Goal: Task Accomplishment & Management: Manage account settings

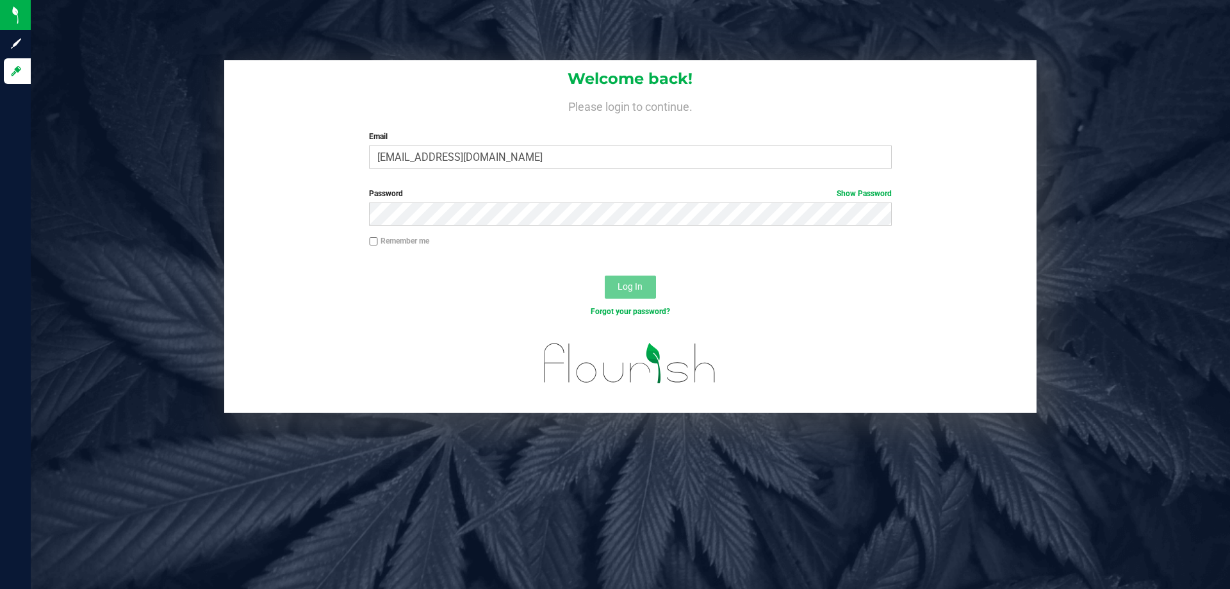
type input "[EMAIL_ADDRESS][DOMAIN_NAME]"
click at [605, 275] on button "Log In" at bounding box center [630, 286] width 51 height 23
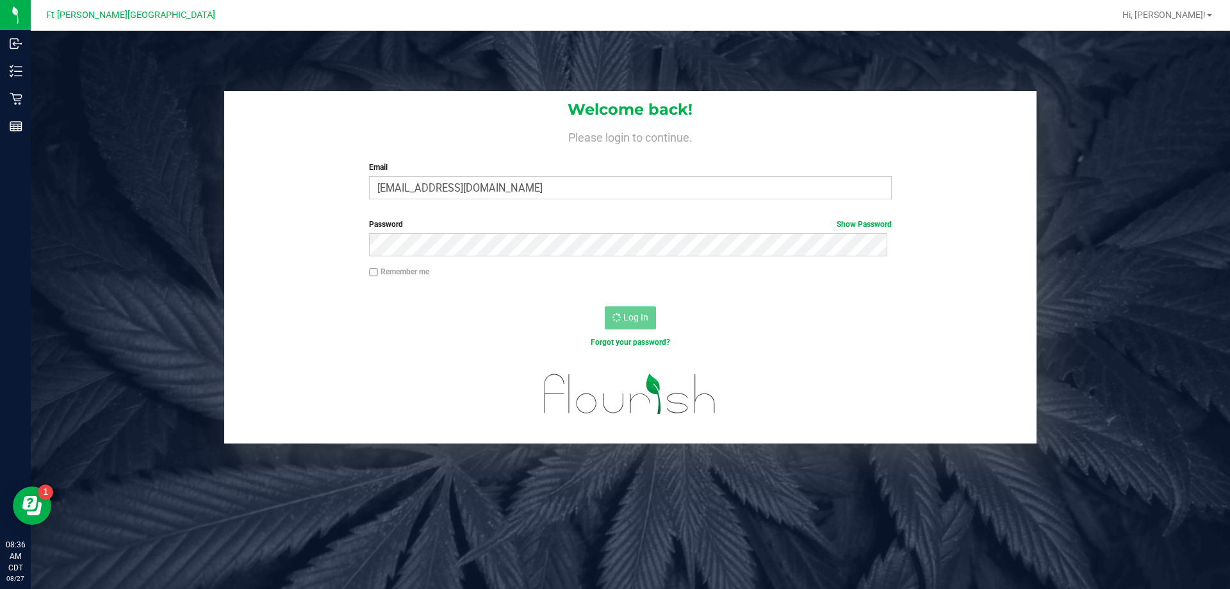
click at [92, 101] on div "Welcome back! Please login to continue. Email keckerty@liveparallel.com Require…" at bounding box center [630, 267] width 1218 height 352
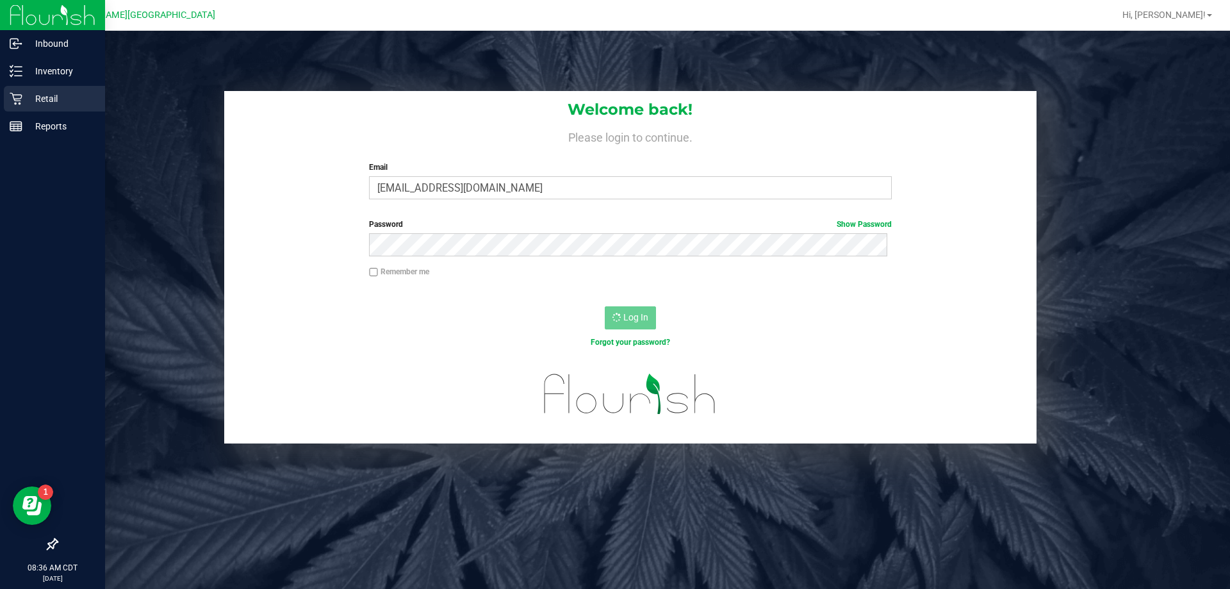
click at [63, 99] on p "Retail" at bounding box center [60, 98] width 77 height 15
click at [51, 100] on p "Retail" at bounding box center [60, 98] width 77 height 15
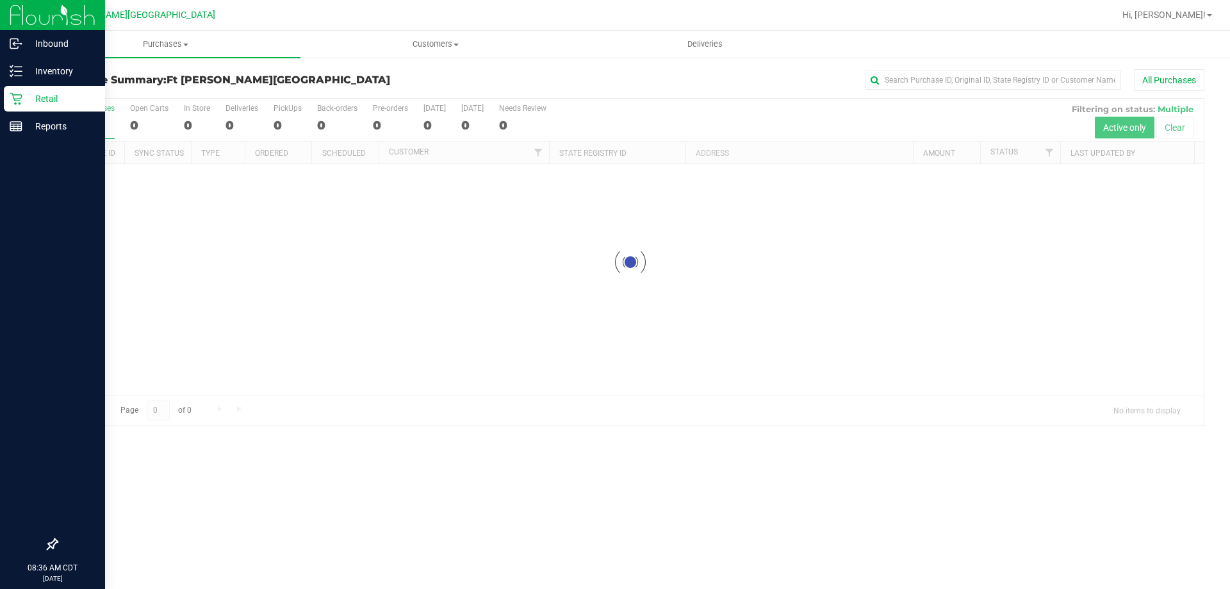
click at [29, 95] on p "Retail" at bounding box center [60, 98] width 77 height 15
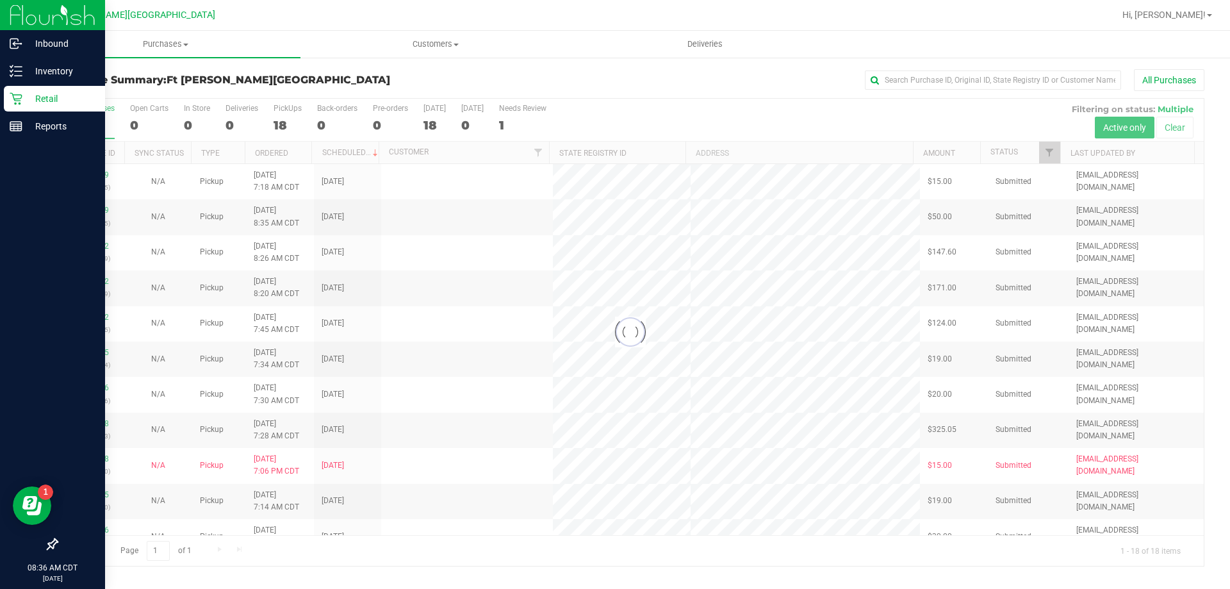
click at [43, 97] on p "Retail" at bounding box center [60, 98] width 77 height 15
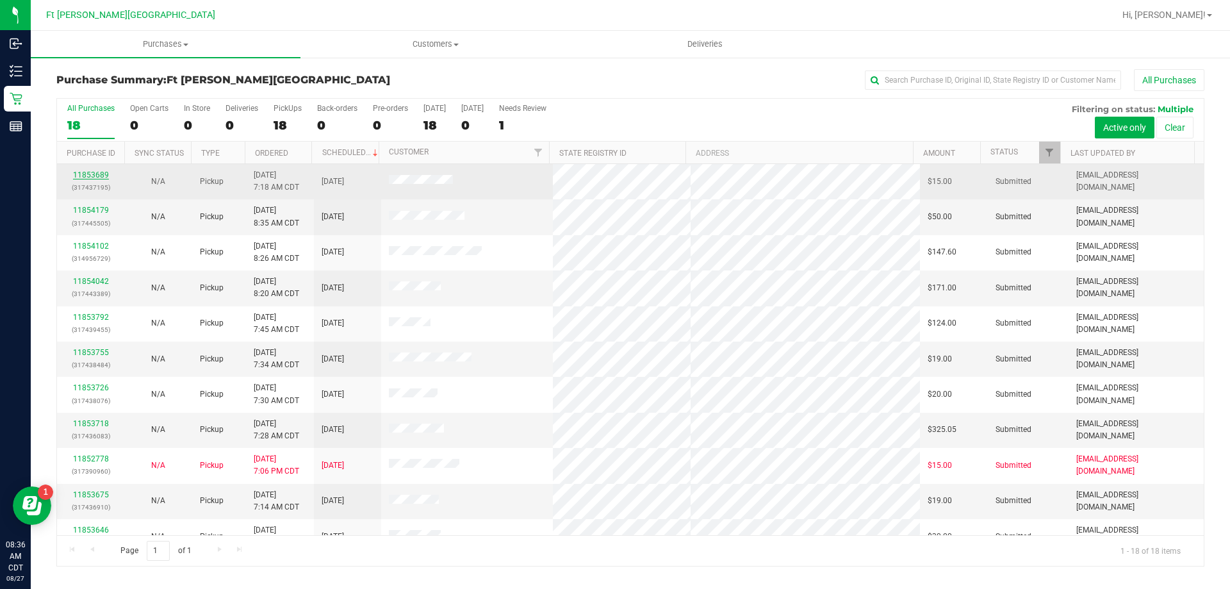
click at [94, 174] on link "11853689" at bounding box center [91, 174] width 36 height 9
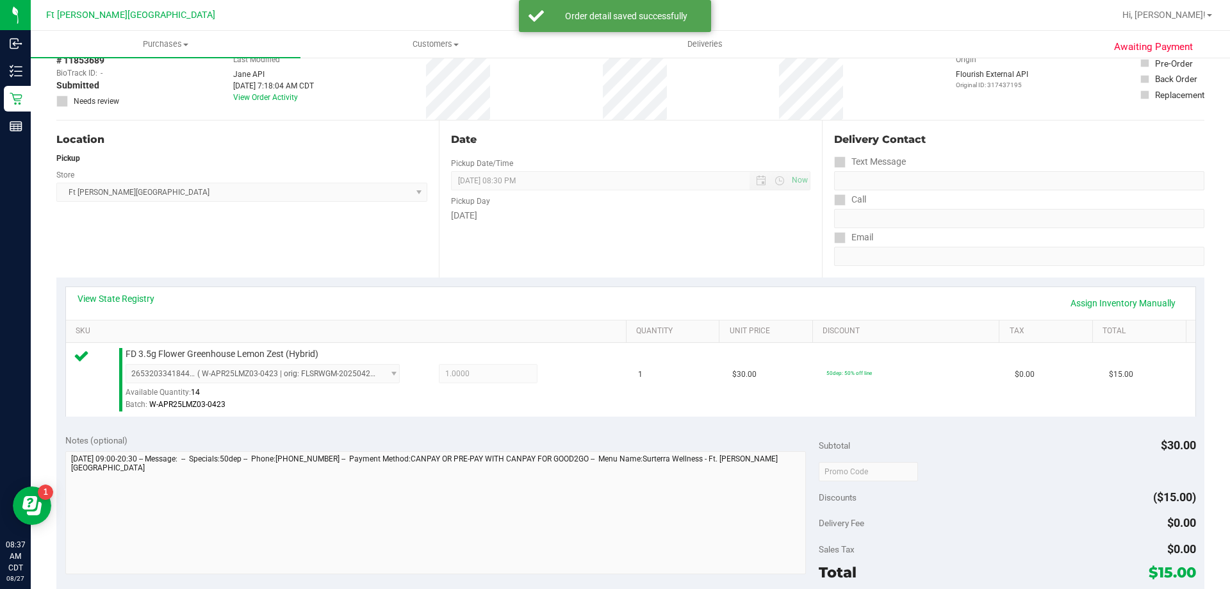
scroll to position [320, 0]
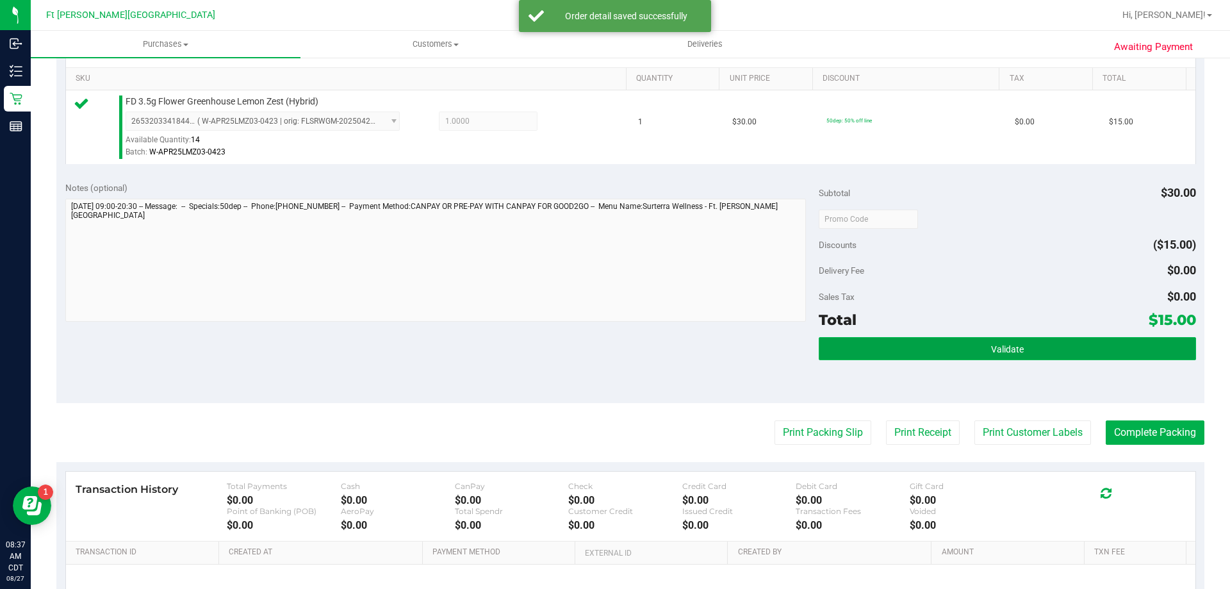
click at [877, 354] on button "Validate" at bounding box center [1007, 348] width 377 height 23
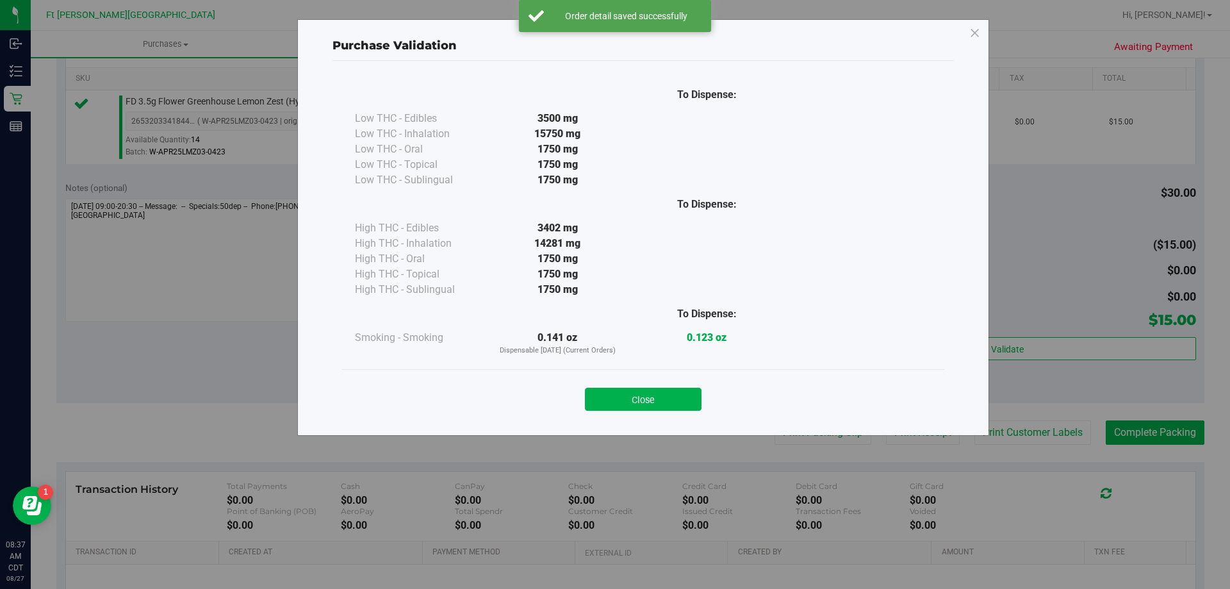
click at [655, 402] on button "Close" at bounding box center [643, 399] width 117 height 23
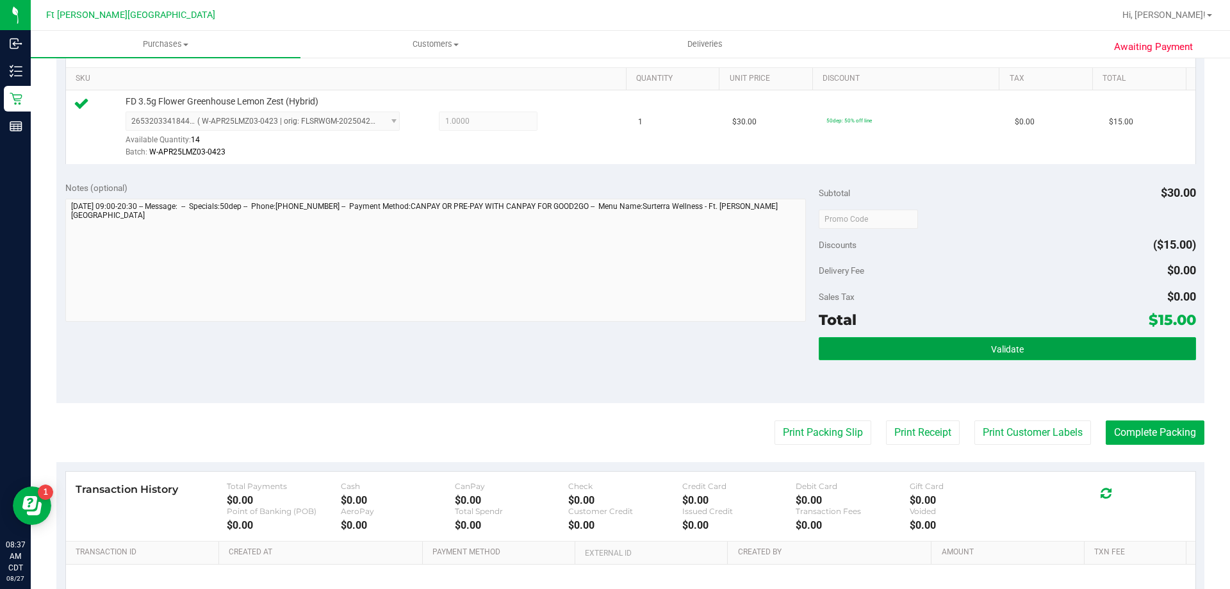
click at [917, 351] on button "Validate" at bounding box center [1007, 348] width 377 height 23
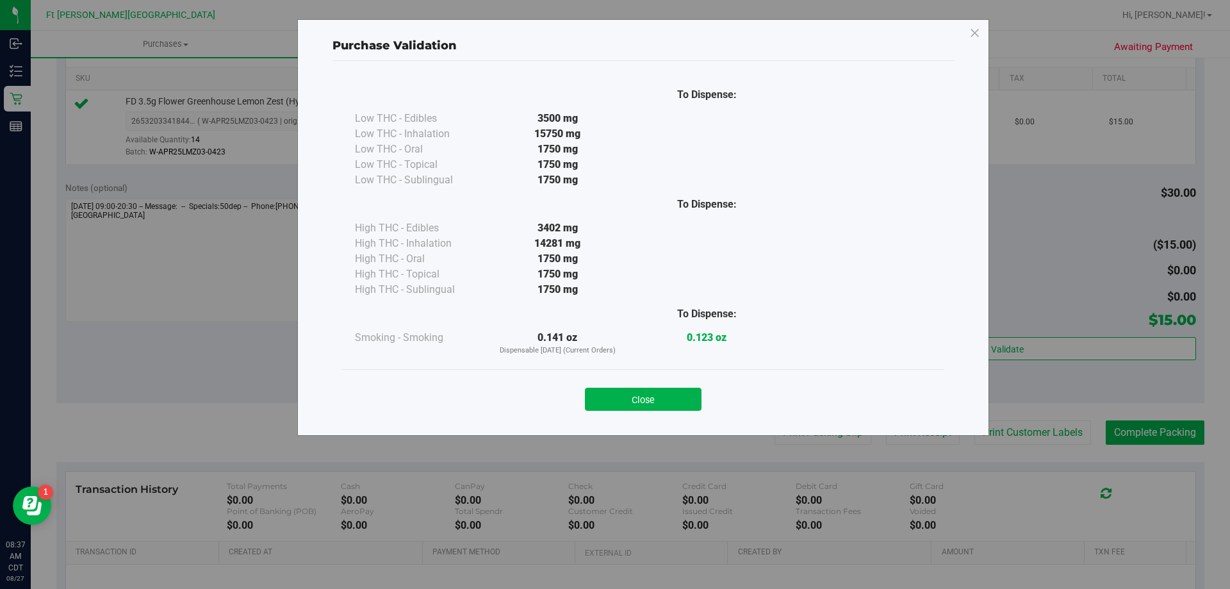
click at [672, 391] on button "Close" at bounding box center [643, 399] width 117 height 23
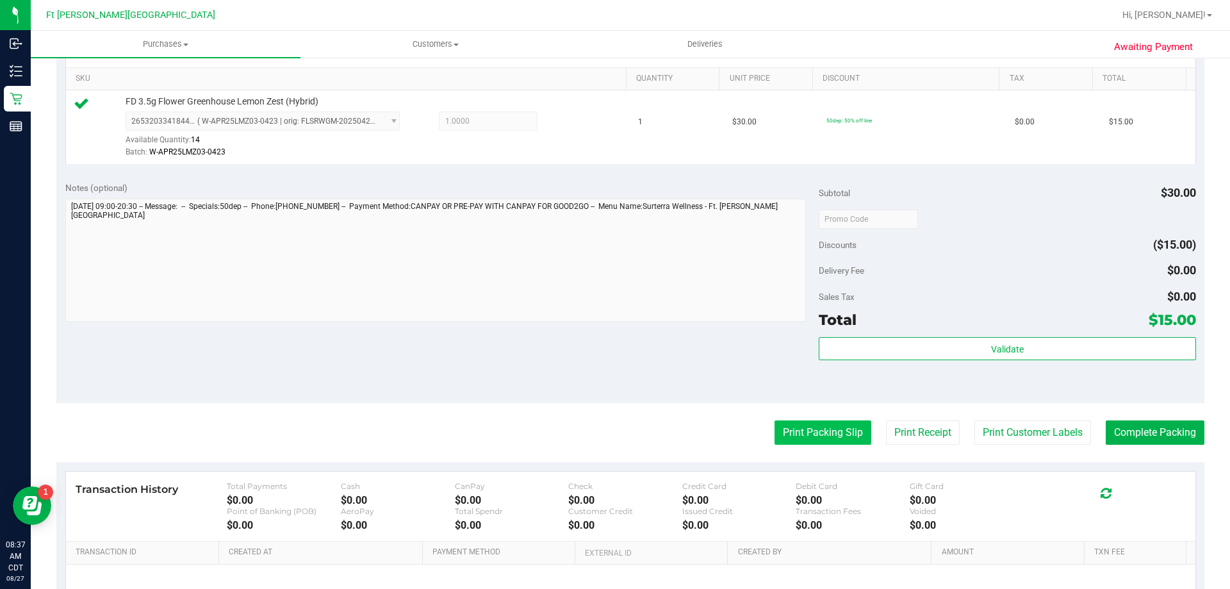
click at [818, 428] on button "Print Packing Slip" at bounding box center [822, 432] width 97 height 24
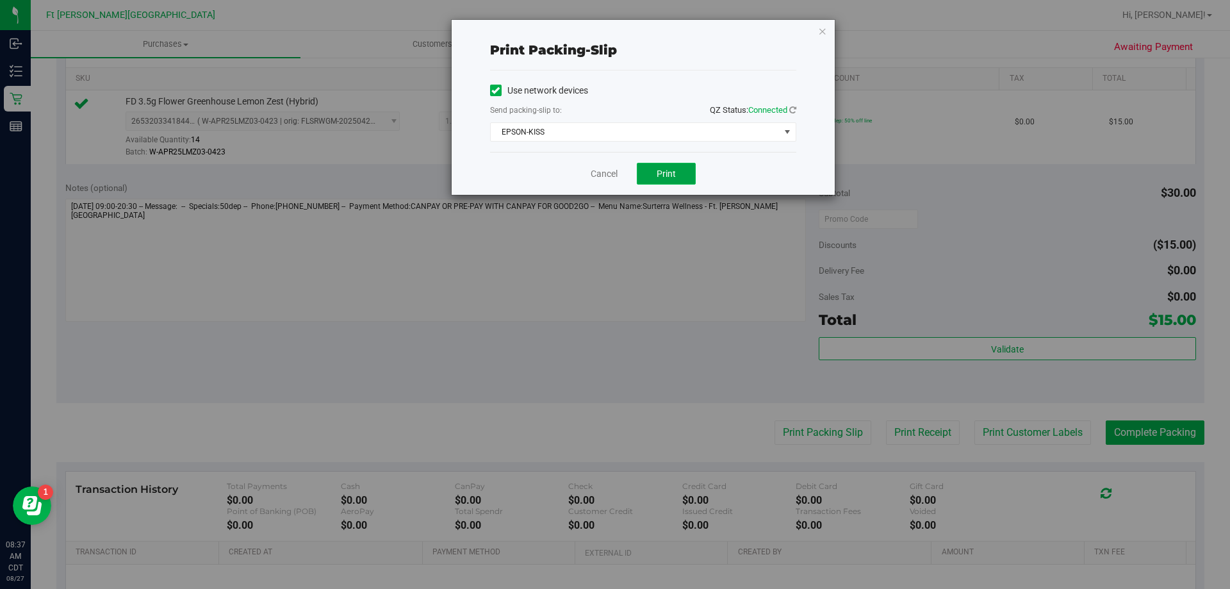
click at [685, 181] on button "Print" at bounding box center [666, 174] width 59 height 22
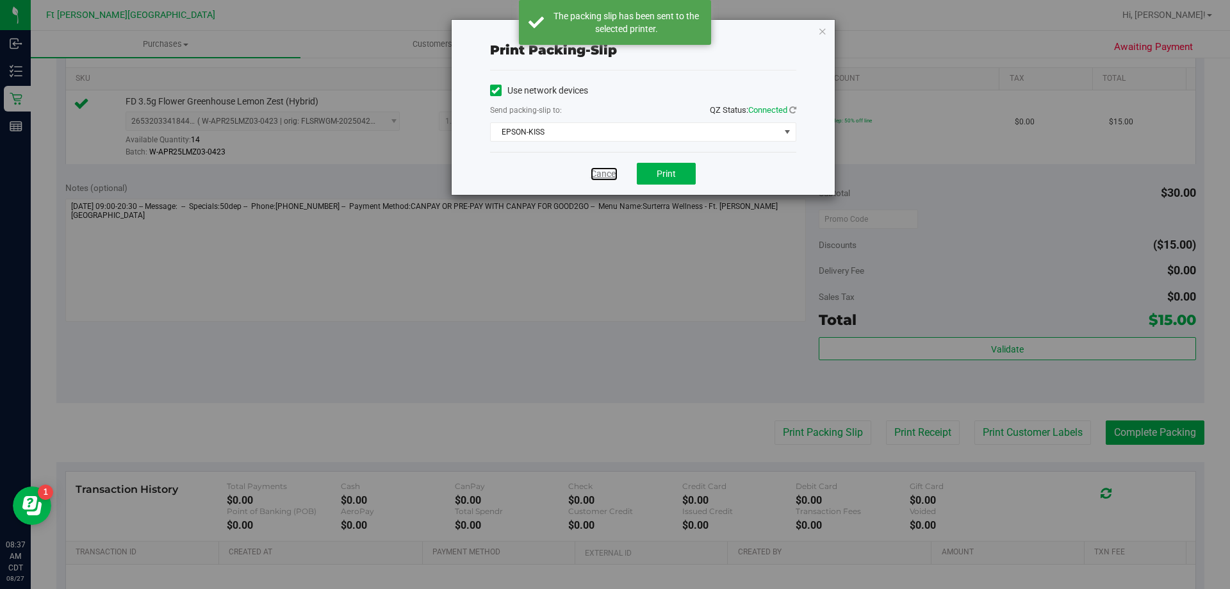
drag, startPoint x: 602, startPoint y: 172, endPoint x: 621, endPoint y: 200, distance: 33.6
click at [603, 172] on link "Cancel" at bounding box center [604, 173] width 27 height 13
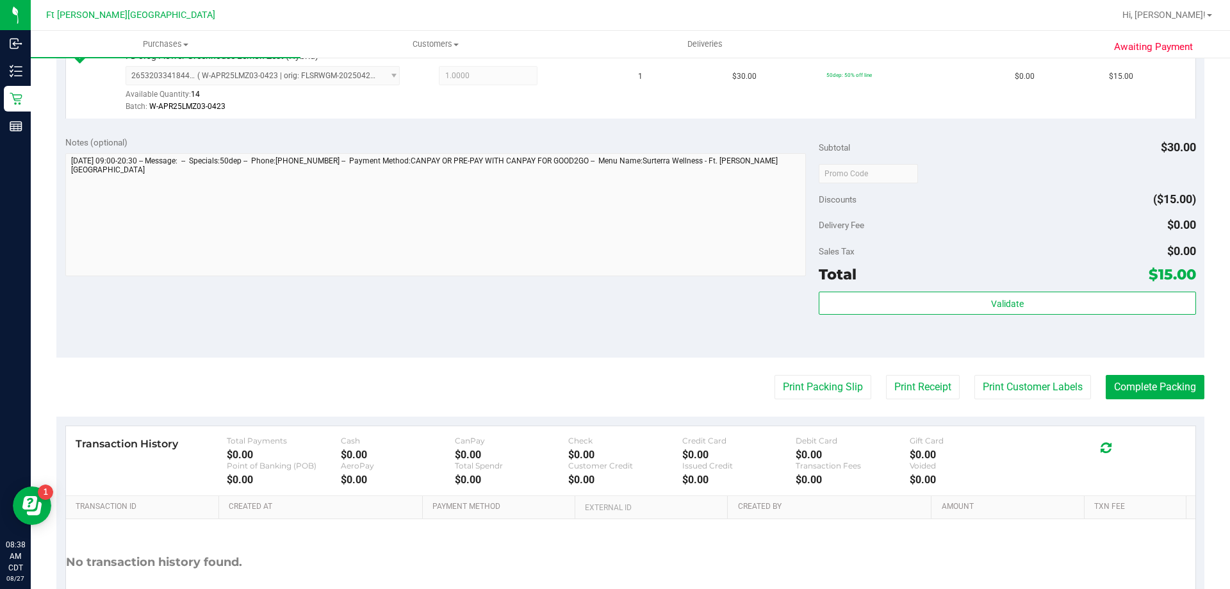
scroll to position [384, 0]
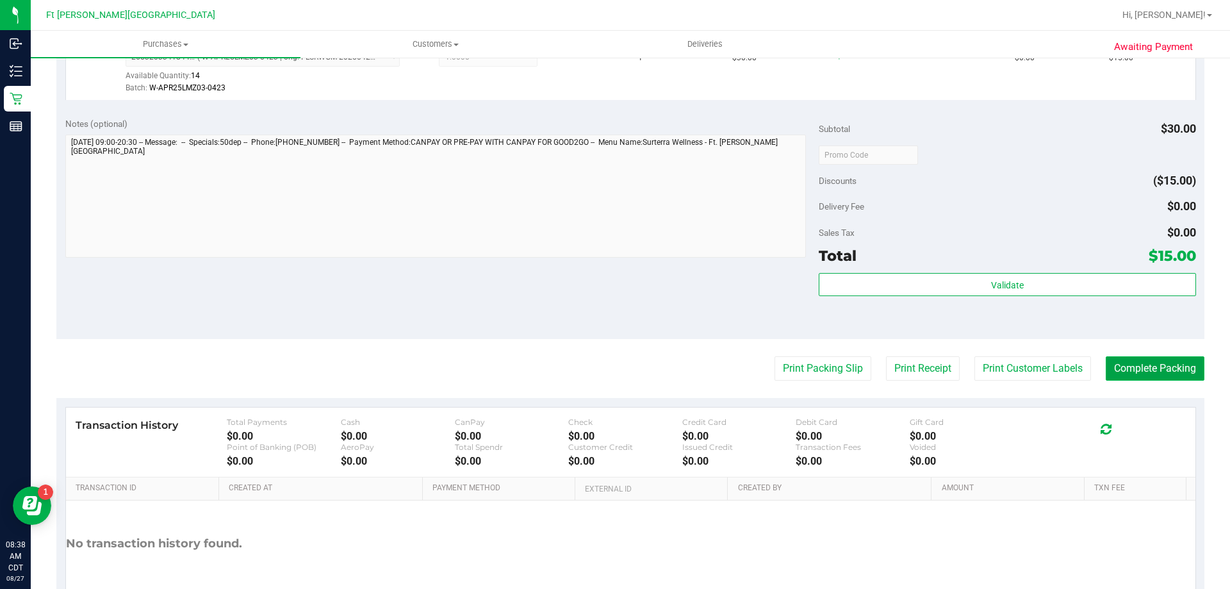
click at [1173, 378] on button "Complete Packing" at bounding box center [1155, 368] width 99 height 24
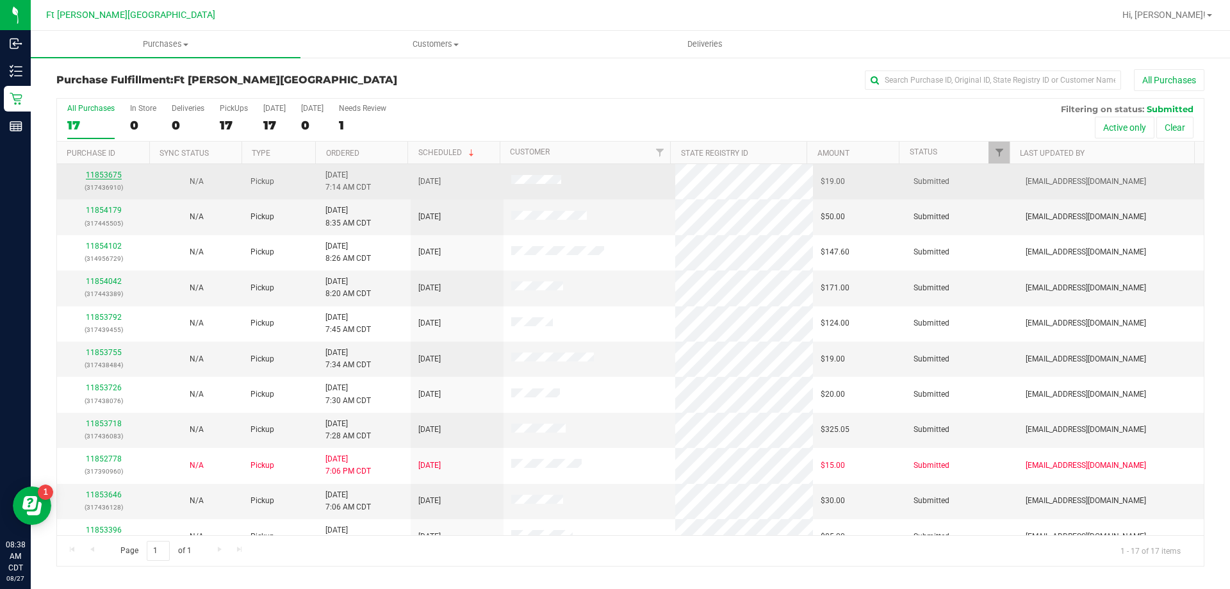
drag, startPoint x: 98, startPoint y: 169, endPoint x: 97, endPoint y: 175, distance: 6.5
click at [97, 175] on div "11853675 (317436910)" at bounding box center [104, 181] width 78 height 24
click at [98, 176] on link "11853675" at bounding box center [104, 174] width 36 height 9
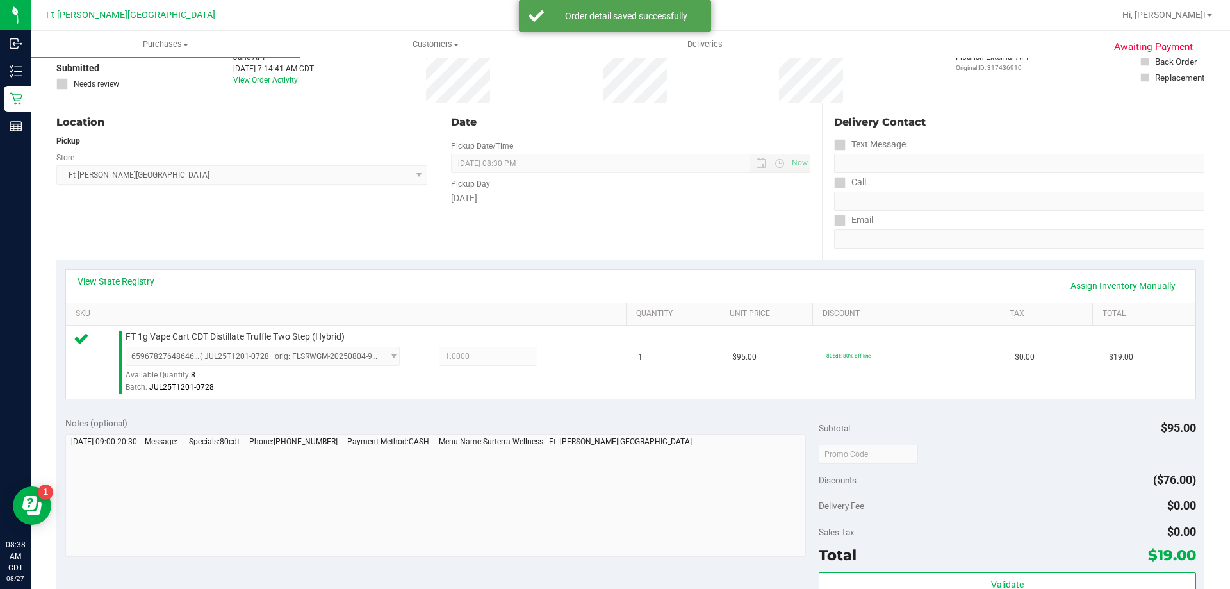
scroll to position [320, 0]
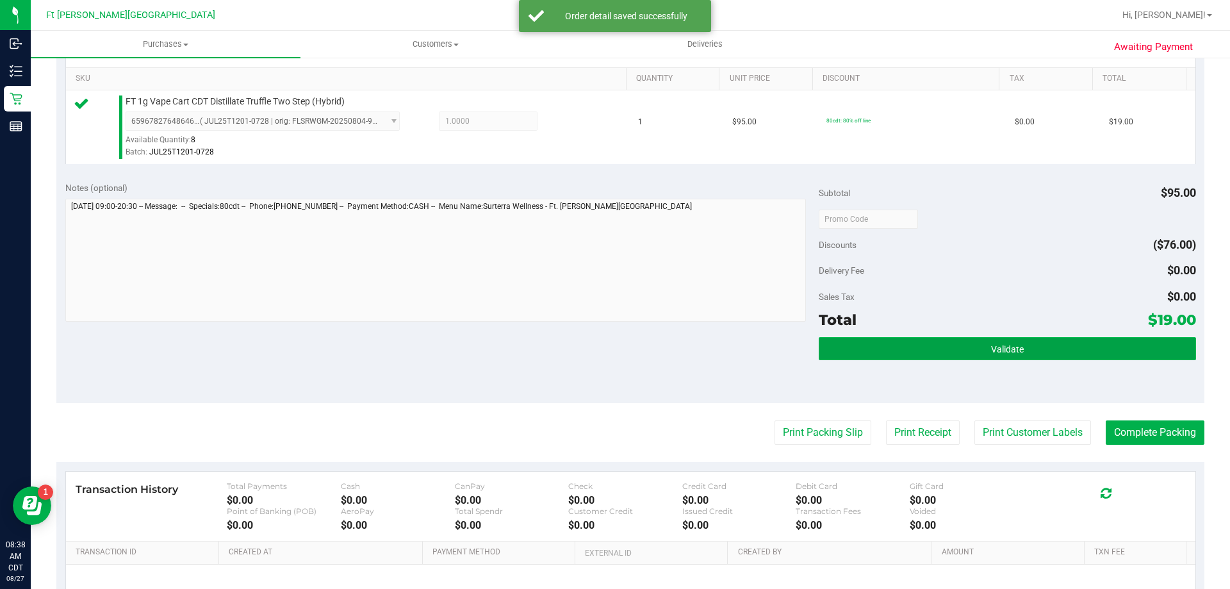
click at [933, 348] on button "Validate" at bounding box center [1007, 348] width 377 height 23
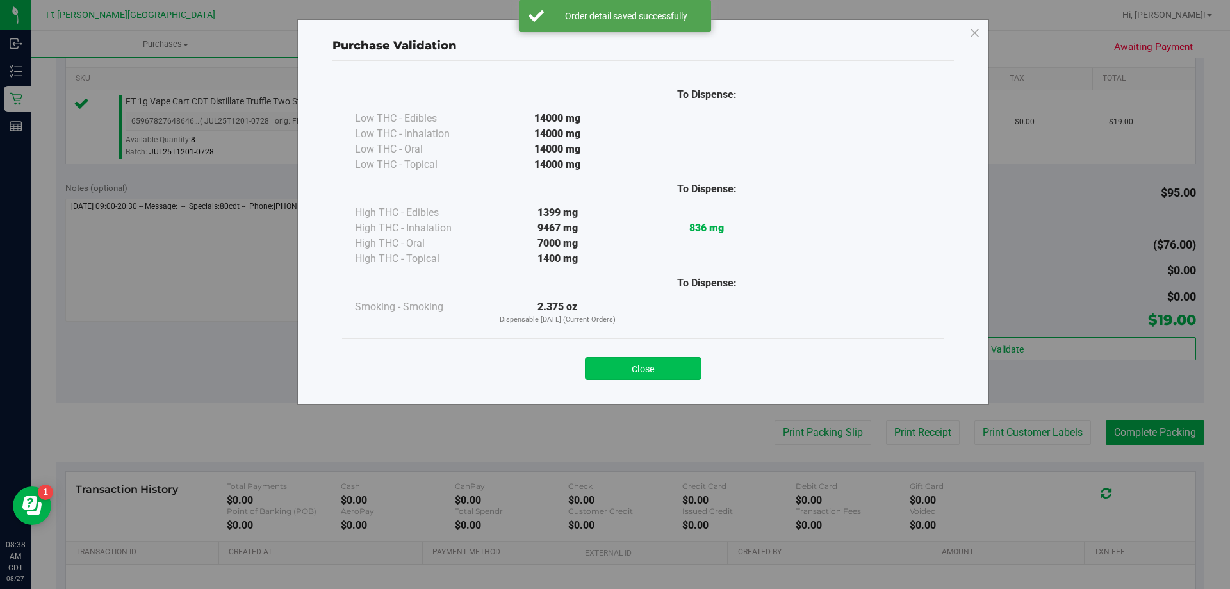
click at [660, 373] on button "Close" at bounding box center [643, 368] width 117 height 23
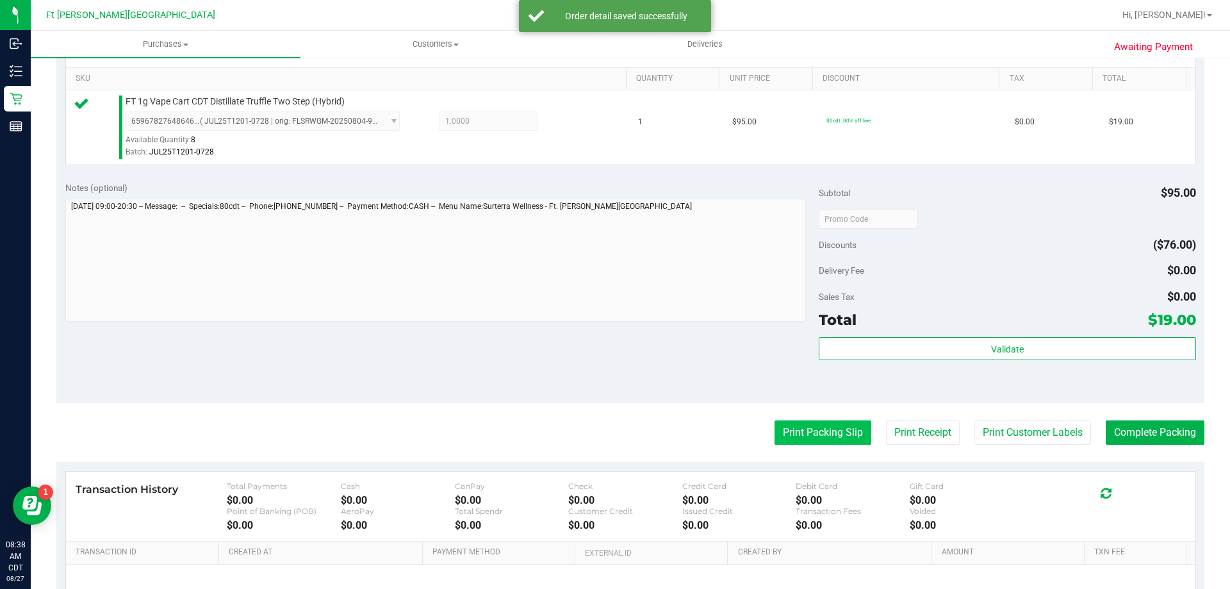
click at [818, 439] on button "Print Packing Slip" at bounding box center [822, 432] width 97 height 24
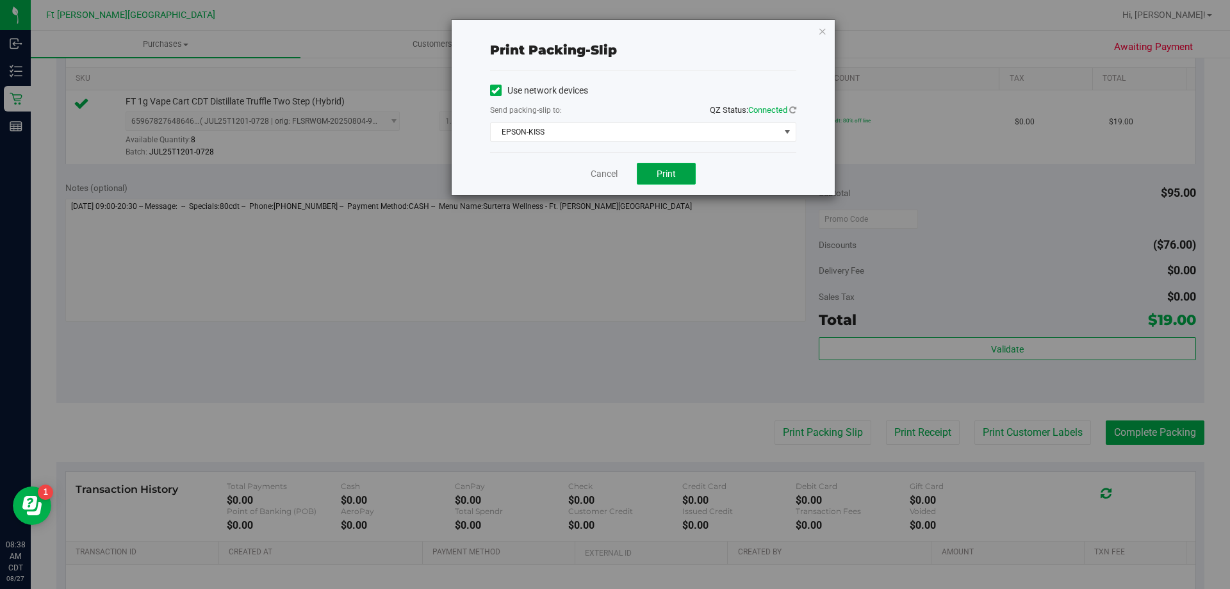
click at [650, 166] on button "Print" at bounding box center [666, 174] width 59 height 22
click at [608, 181] on div "Cancel Print" at bounding box center [643, 173] width 306 height 43
drag, startPoint x: 612, startPoint y: 168, endPoint x: 607, endPoint y: 174, distance: 8.2
click at [611, 168] on link "Cancel" at bounding box center [604, 173] width 27 height 13
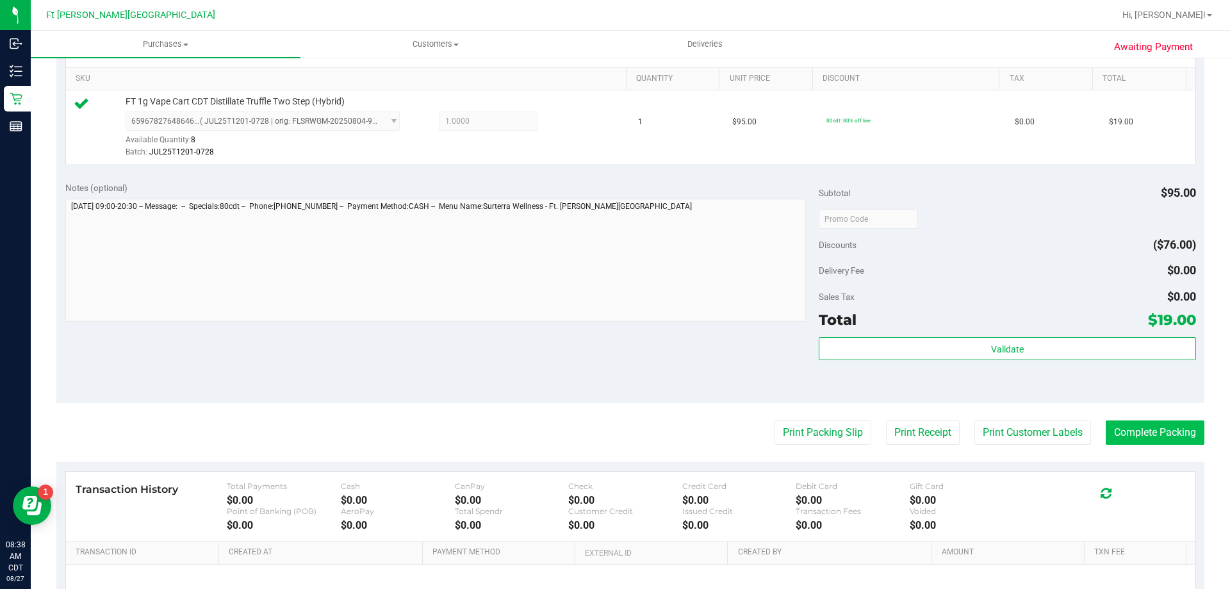
click at [1140, 416] on purchase-details "Back Edit Purchase Cancel Purchase View Profile # 11853675 BioTrack ID: - Submi…" at bounding box center [630, 225] width 1148 height 952
click at [1139, 430] on button "Complete Packing" at bounding box center [1155, 432] width 99 height 24
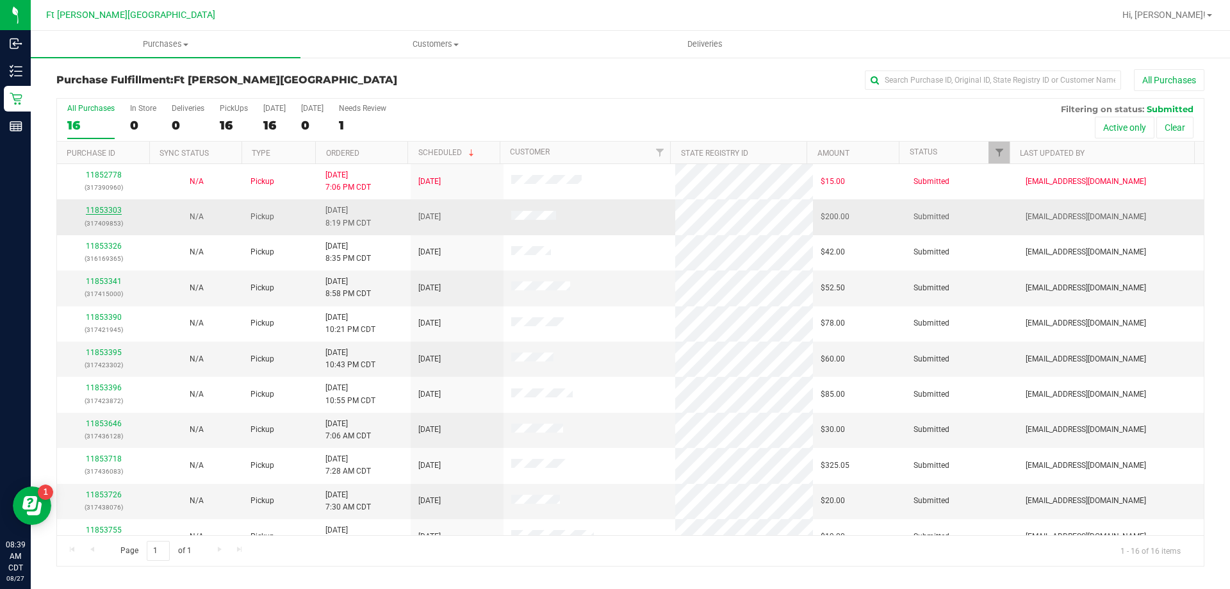
click at [107, 211] on link "11853303" at bounding box center [104, 210] width 36 height 9
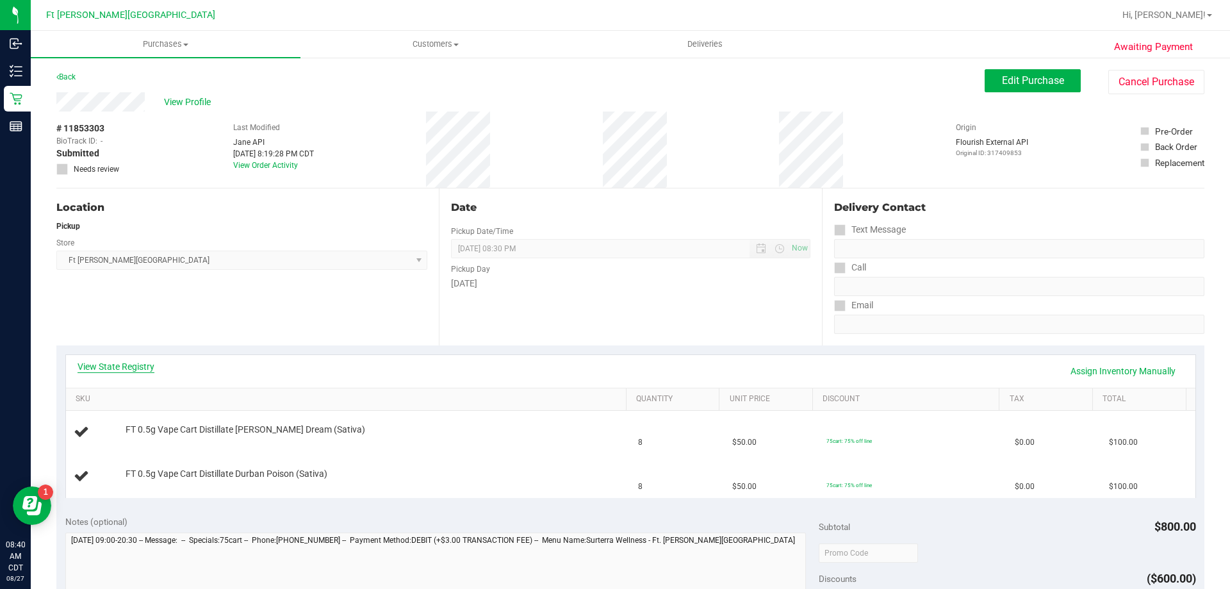
drag, startPoint x: 126, startPoint y: 355, endPoint x: 127, endPoint y: 362, distance: 7.2
click at [126, 355] on div "View State Registry Assign Inventory Manually" at bounding box center [630, 371] width 1129 height 33
click at [138, 370] on link "View State Registry" at bounding box center [116, 366] width 77 height 13
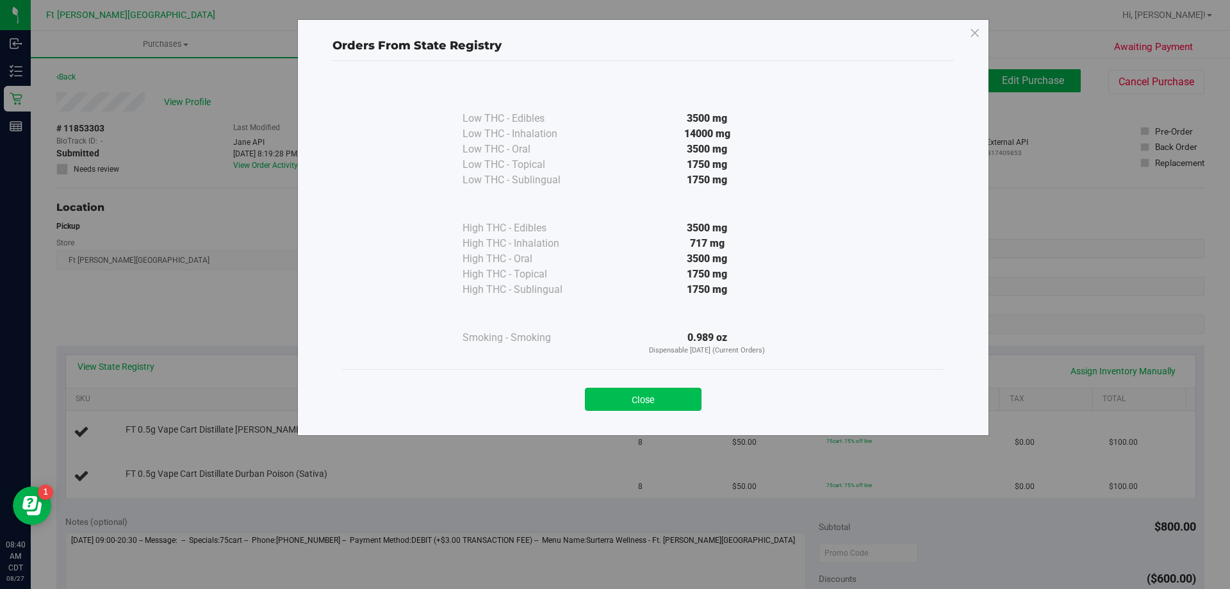
drag, startPoint x: 662, startPoint y: 398, endPoint x: 665, endPoint y: 387, distance: 12.2
click at [660, 398] on button "Close" at bounding box center [643, 399] width 117 height 23
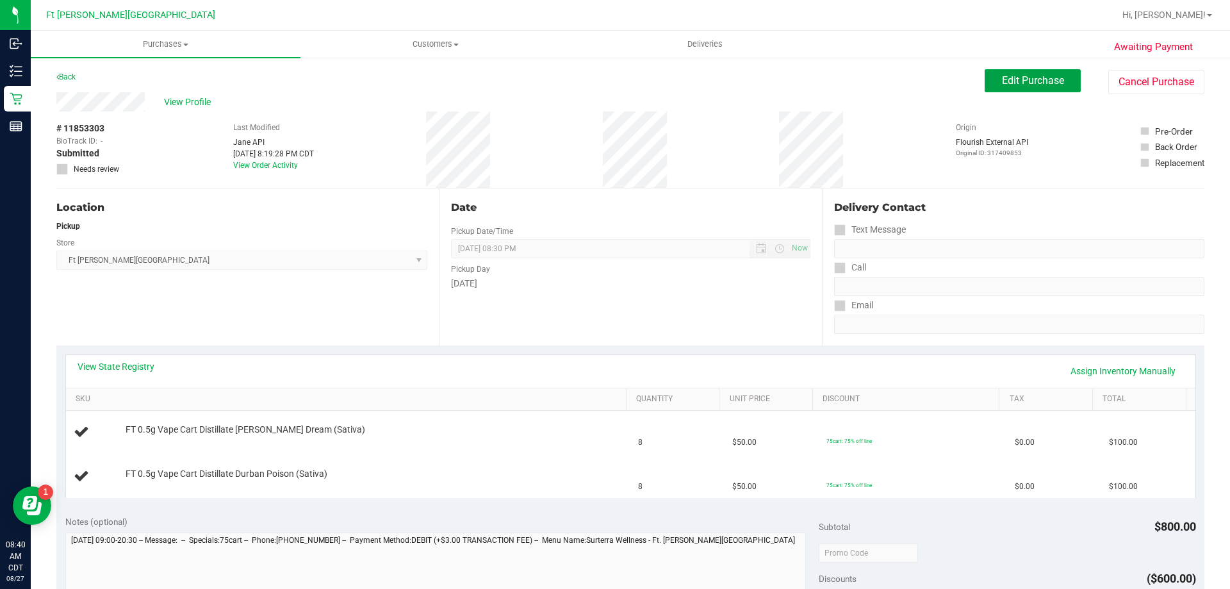
drag, startPoint x: 1035, startPoint y: 80, endPoint x: 503, endPoint y: 94, distance: 532.4
click at [1033, 82] on span "Edit Purchase" at bounding box center [1033, 80] width 62 height 12
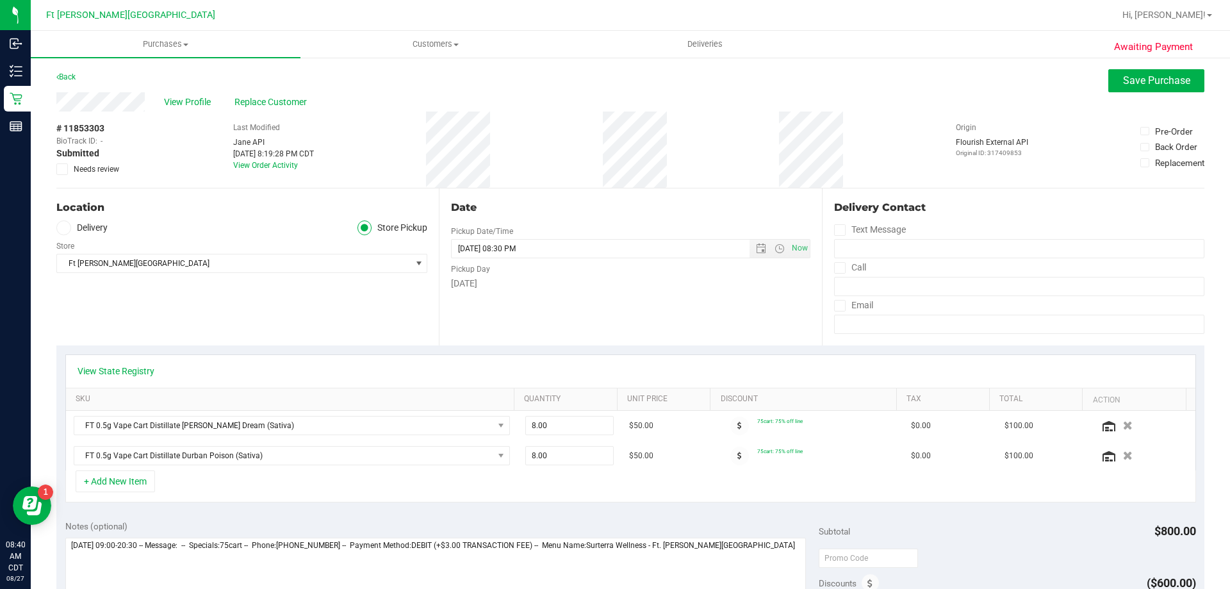
click at [65, 169] on icon at bounding box center [62, 169] width 8 height 0
click at [0, 0] on input "Needs review" at bounding box center [0, 0] width 0 height 0
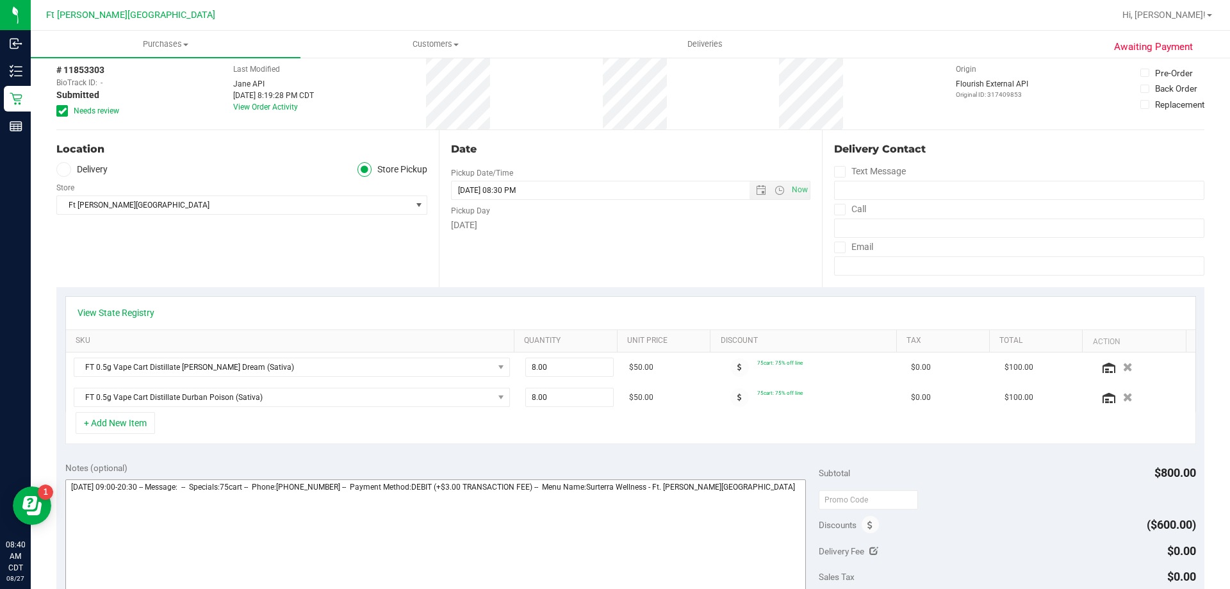
scroll to position [128, 0]
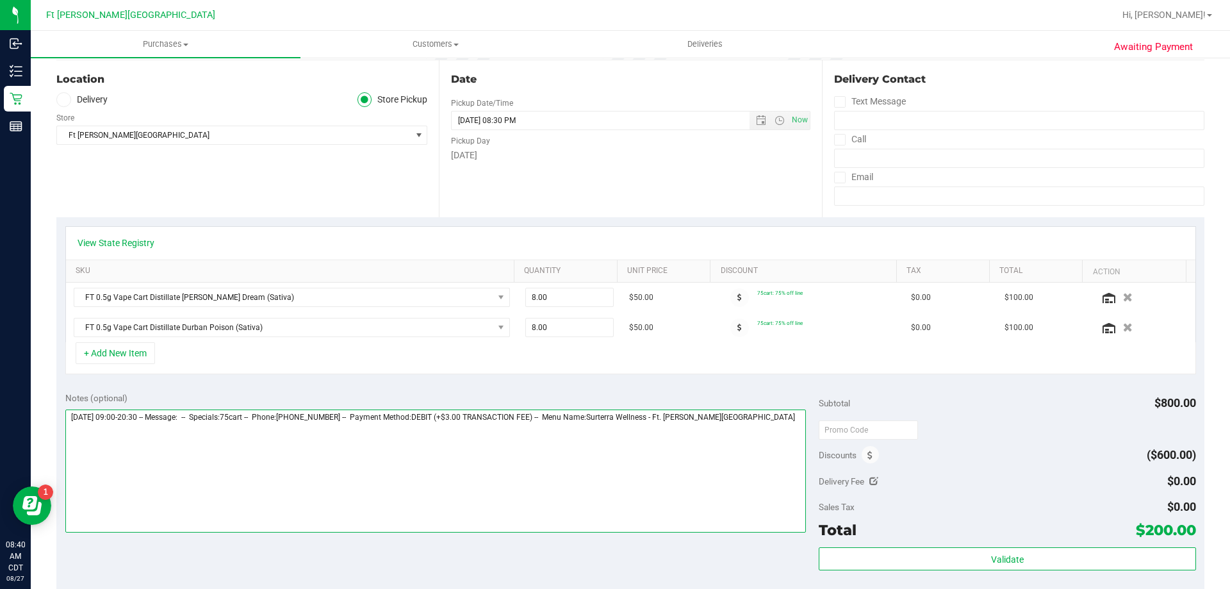
click at [782, 418] on textarea at bounding box center [435, 470] width 741 height 123
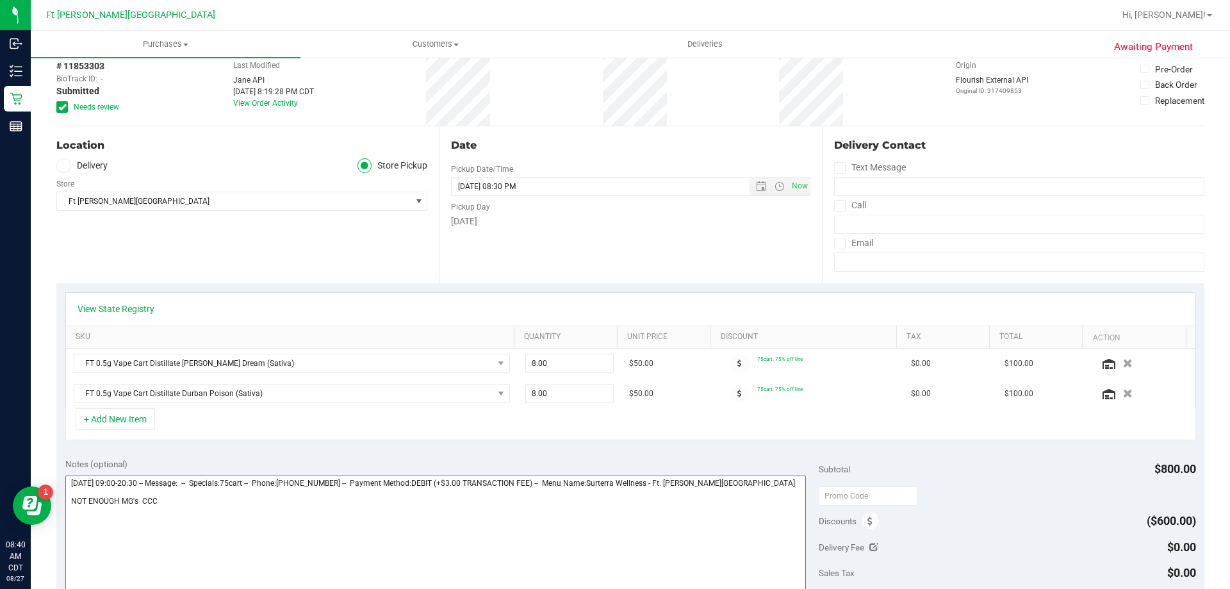
scroll to position [0, 0]
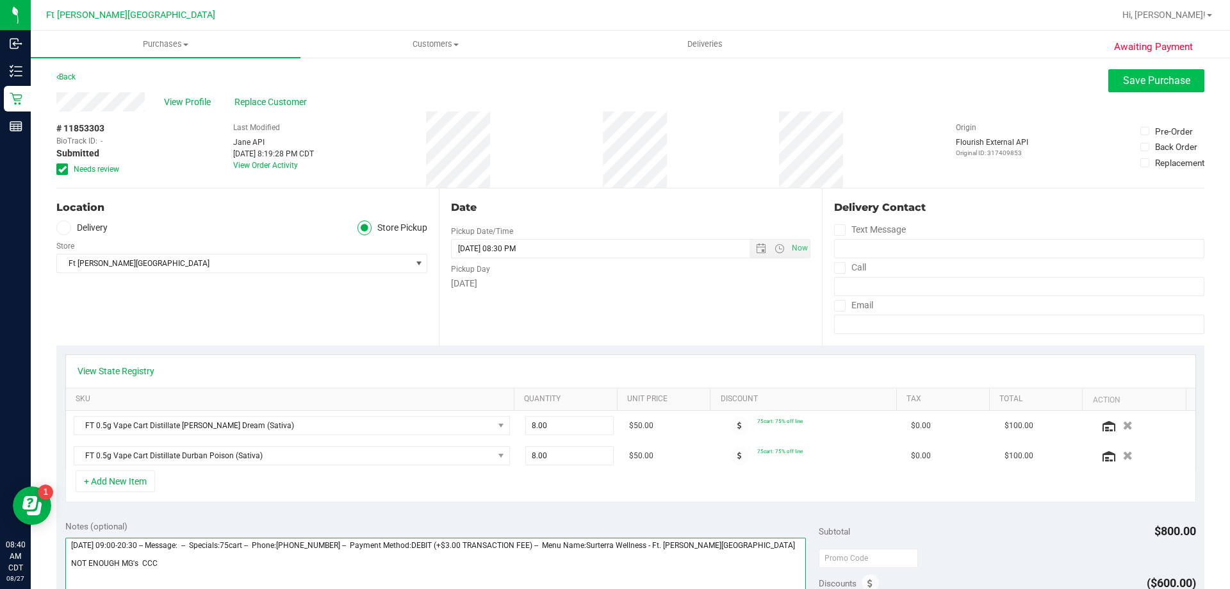
type textarea "[DATE] 09:00-20:30 -- Message: -- Specials:75cart -- Phone:[PHONE_NUMBER] -- Pa…"
click at [1150, 72] on button "Save Purchase" at bounding box center [1156, 80] width 96 height 23
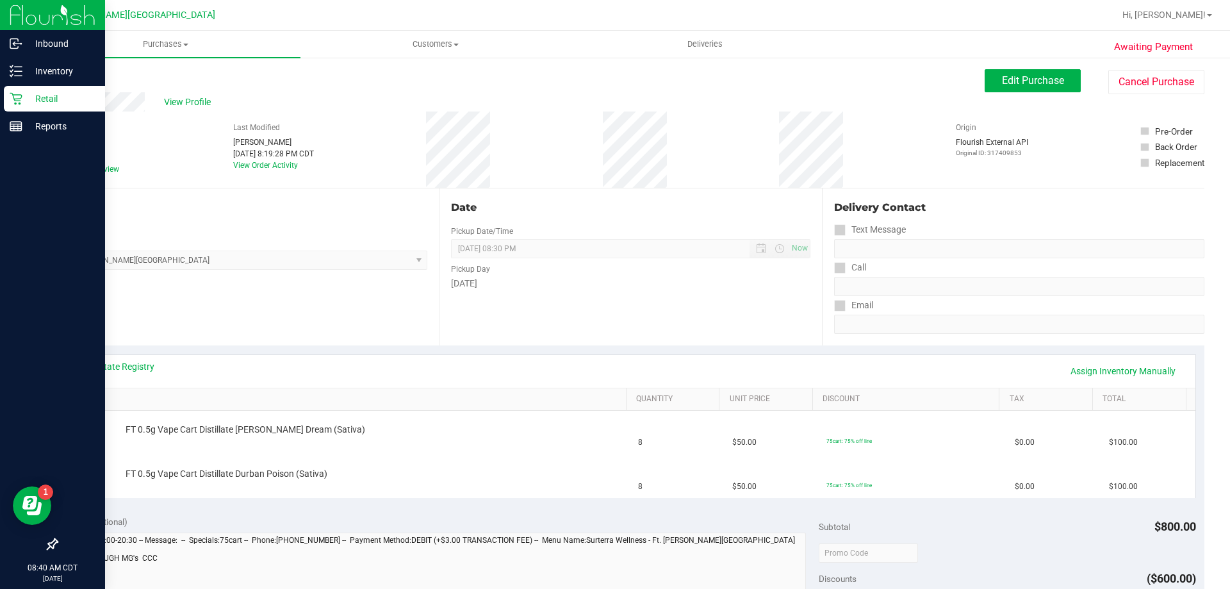
click at [42, 97] on p "Retail" at bounding box center [60, 98] width 77 height 15
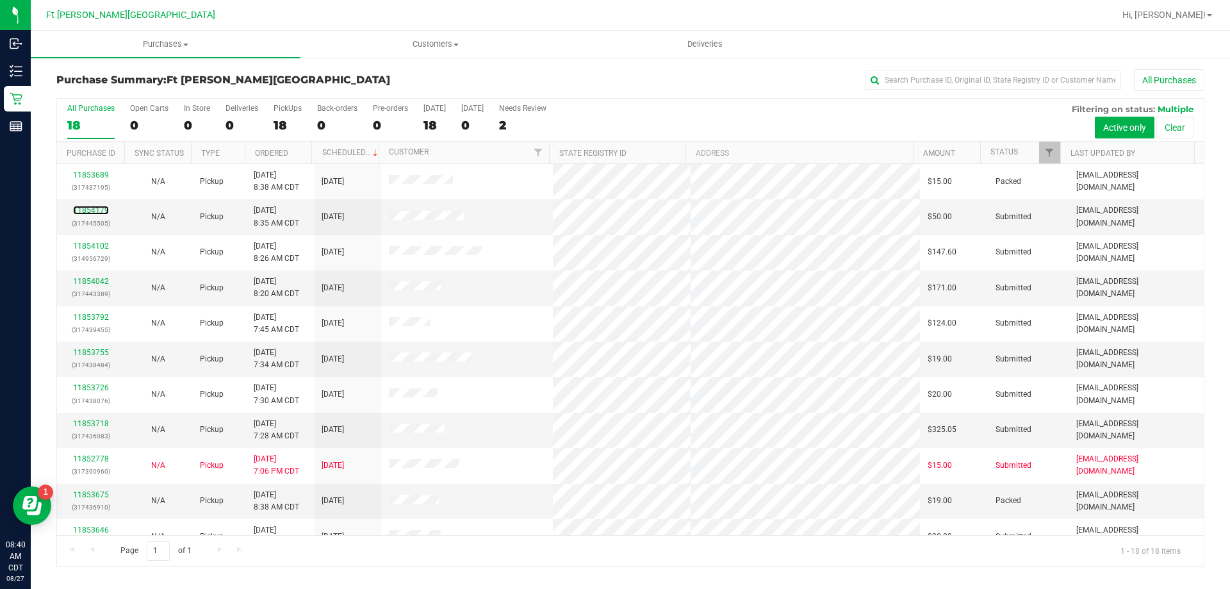
click at [97, 211] on link "11854179" at bounding box center [91, 210] width 36 height 9
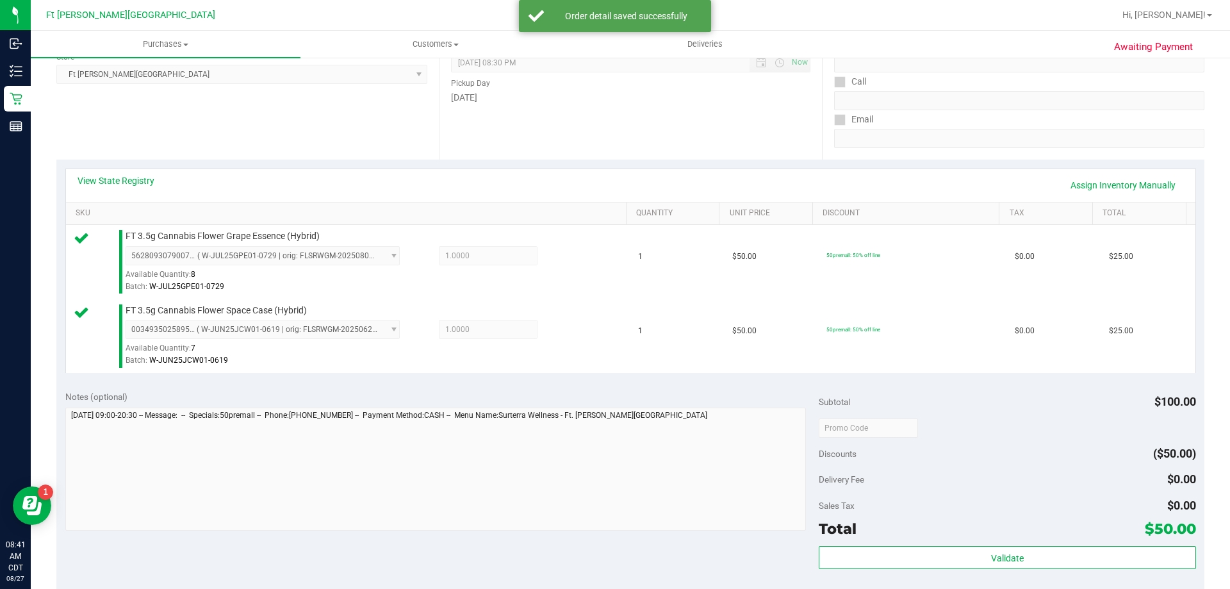
scroll to position [320, 0]
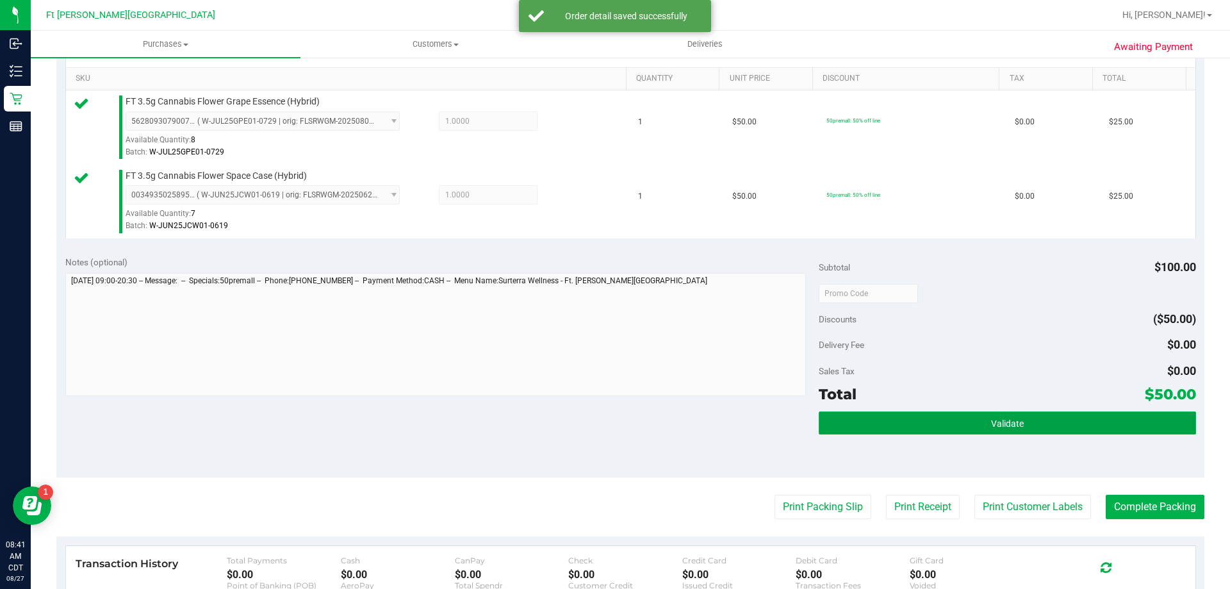
click at [1002, 423] on span "Validate" at bounding box center [1007, 423] width 33 height 10
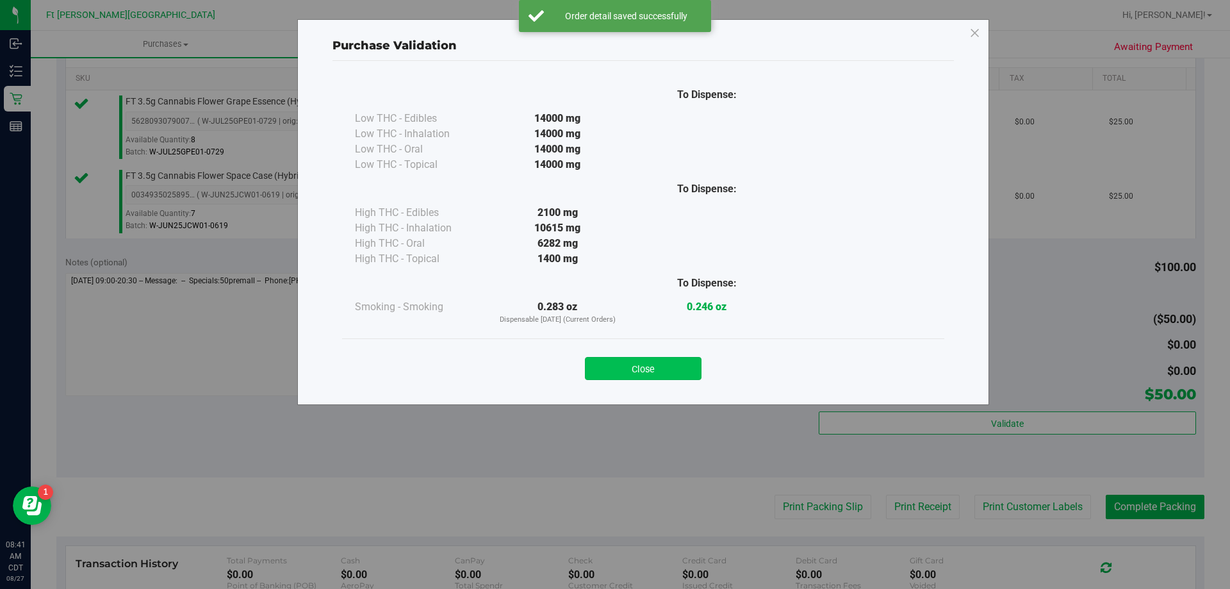
click at [668, 359] on div "Close" at bounding box center [643, 364] width 583 height 32
click at [668, 359] on button "Close" at bounding box center [643, 368] width 117 height 23
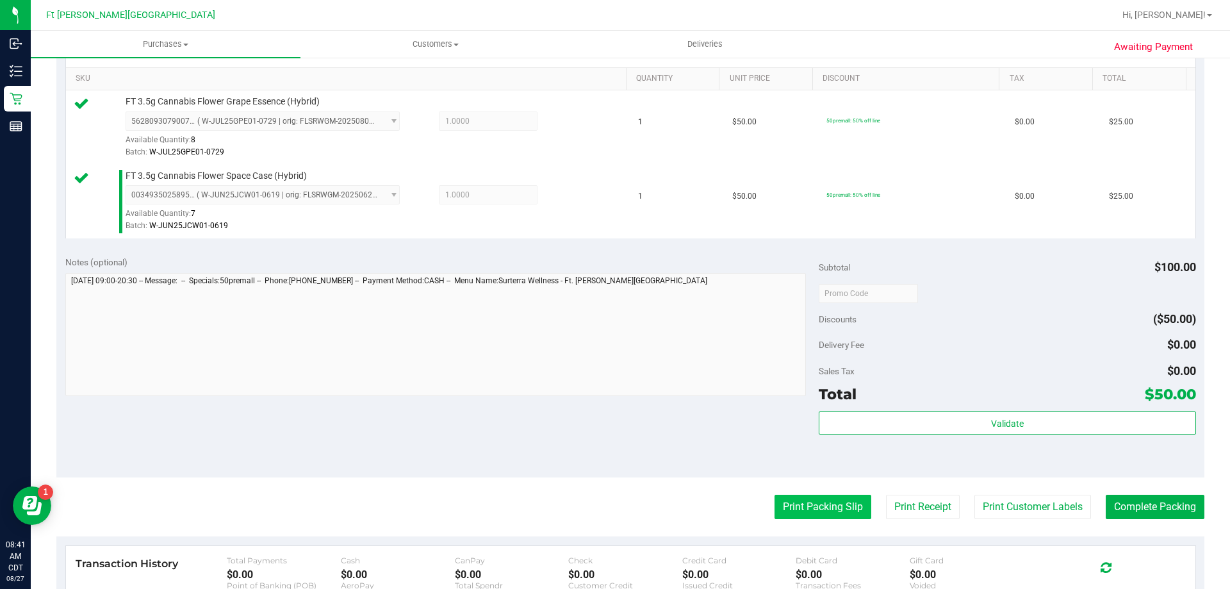
click at [792, 506] on button "Print Packing Slip" at bounding box center [822, 506] width 97 height 24
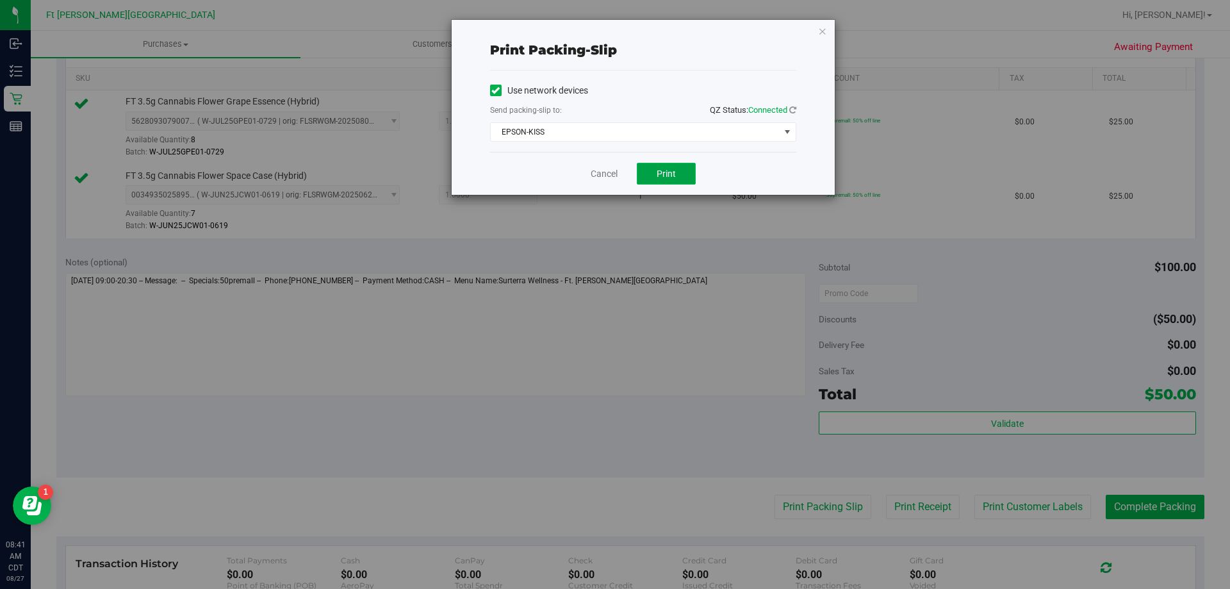
click at [682, 164] on button "Print" at bounding box center [666, 174] width 59 height 22
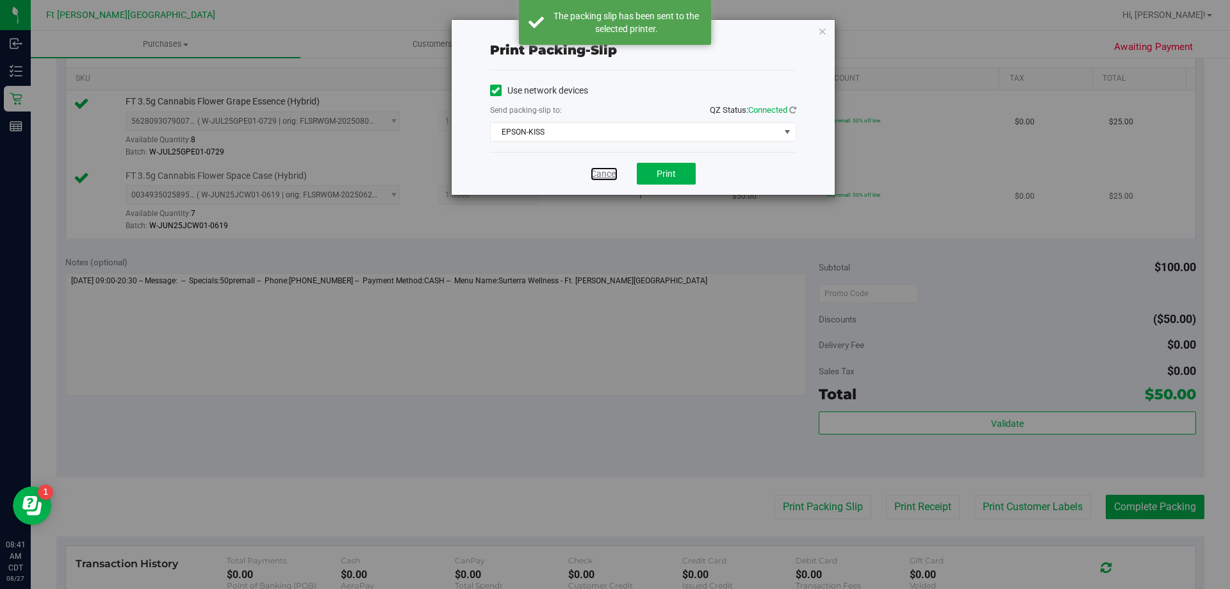
click at [598, 174] on link "Cancel" at bounding box center [604, 173] width 27 height 13
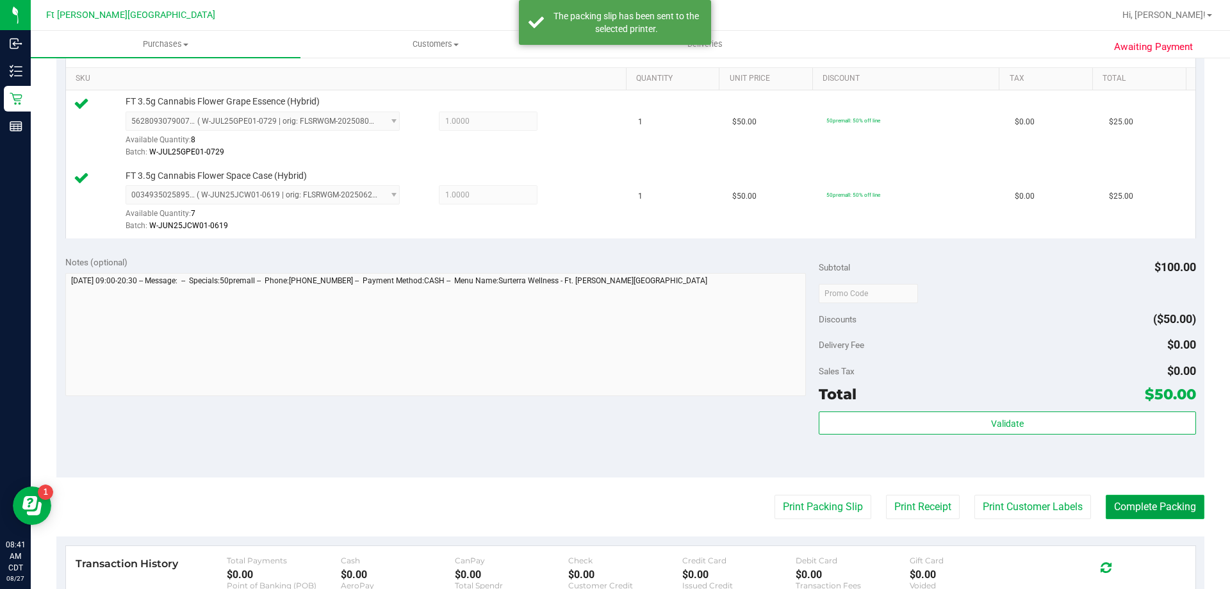
click at [1165, 519] on button "Complete Packing" at bounding box center [1155, 506] width 99 height 24
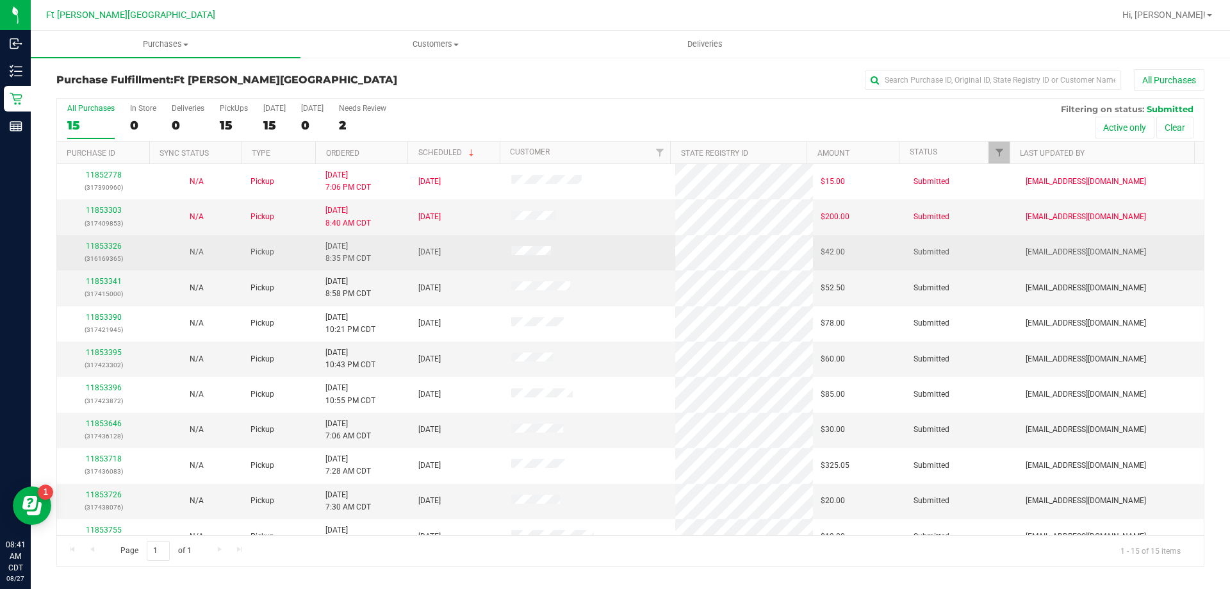
click at [97, 252] on div "11853326 (316169365)" at bounding box center [104, 252] width 78 height 24
click at [100, 245] on link "11853326" at bounding box center [104, 245] width 36 height 9
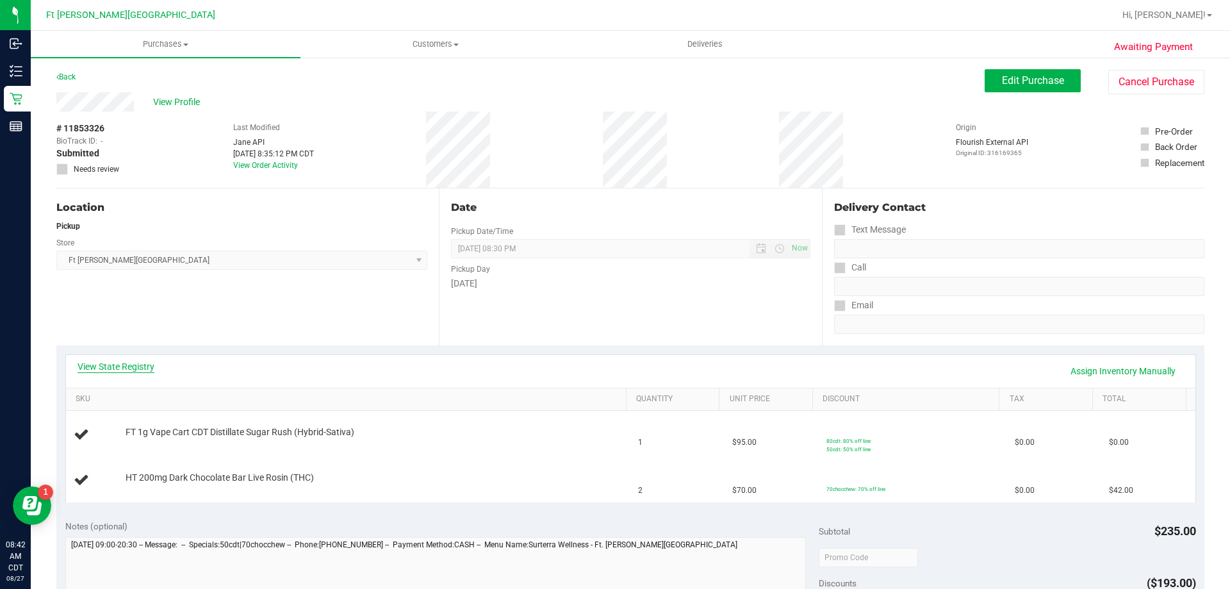
click at [152, 372] on link "View State Registry" at bounding box center [116, 366] width 77 height 13
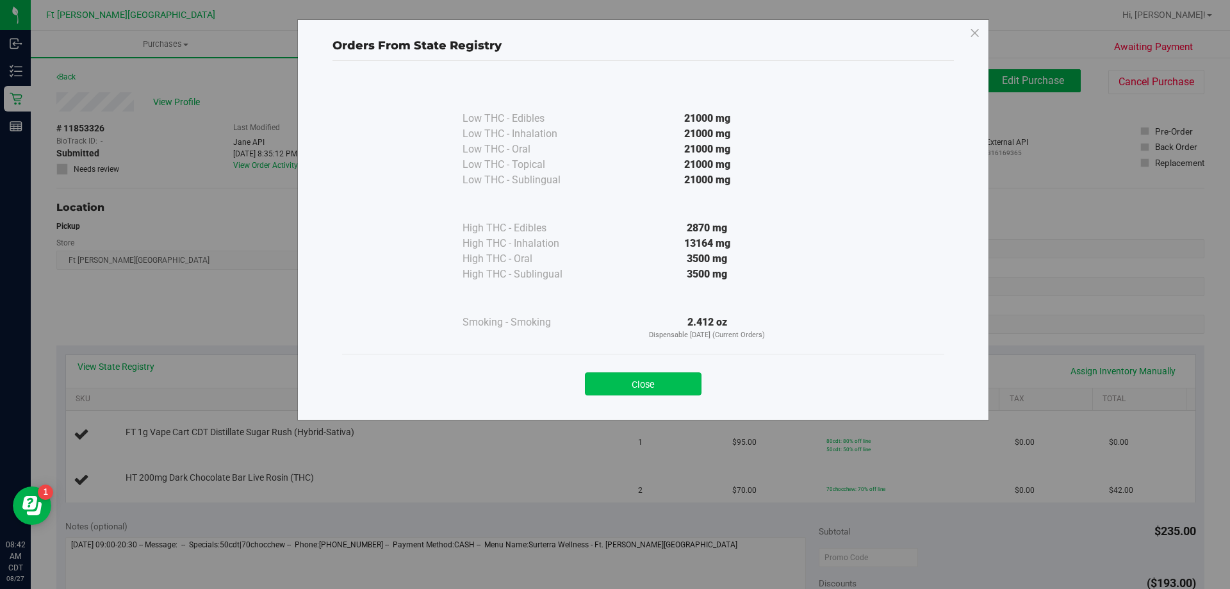
click at [648, 377] on button "Close" at bounding box center [643, 383] width 117 height 23
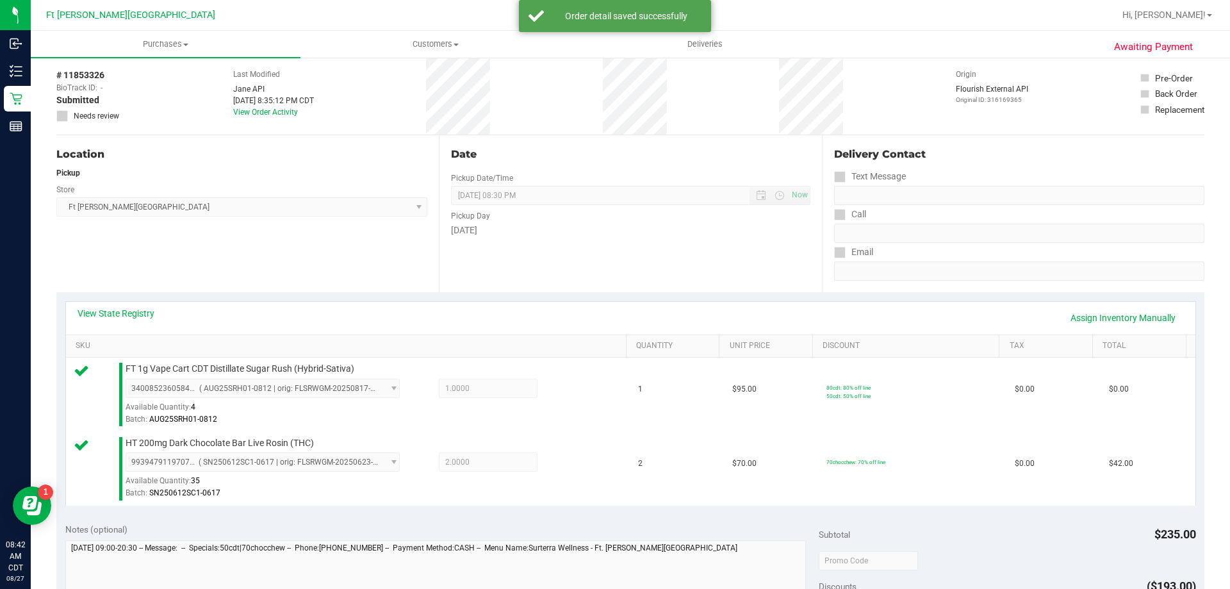
scroll to position [320, 0]
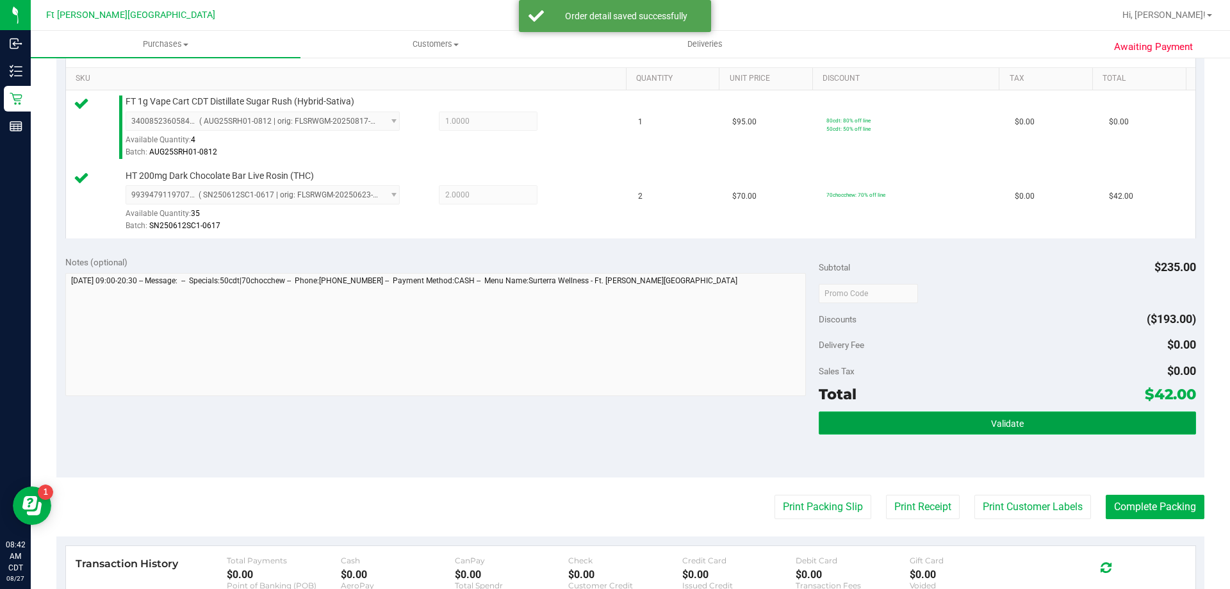
click at [1006, 420] on span "Validate" at bounding box center [1007, 423] width 33 height 10
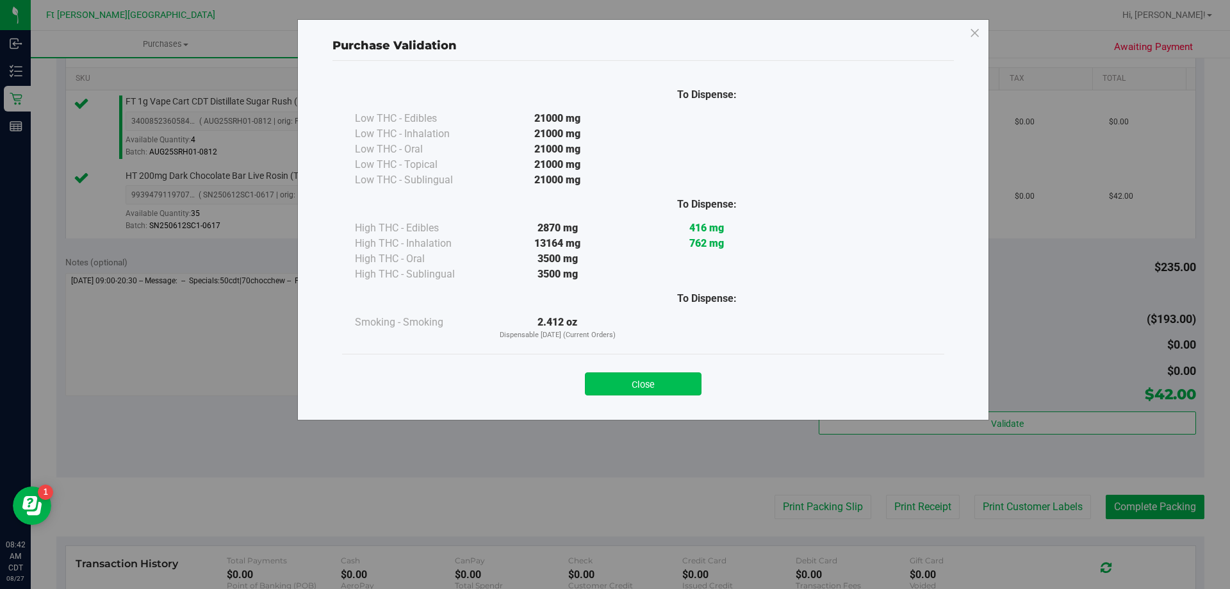
click at [634, 382] on button "Close" at bounding box center [643, 383] width 117 height 23
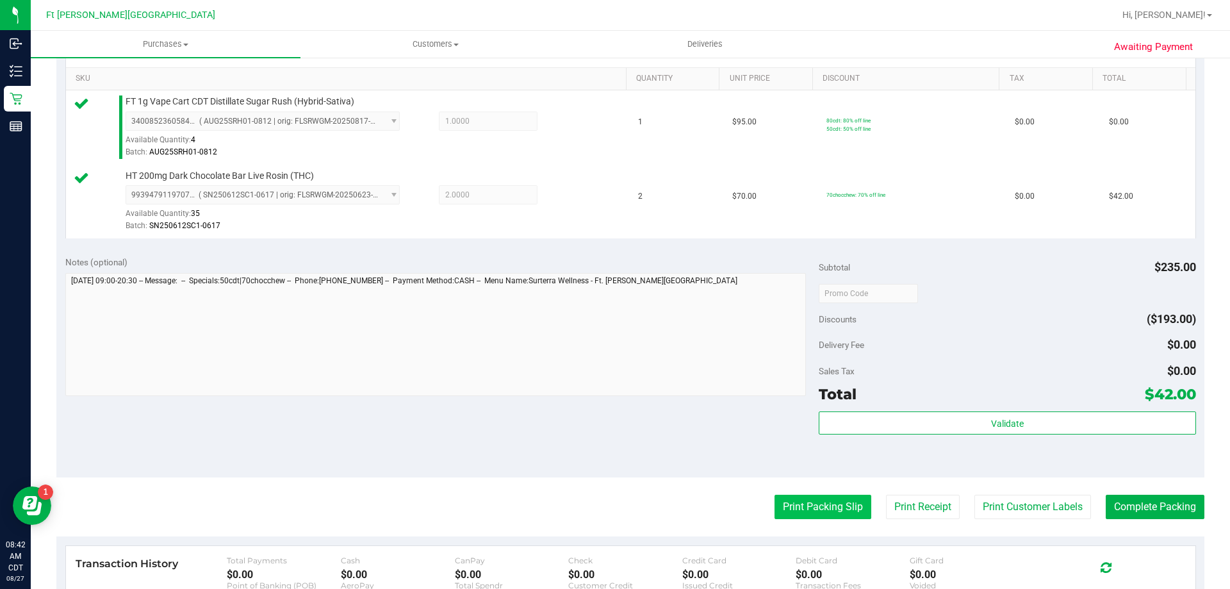
click at [804, 512] on button "Print Packing Slip" at bounding box center [822, 506] width 97 height 24
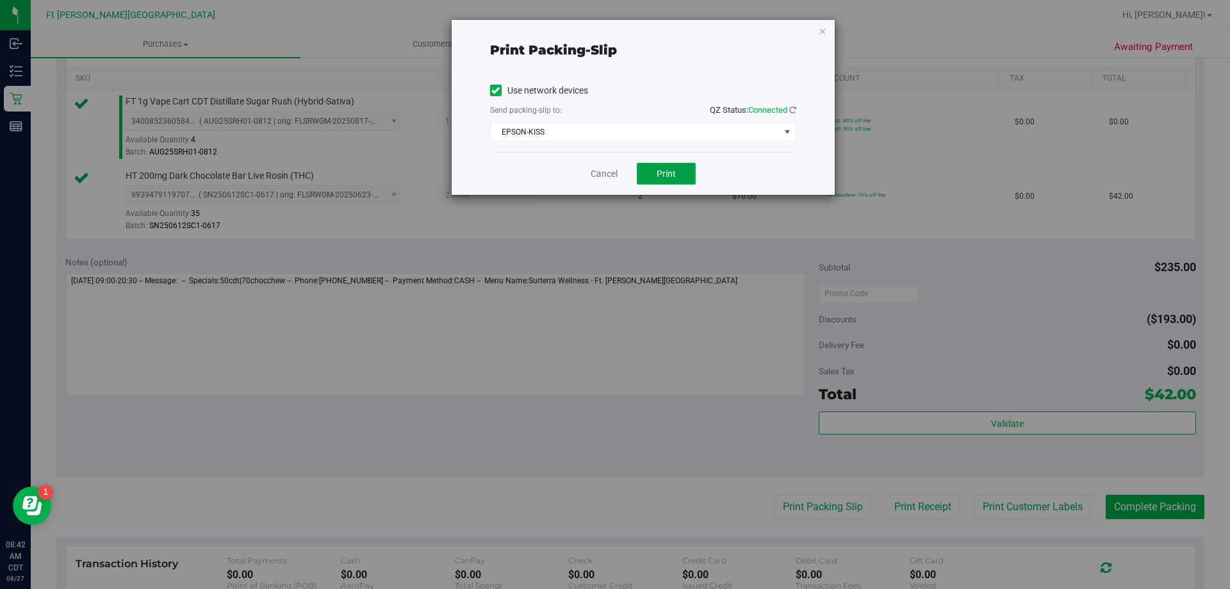
click at [648, 175] on button "Print" at bounding box center [666, 174] width 59 height 22
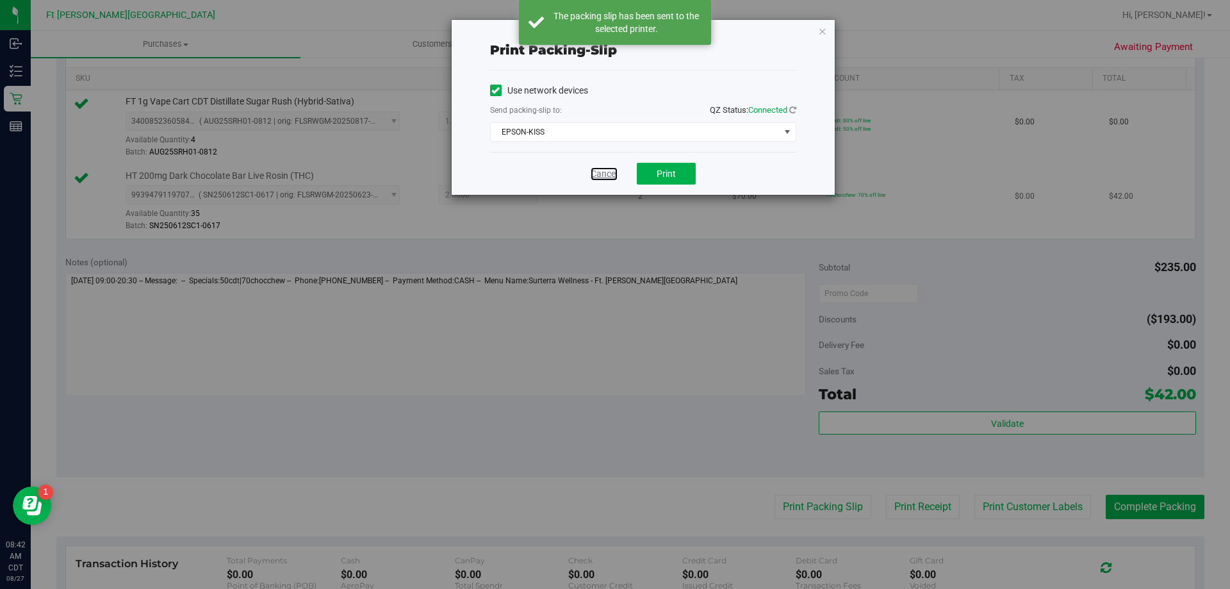
click at [606, 173] on link "Cancel" at bounding box center [604, 173] width 27 height 13
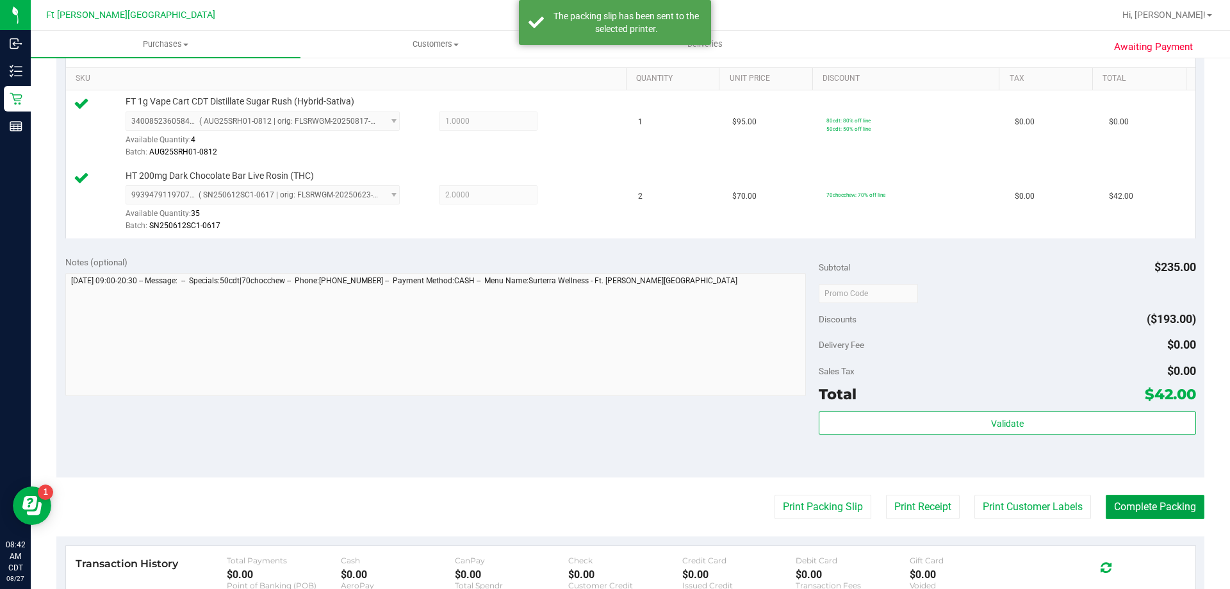
click at [1157, 510] on button "Complete Packing" at bounding box center [1155, 506] width 99 height 24
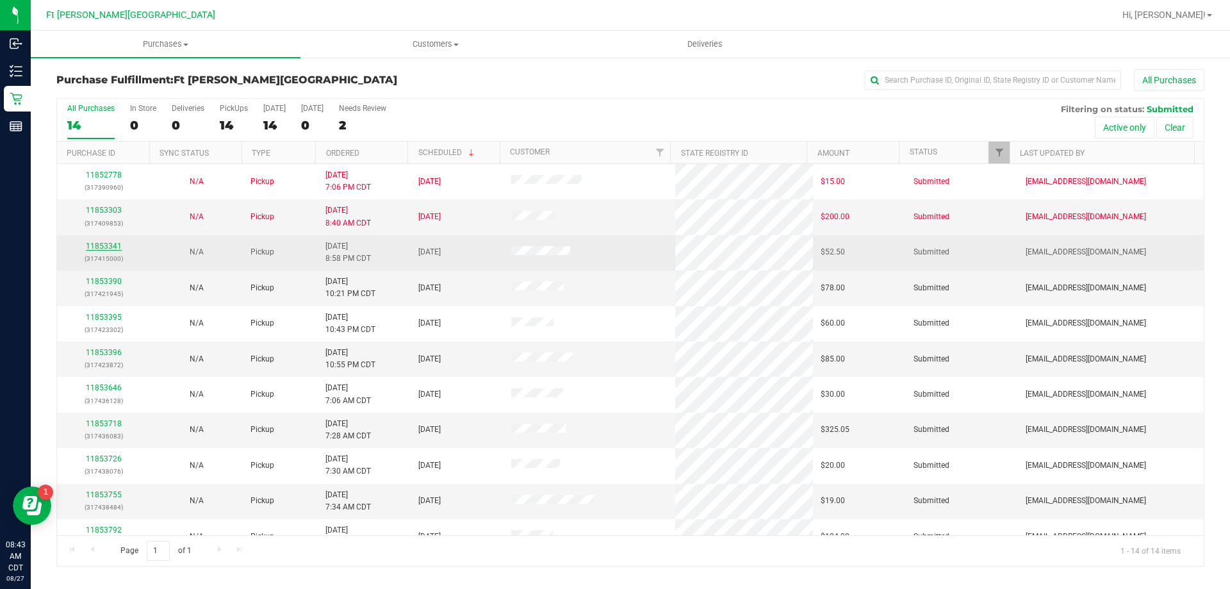
click at [109, 243] on link "11853341" at bounding box center [104, 245] width 36 height 9
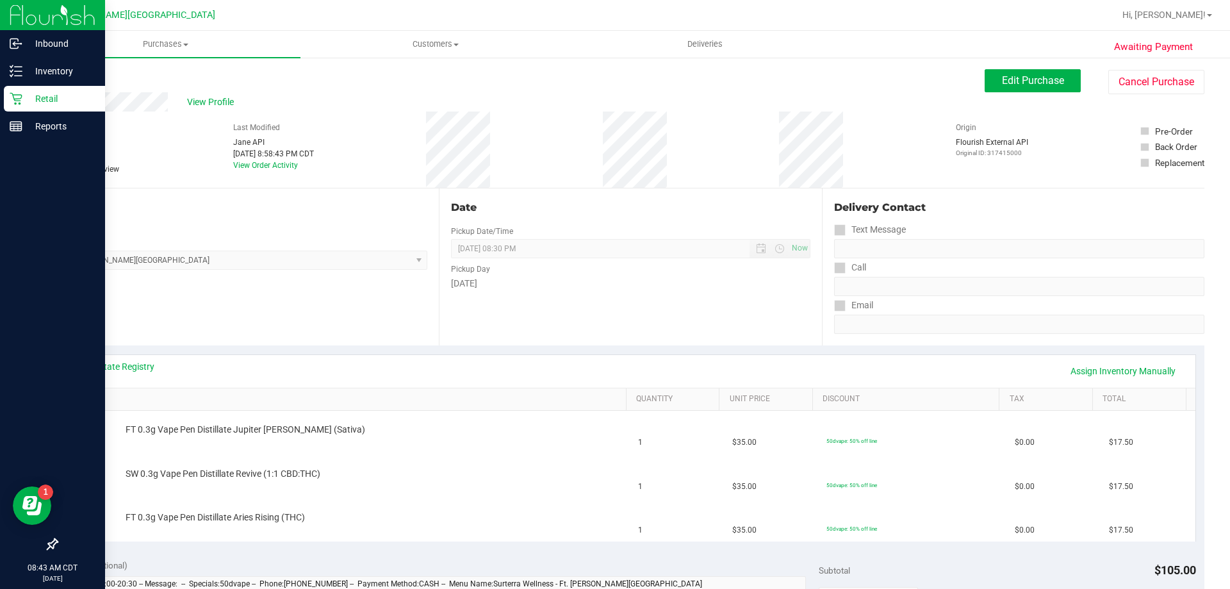
click at [65, 90] on div "Retail" at bounding box center [54, 99] width 101 height 26
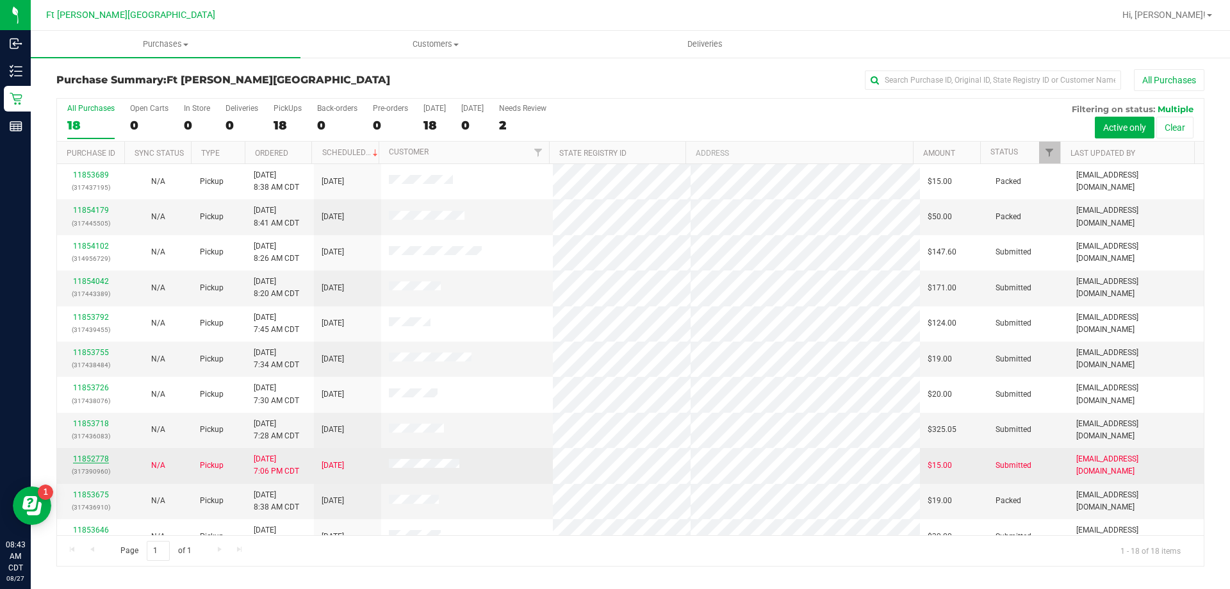
click at [101, 457] on link "11852778" at bounding box center [91, 458] width 36 height 9
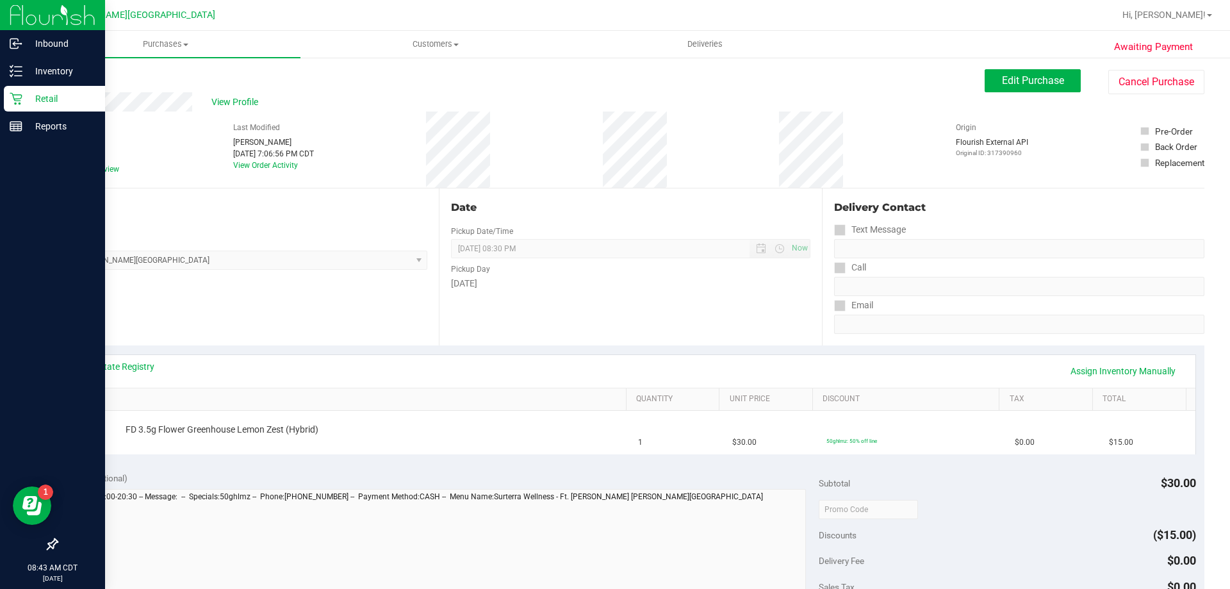
click at [28, 105] on p "Retail" at bounding box center [60, 98] width 77 height 15
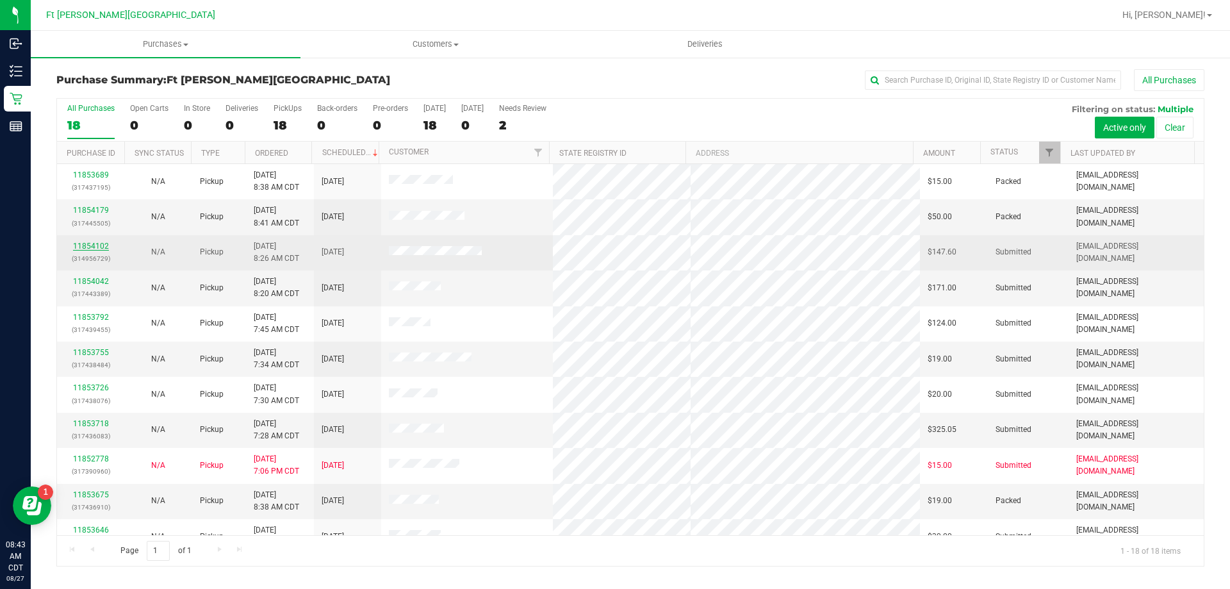
click at [86, 246] on link "11854102" at bounding box center [91, 245] width 36 height 9
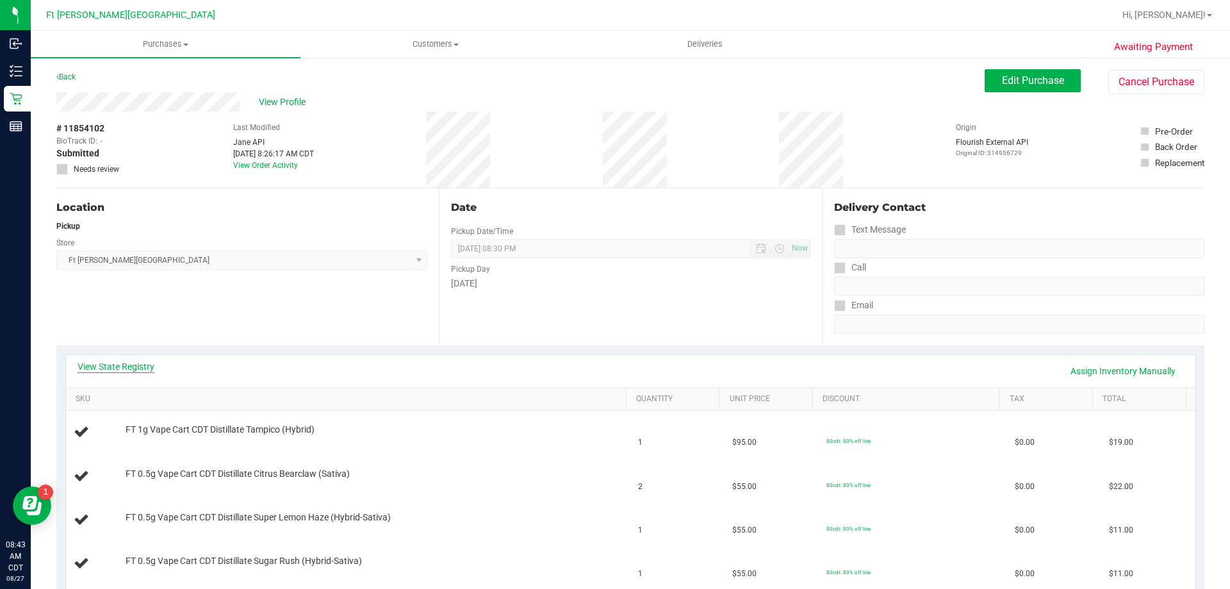
click at [125, 364] on link "View State Registry" at bounding box center [116, 366] width 77 height 13
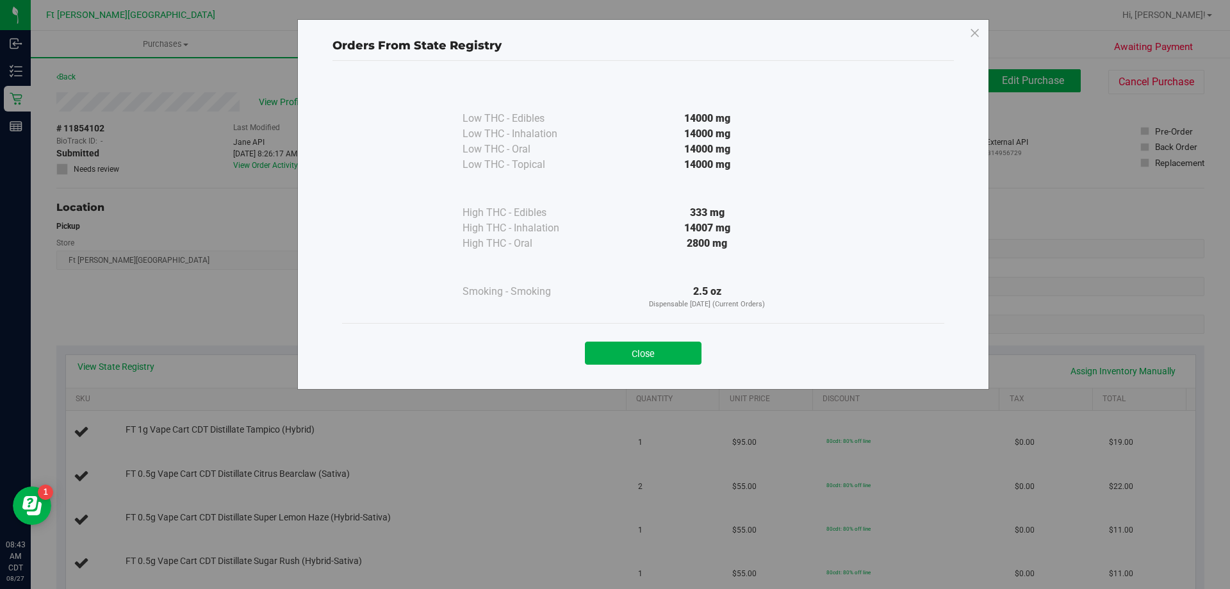
drag, startPoint x: 643, startPoint y: 361, endPoint x: 835, endPoint y: 358, distance: 191.5
click at [643, 361] on button "Close" at bounding box center [643, 352] width 117 height 23
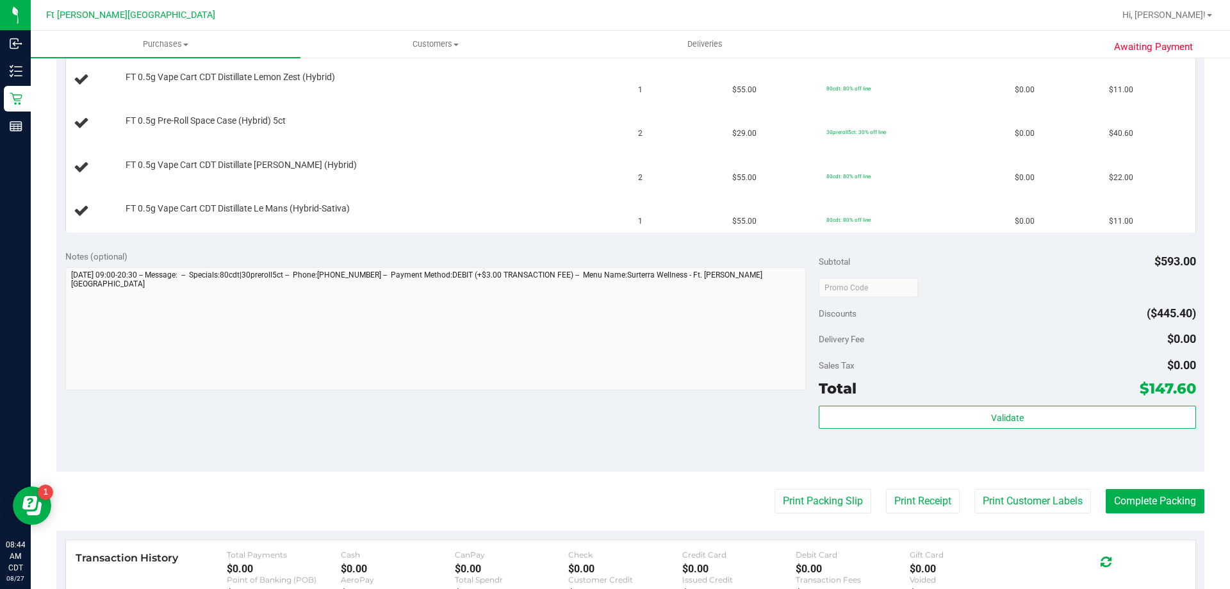
scroll to position [641, 0]
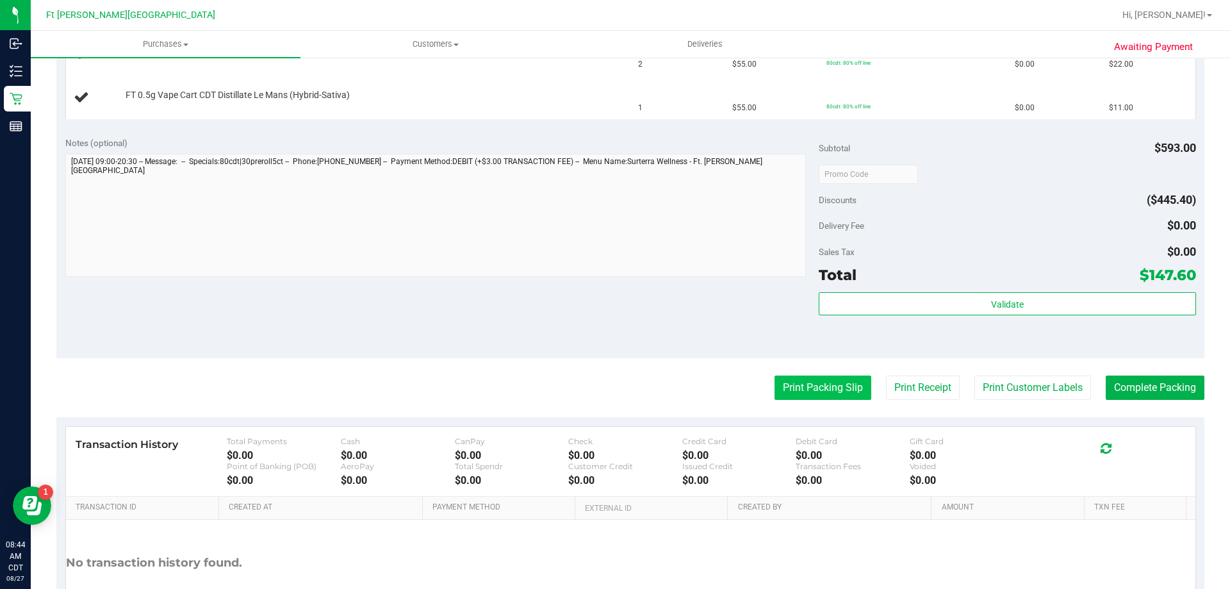
click at [835, 389] on button "Print Packing Slip" at bounding box center [822, 387] width 97 height 24
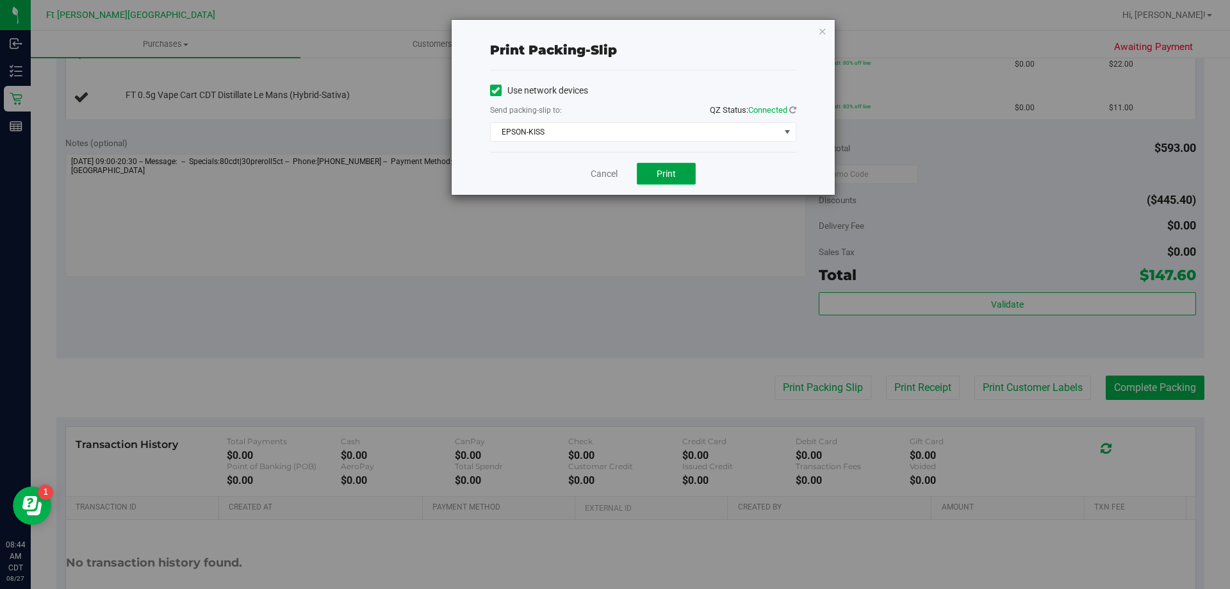
click at [668, 171] on span "Print" at bounding box center [666, 173] width 19 height 10
click at [607, 171] on link "Cancel" at bounding box center [604, 173] width 27 height 13
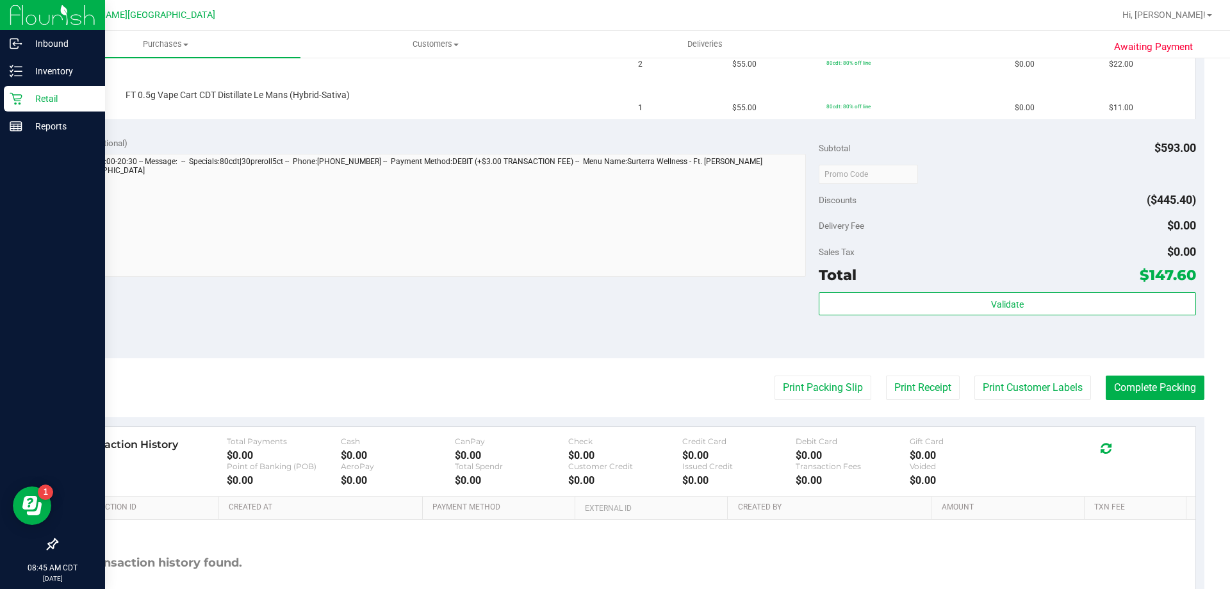
click at [42, 94] on p "Retail" at bounding box center [60, 98] width 77 height 15
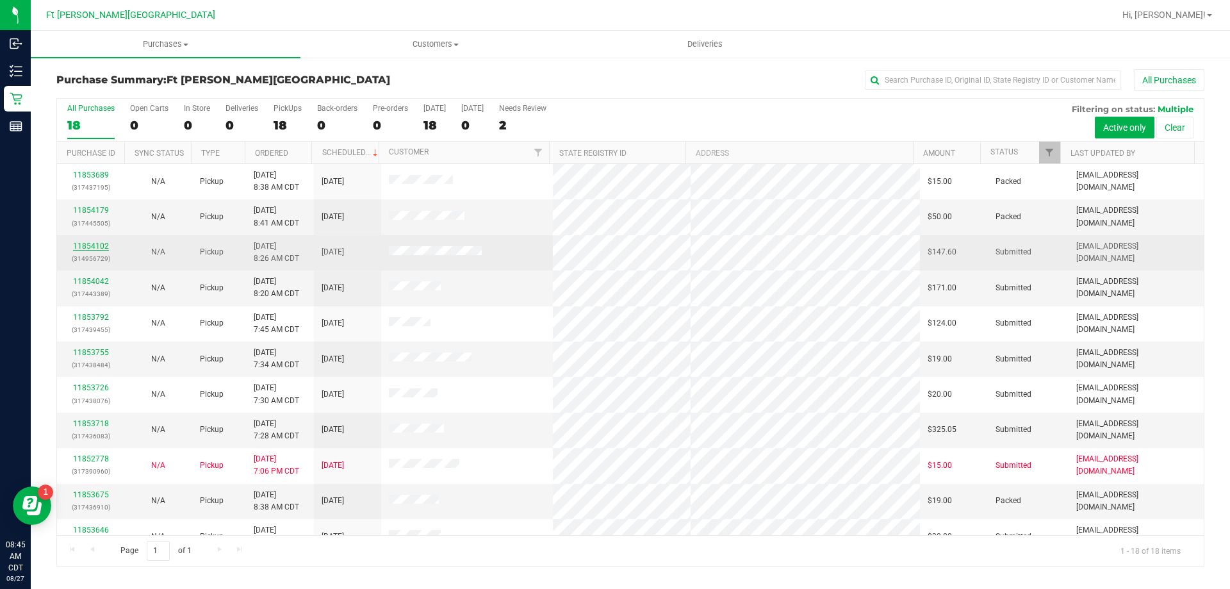
click at [96, 245] on link "11854102" at bounding box center [91, 245] width 36 height 9
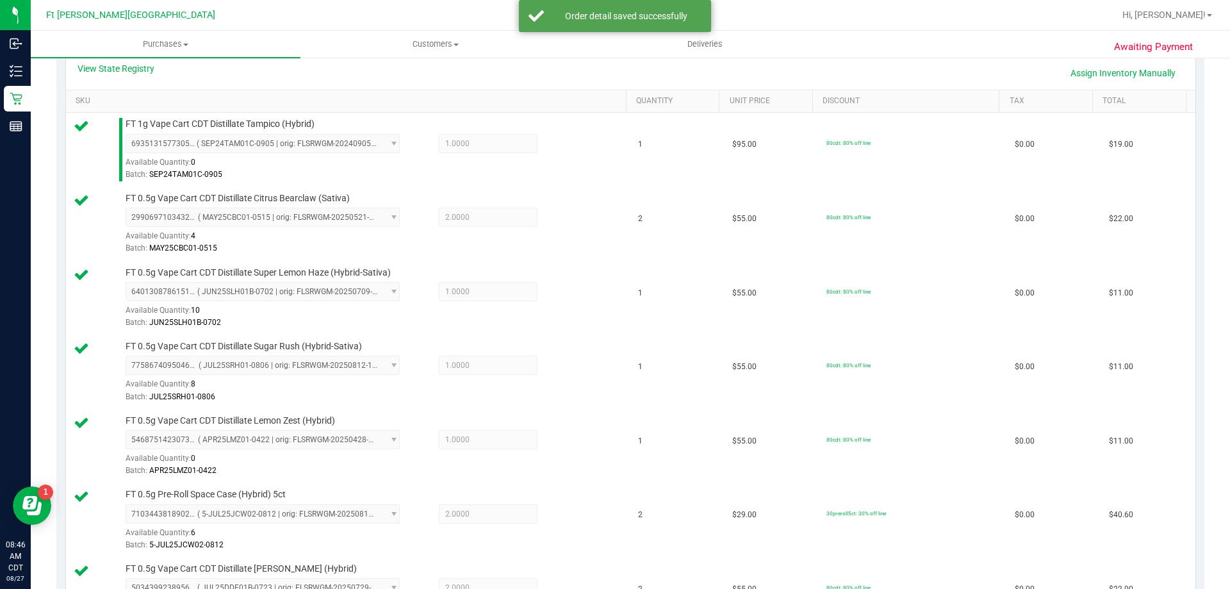
scroll to position [705, 0]
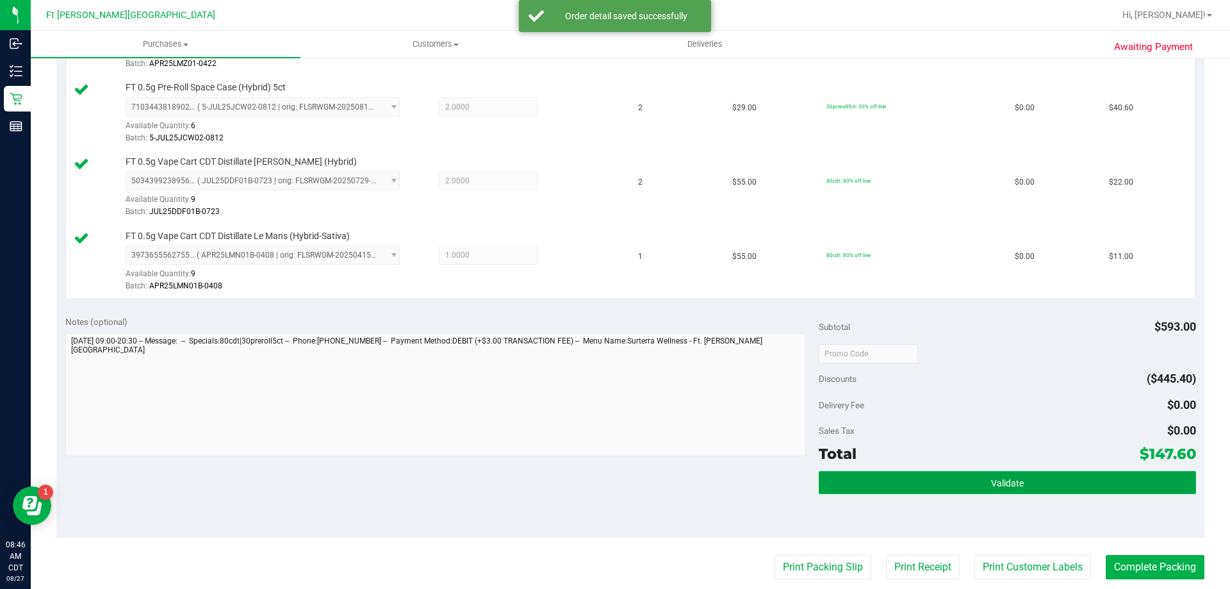
click at [1020, 487] on button "Validate" at bounding box center [1007, 482] width 377 height 23
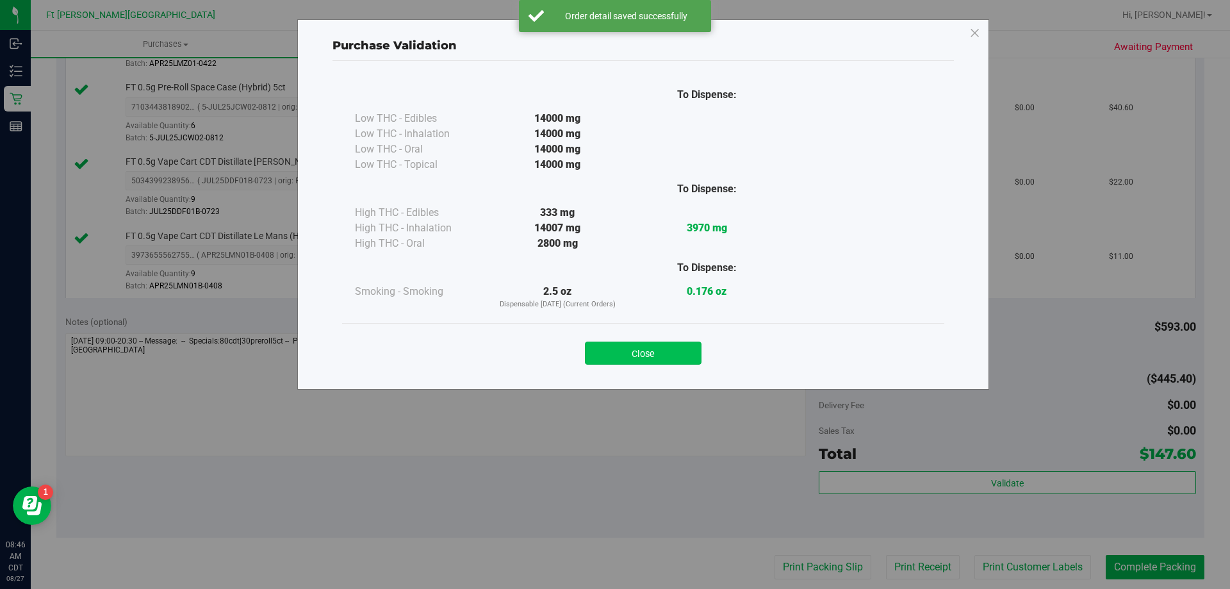
drag, startPoint x: 659, startPoint y: 340, endPoint x: 662, endPoint y: 348, distance: 8.3
click at [659, 341] on div "Close" at bounding box center [643, 349] width 583 height 32
click at [664, 350] on button "Close" at bounding box center [643, 352] width 117 height 23
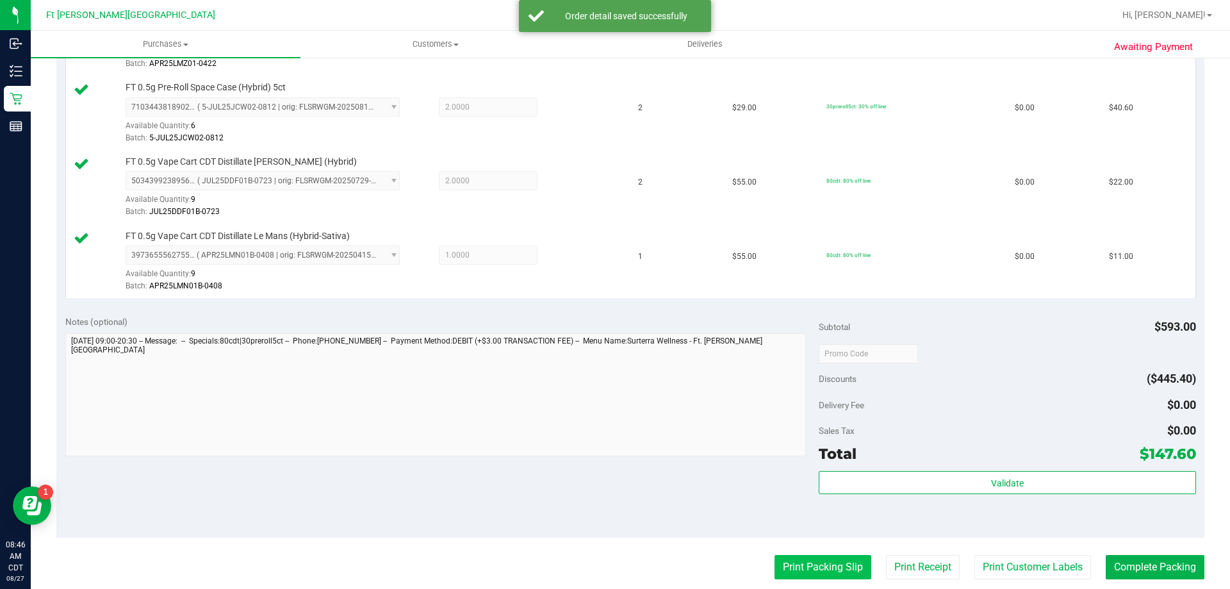
click at [828, 564] on button "Print Packing Slip" at bounding box center [822, 567] width 97 height 24
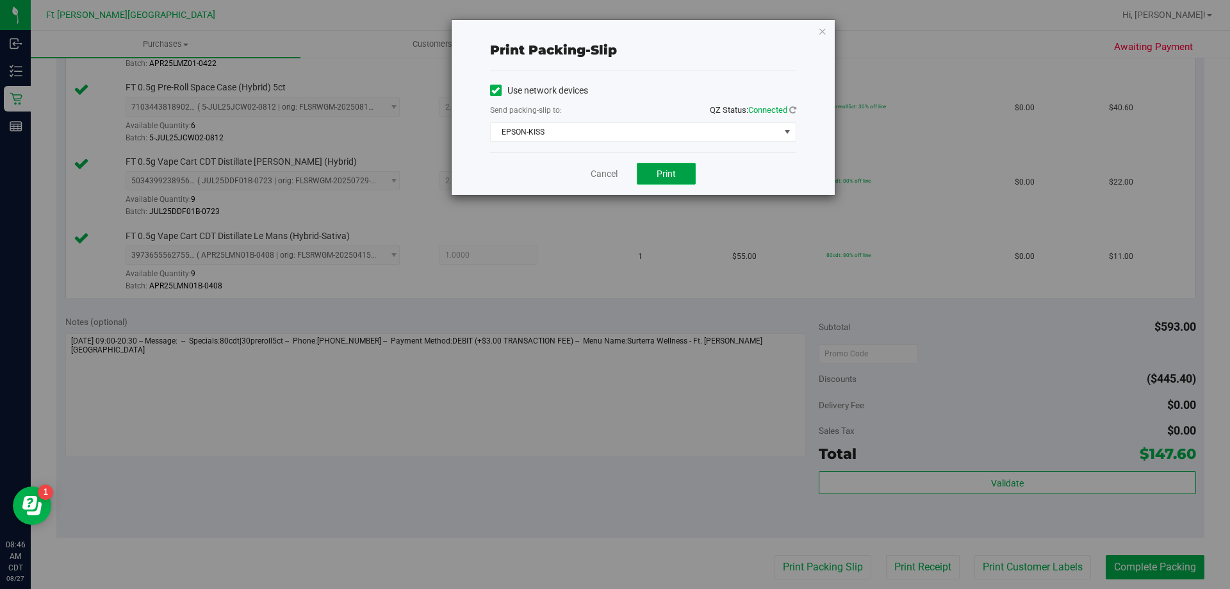
click at [675, 175] on span "Print" at bounding box center [666, 173] width 19 height 10
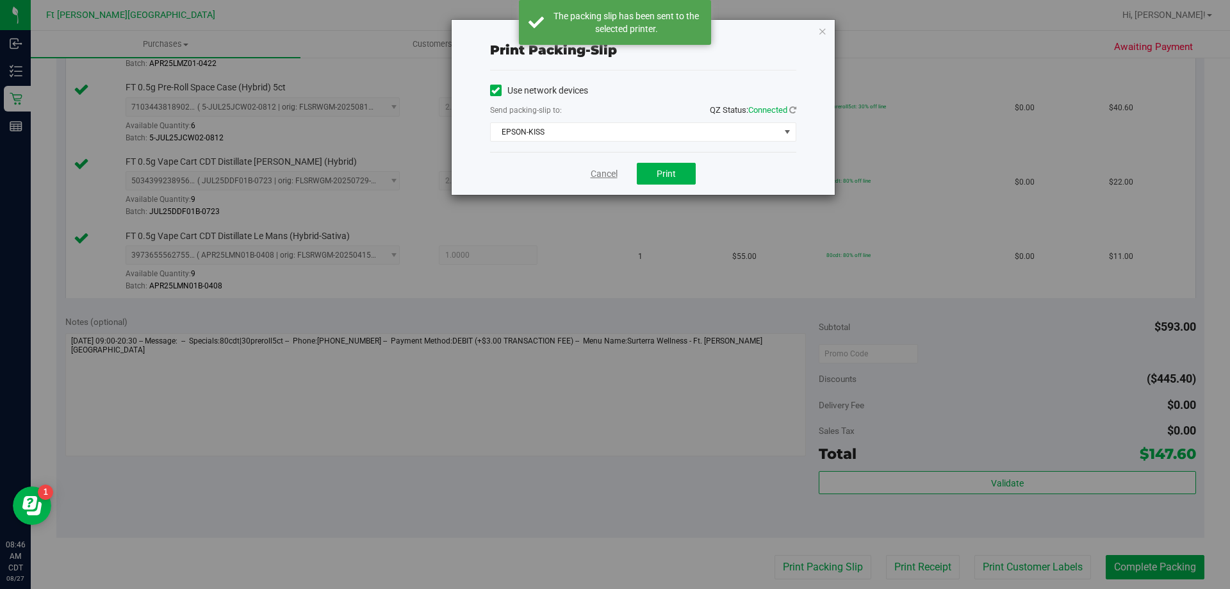
click at [600, 173] on link "Cancel" at bounding box center [604, 173] width 27 height 13
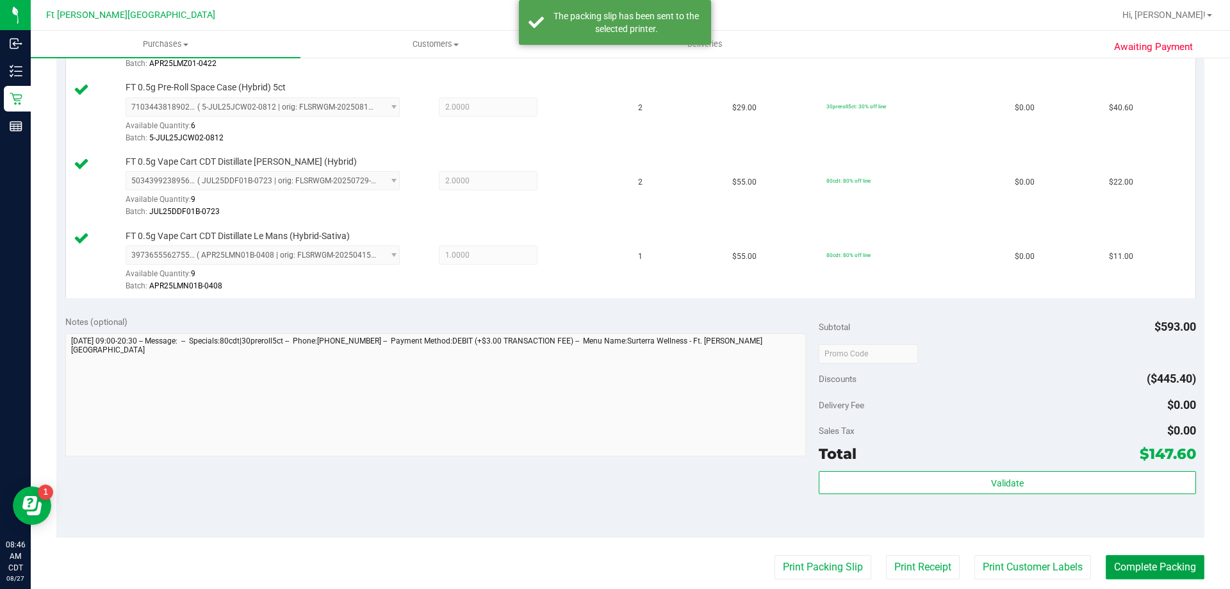
click at [1158, 557] on button "Complete Packing" at bounding box center [1155, 567] width 99 height 24
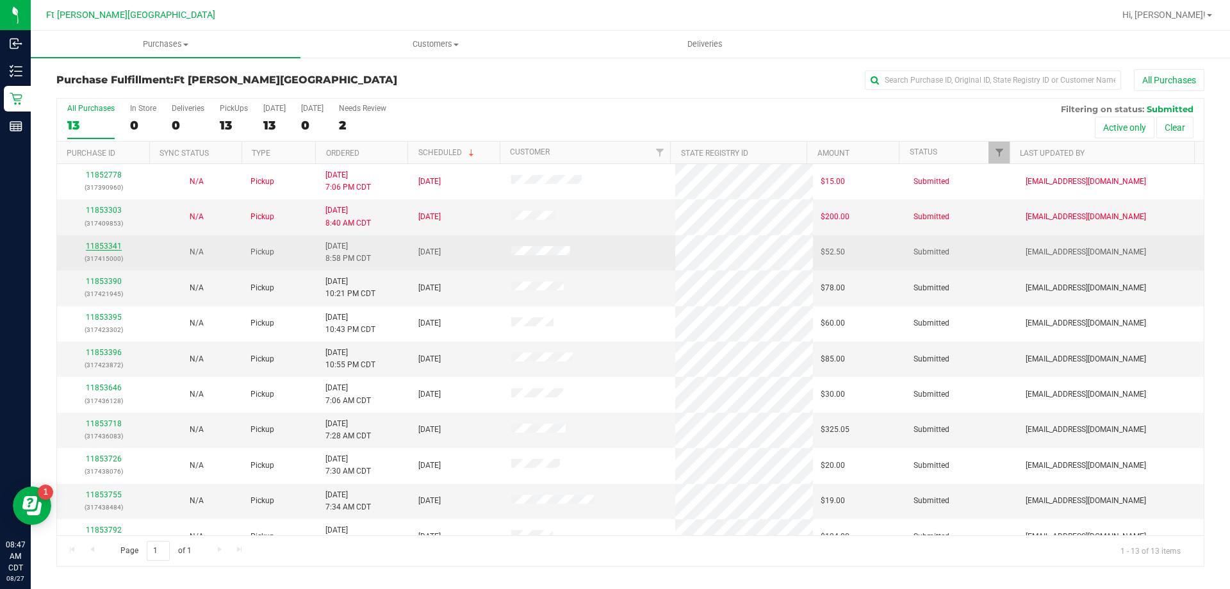
click at [111, 245] on link "11853341" at bounding box center [104, 245] width 36 height 9
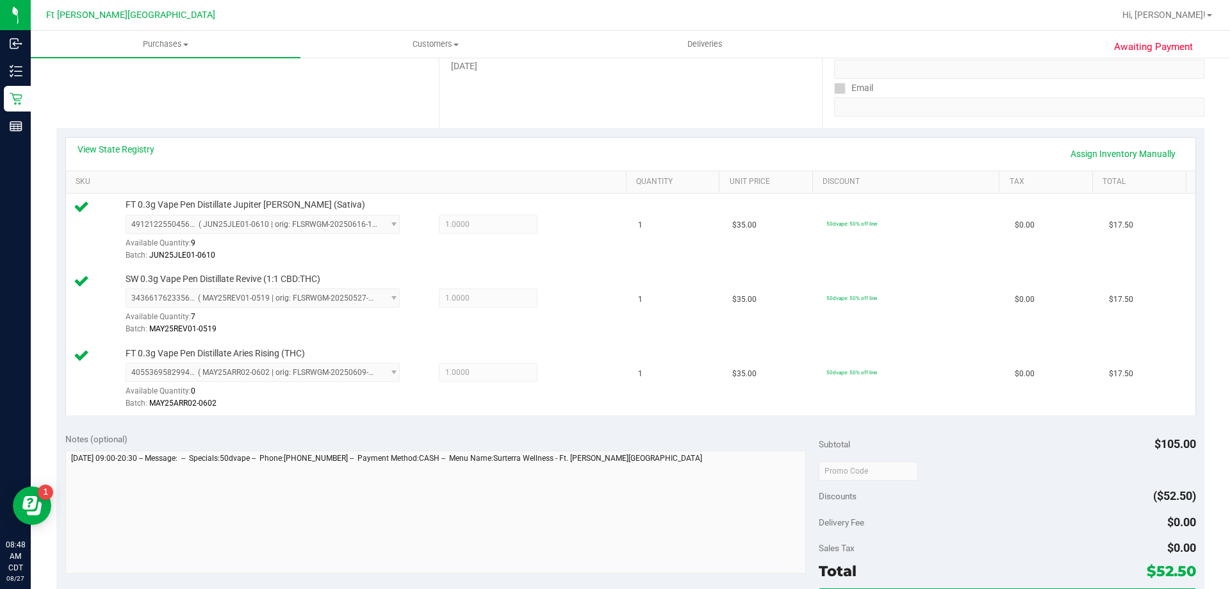
scroll to position [448, 0]
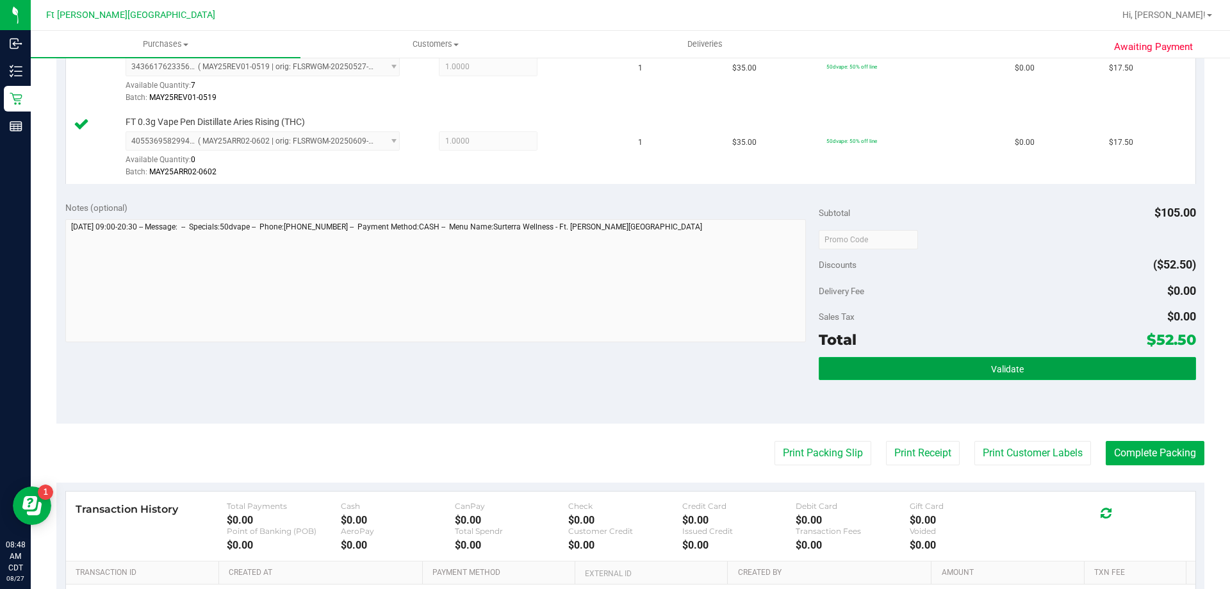
click at [967, 370] on button "Validate" at bounding box center [1007, 368] width 377 height 23
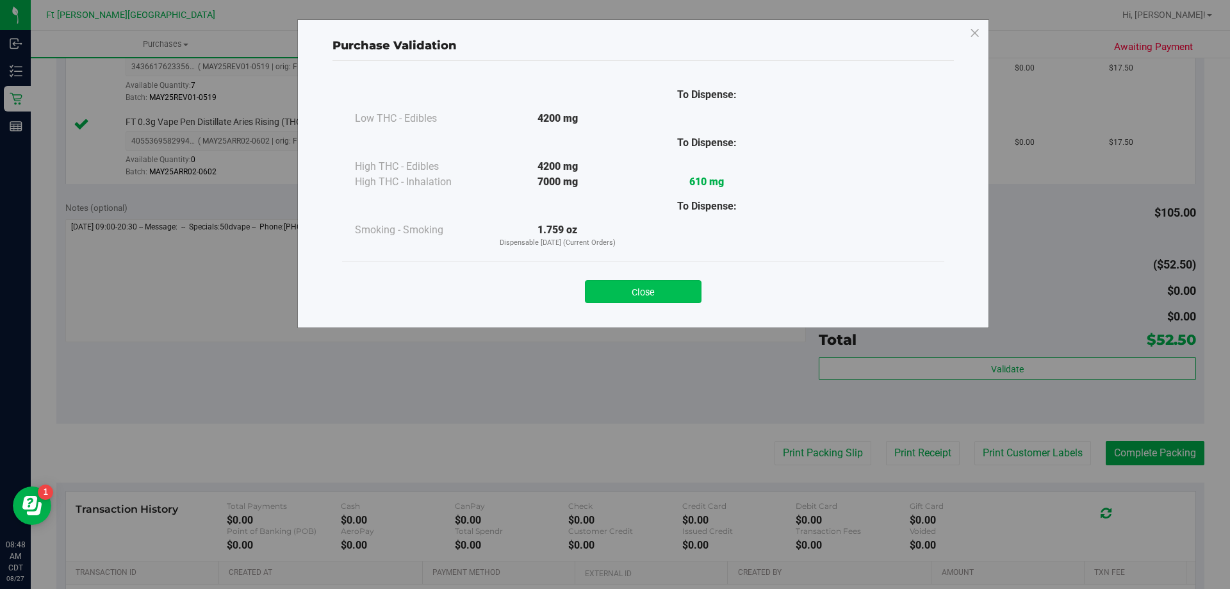
click at [680, 287] on button "Close" at bounding box center [643, 291] width 117 height 23
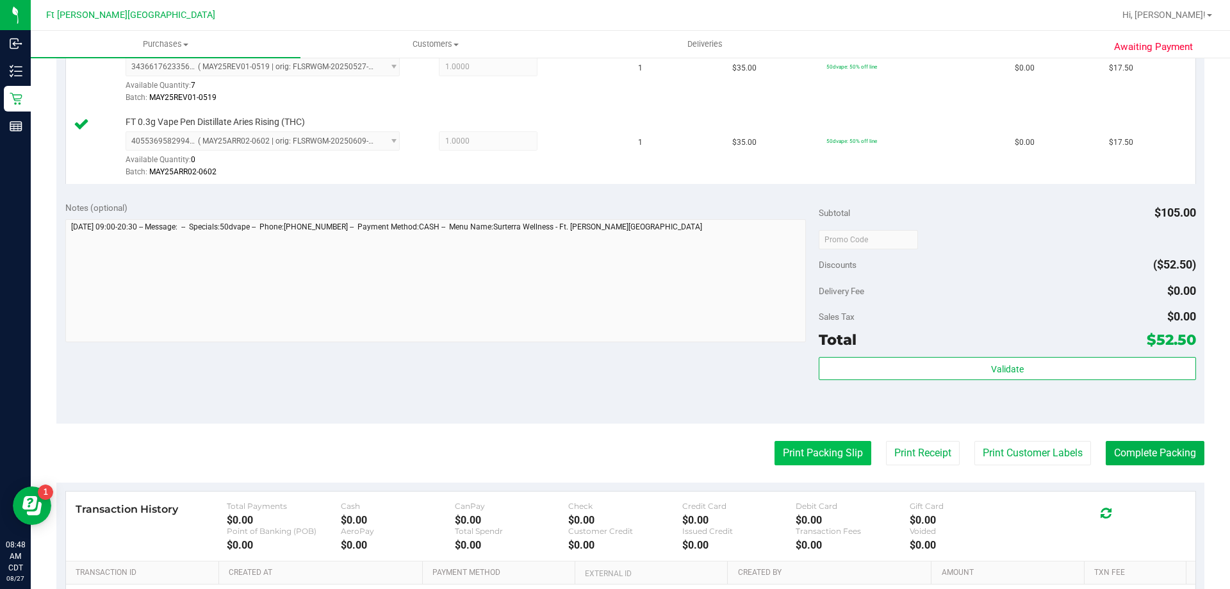
click at [795, 449] on button "Print Packing Slip" at bounding box center [822, 453] width 97 height 24
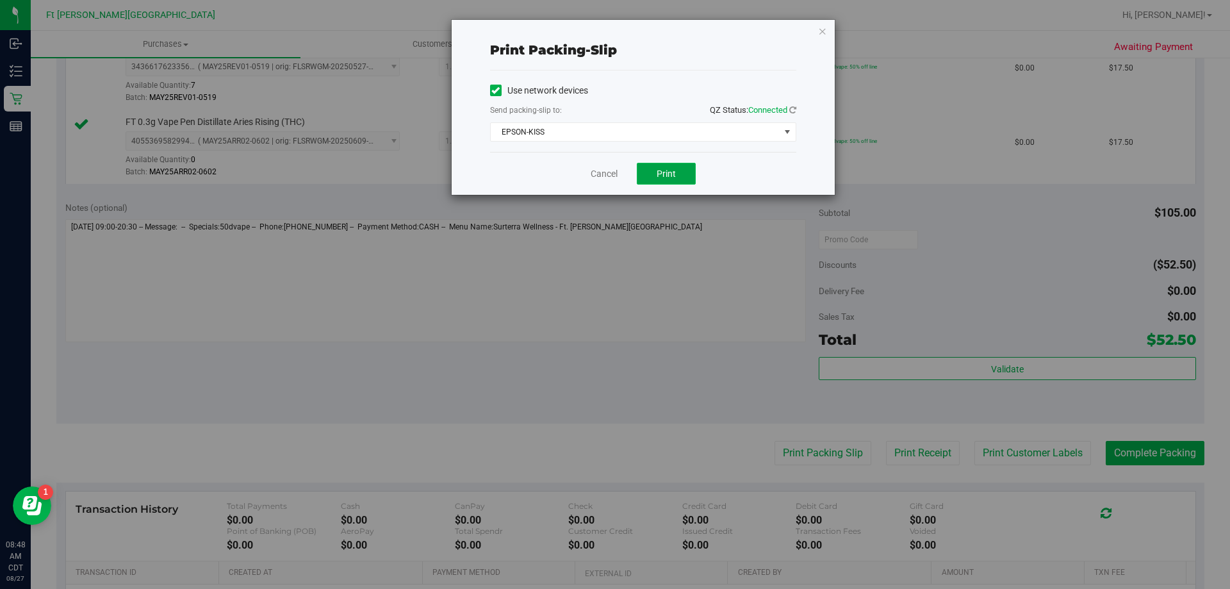
click at [680, 172] on button "Print" at bounding box center [666, 174] width 59 height 22
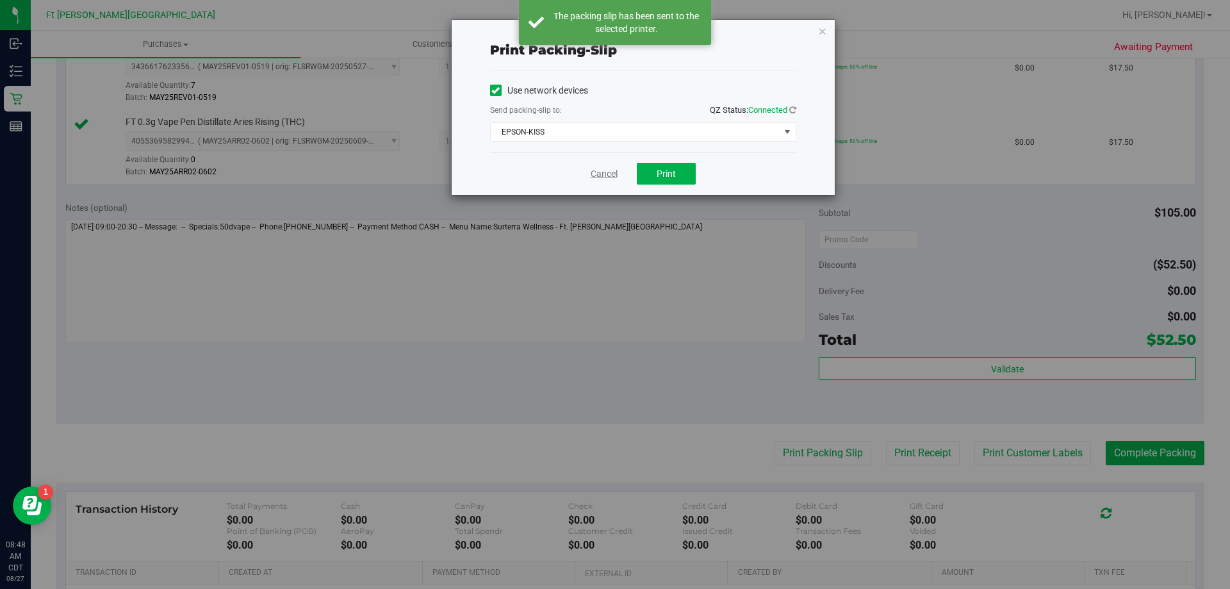
click at [607, 173] on link "Cancel" at bounding box center [604, 173] width 27 height 13
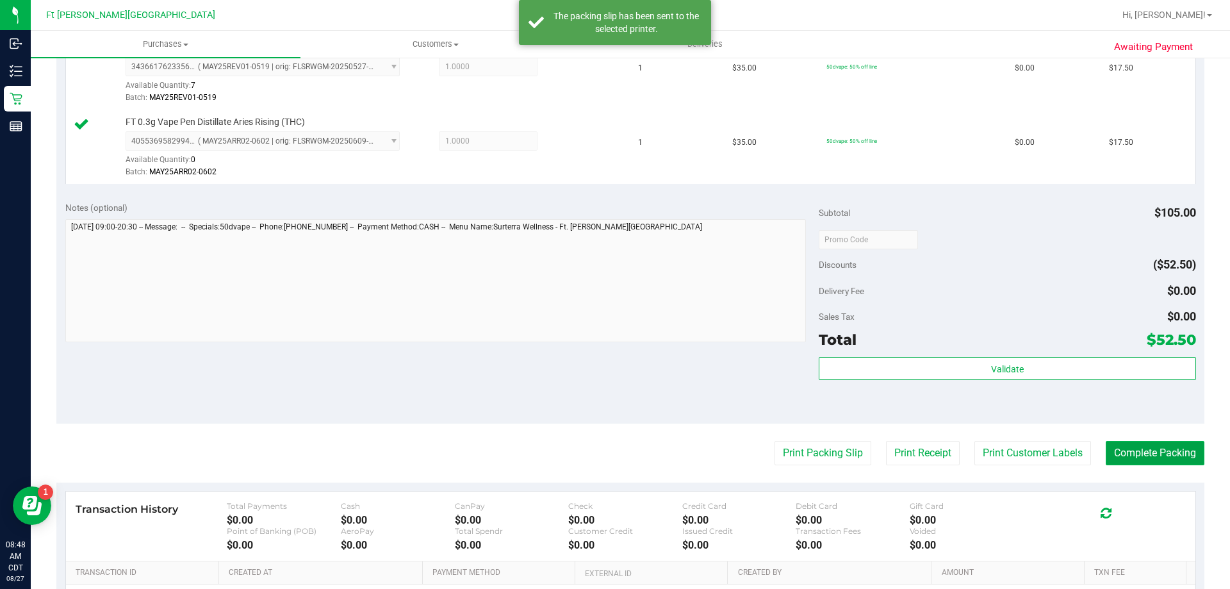
click at [1180, 456] on button "Complete Packing" at bounding box center [1155, 453] width 99 height 24
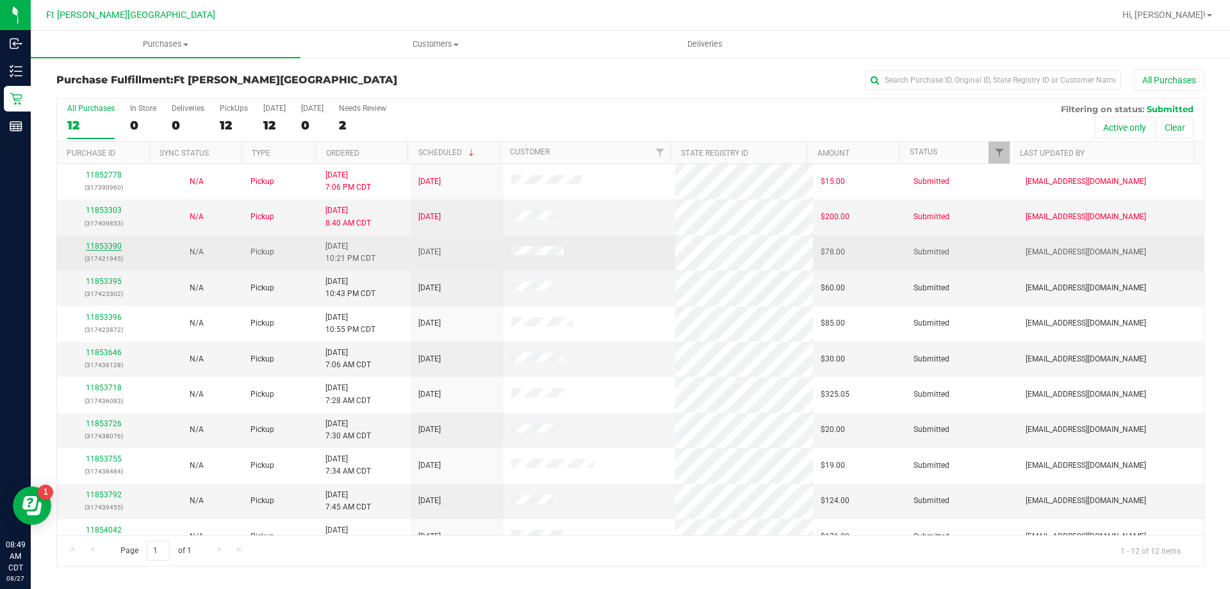
click at [106, 242] on link "11853390" at bounding box center [104, 245] width 36 height 9
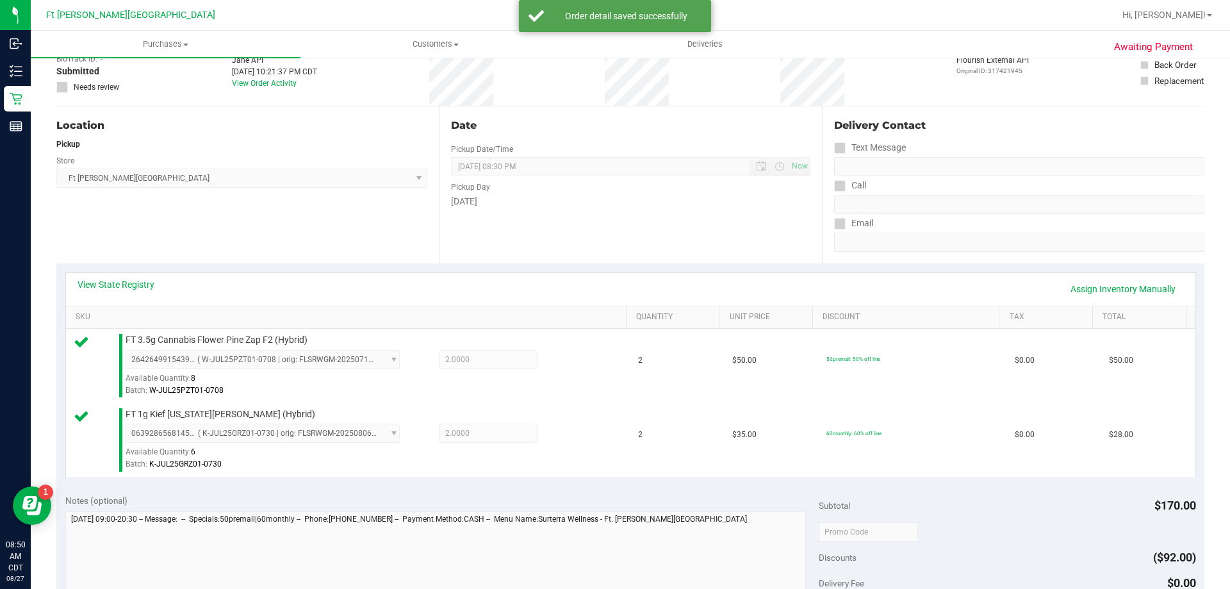
scroll to position [192, 0]
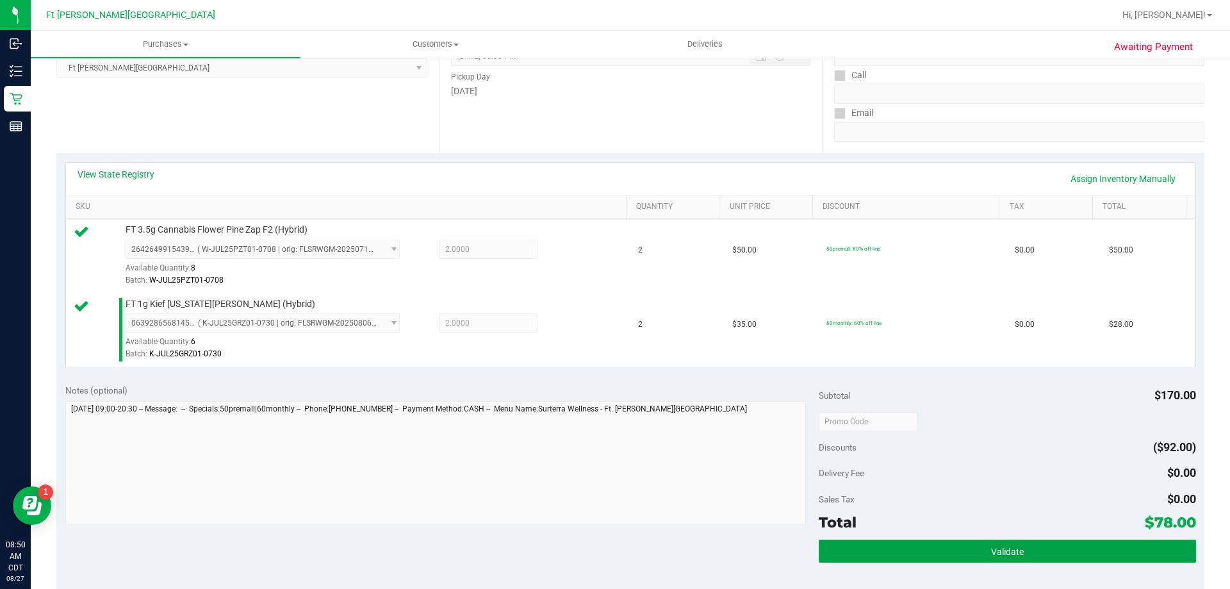
click at [986, 543] on button "Validate" at bounding box center [1007, 550] width 377 height 23
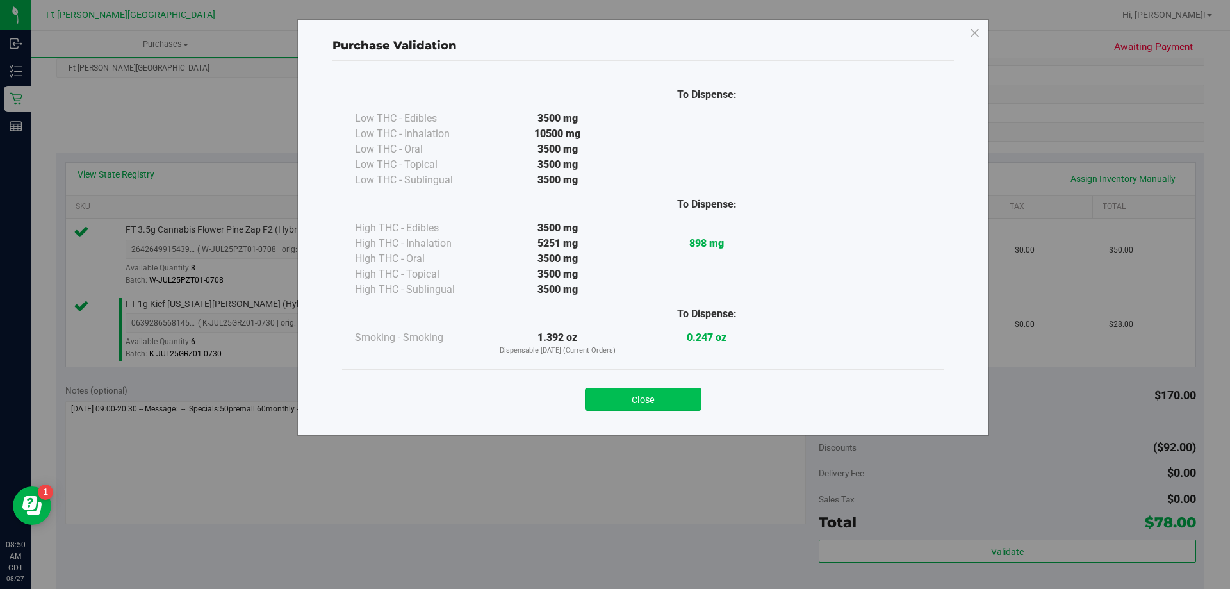
click at [649, 405] on button "Close" at bounding box center [643, 399] width 117 height 23
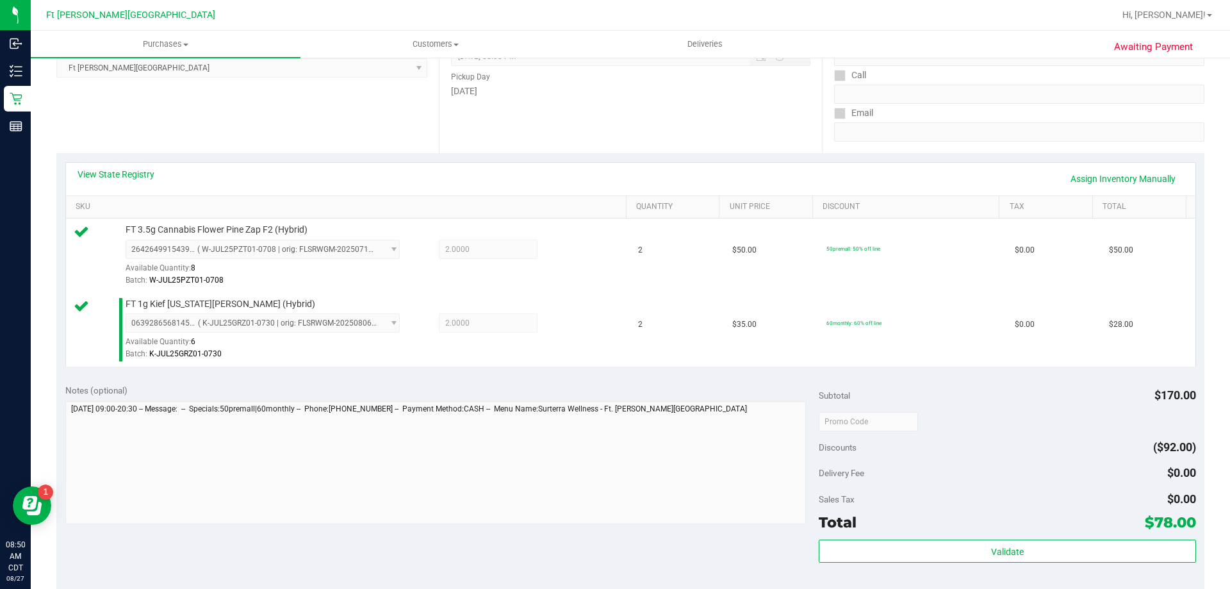
scroll to position [533, 0]
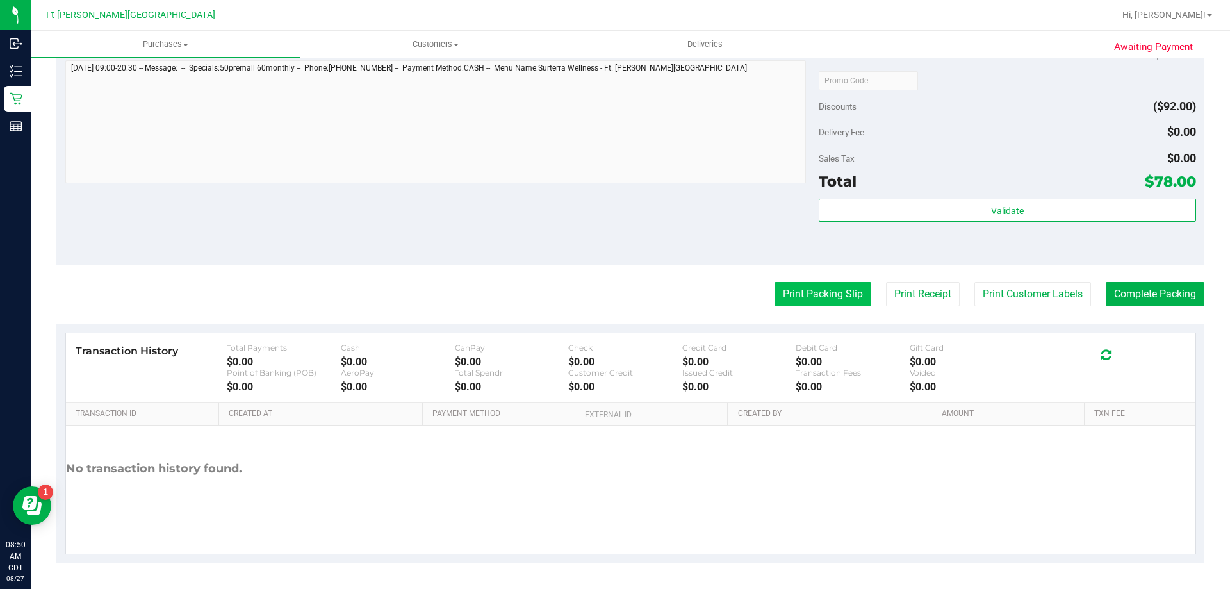
click at [835, 300] on button "Print Packing Slip" at bounding box center [822, 294] width 97 height 24
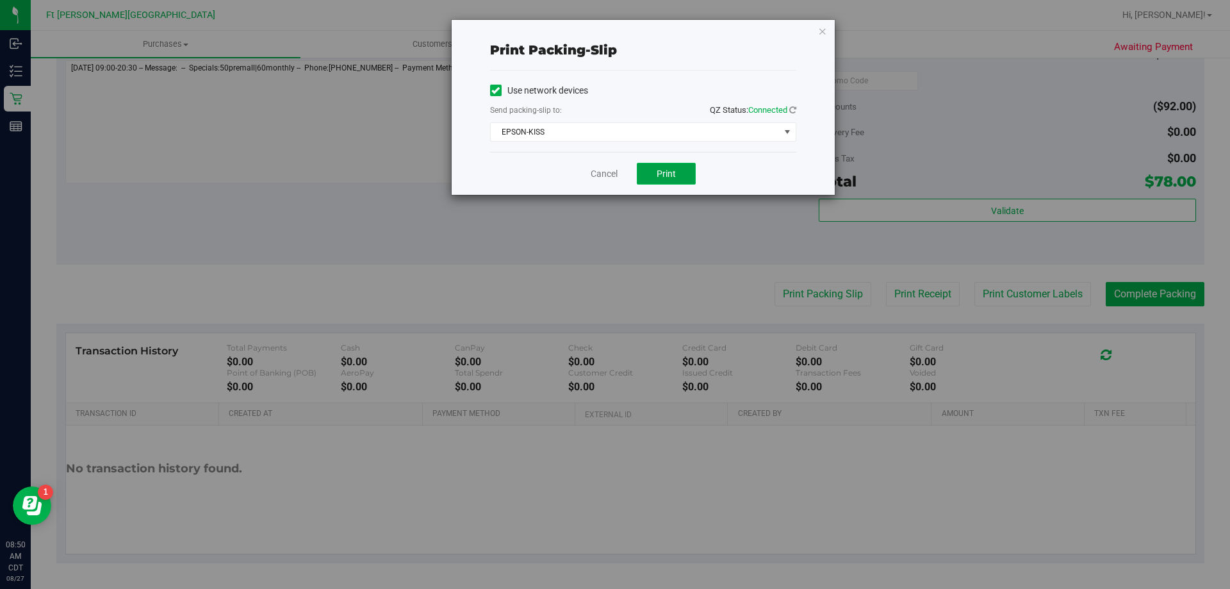
click at [679, 169] on button "Print" at bounding box center [666, 174] width 59 height 22
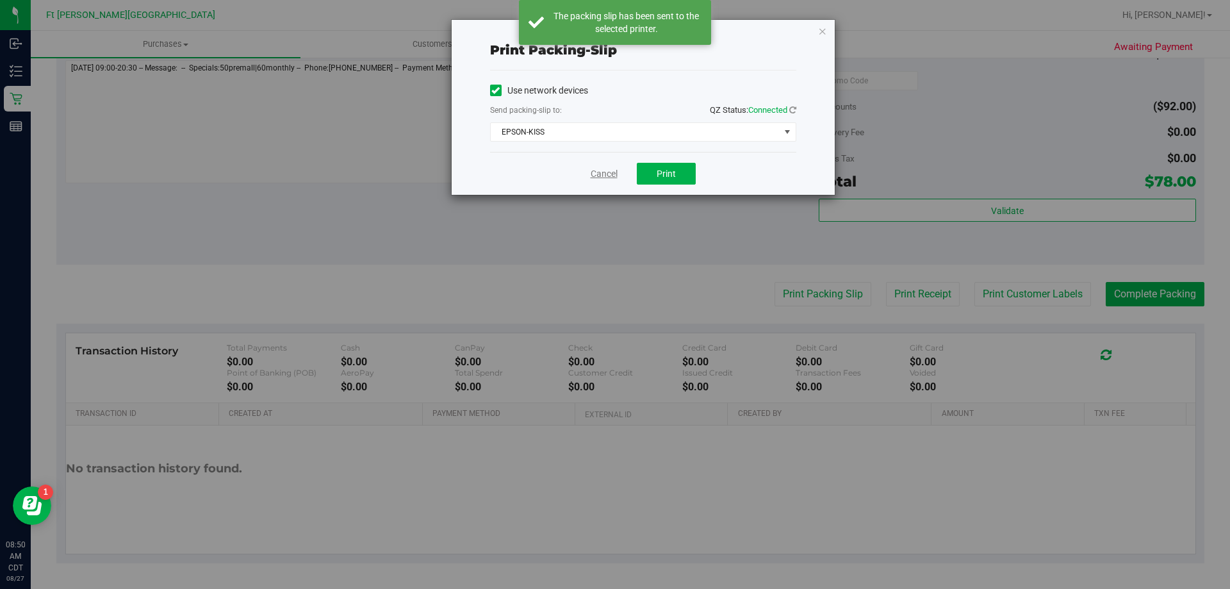
click at [594, 172] on link "Cancel" at bounding box center [604, 173] width 27 height 13
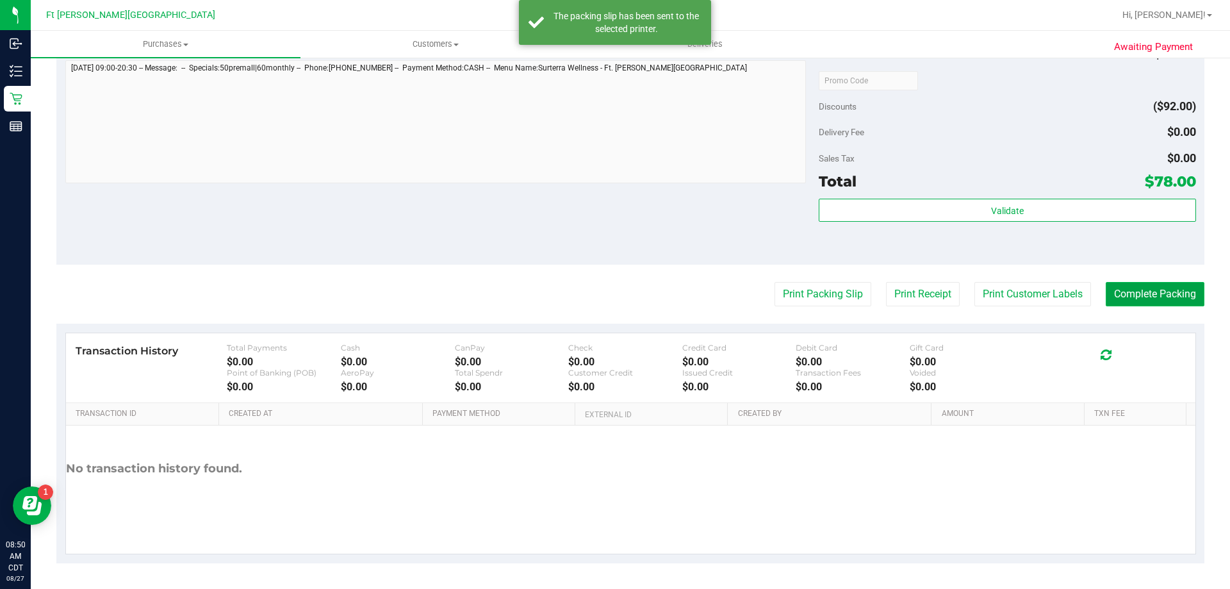
click at [1109, 293] on button "Complete Packing" at bounding box center [1155, 294] width 99 height 24
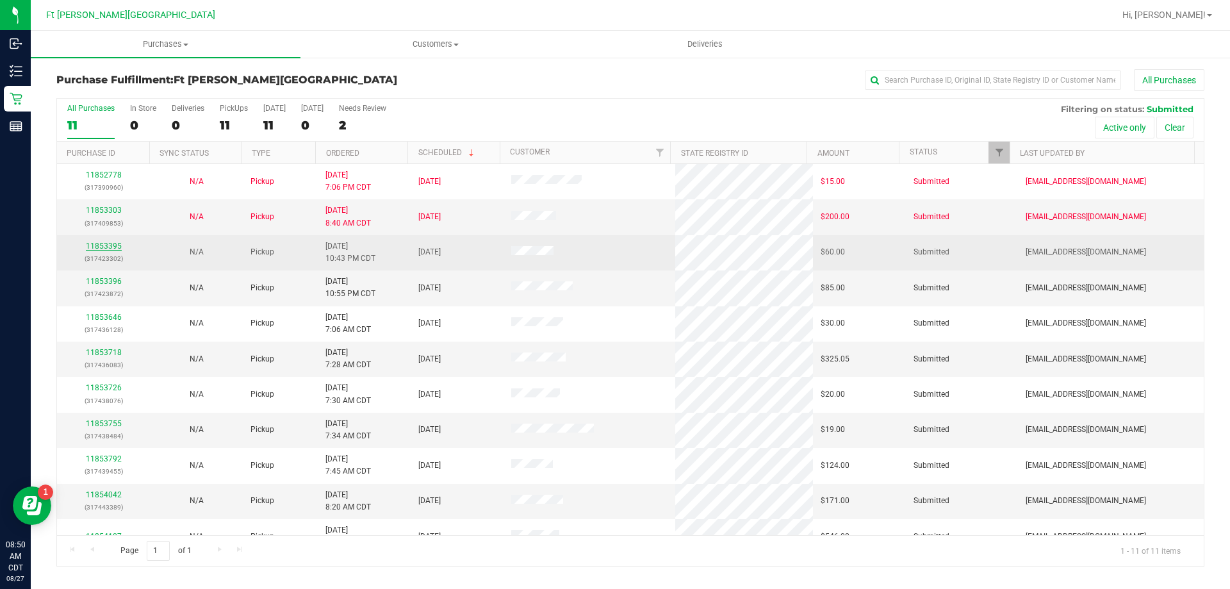
click at [113, 245] on link "11853395" at bounding box center [104, 245] width 36 height 9
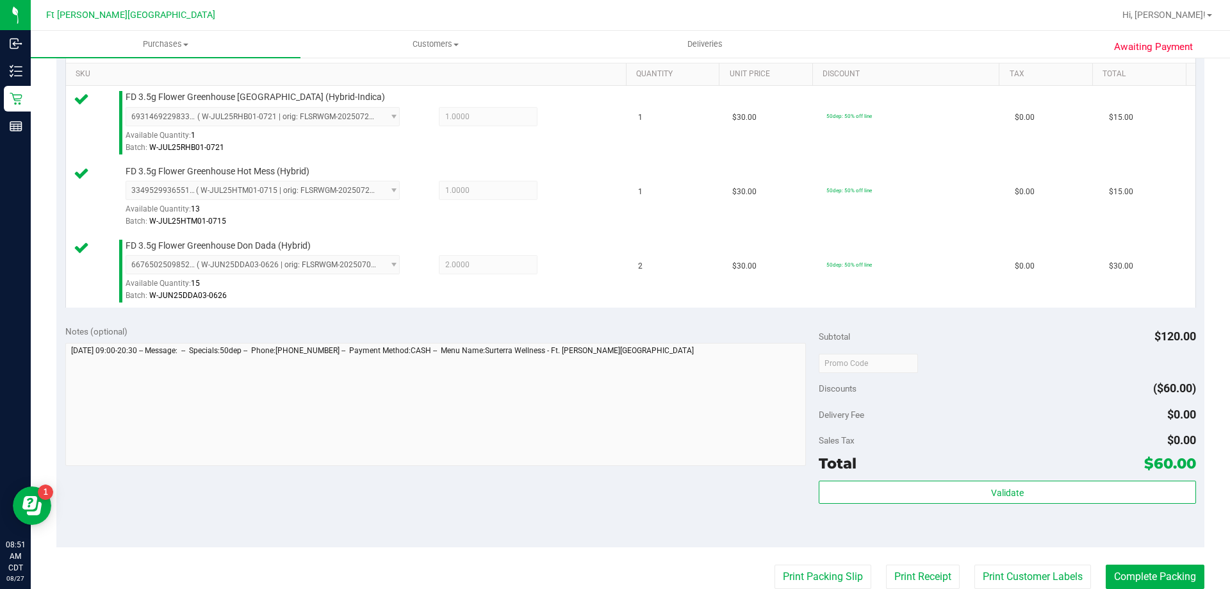
scroll to position [448, 0]
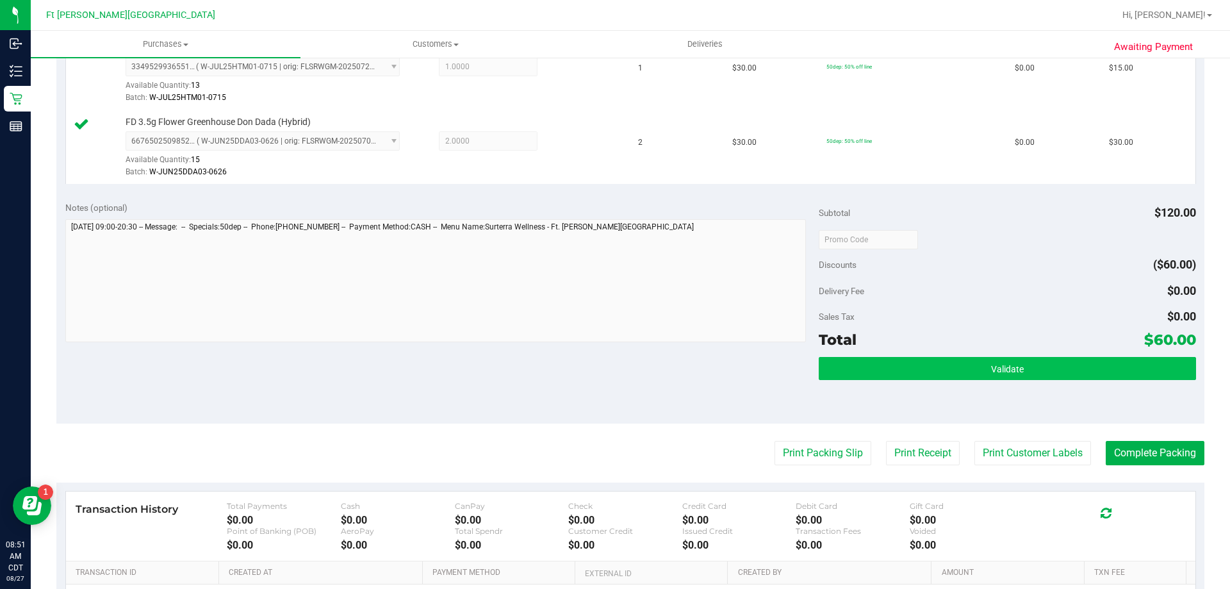
click at [959, 357] on div "Subtotal $120.00 Discounts ($60.00) Delivery Fee $0.00 Sales Tax $0.00 Total $6…" at bounding box center [1007, 307] width 377 height 213
click at [952, 376] on button "Validate" at bounding box center [1007, 368] width 377 height 23
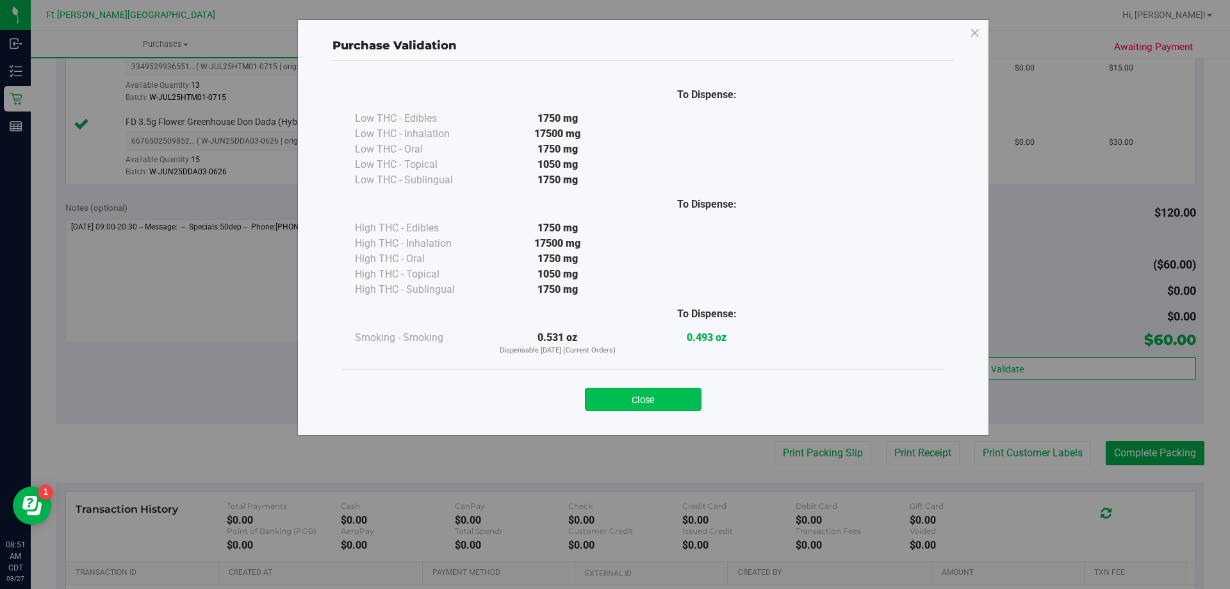
drag, startPoint x: 669, startPoint y: 415, endPoint x: 669, endPoint y: 402, distance: 12.8
click at [669, 409] on div "Close" at bounding box center [643, 395] width 602 height 52
drag, startPoint x: 669, startPoint y: 402, endPoint x: 684, endPoint y: 405, distance: 15.0
click at [670, 402] on button "Close" at bounding box center [643, 399] width 117 height 23
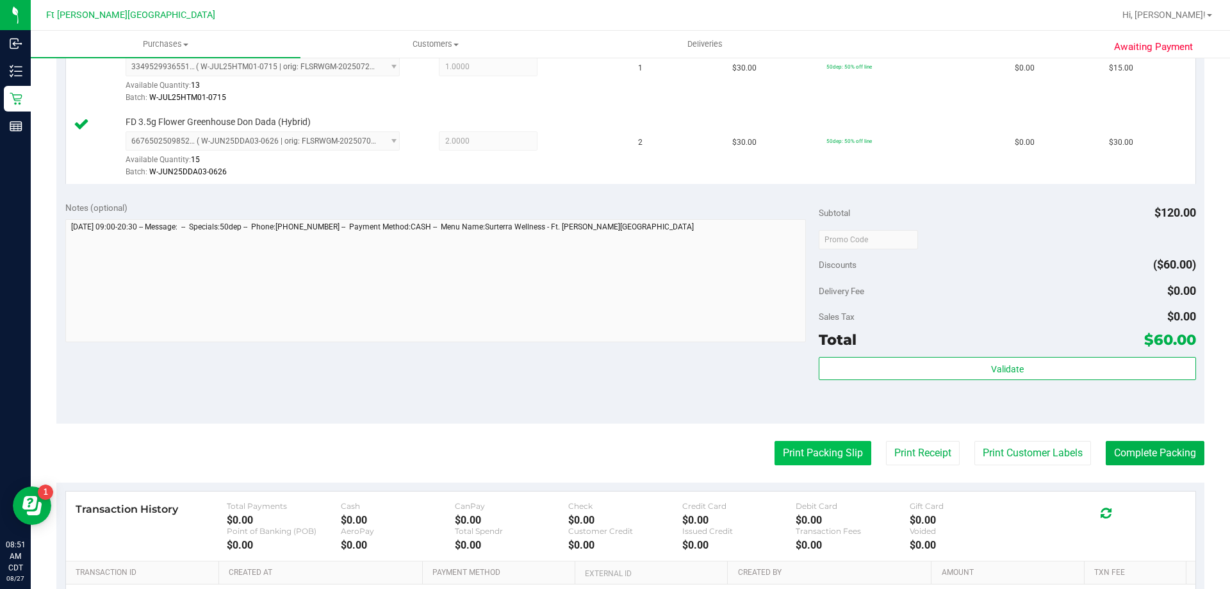
click at [809, 454] on button "Print Packing Slip" at bounding box center [822, 453] width 97 height 24
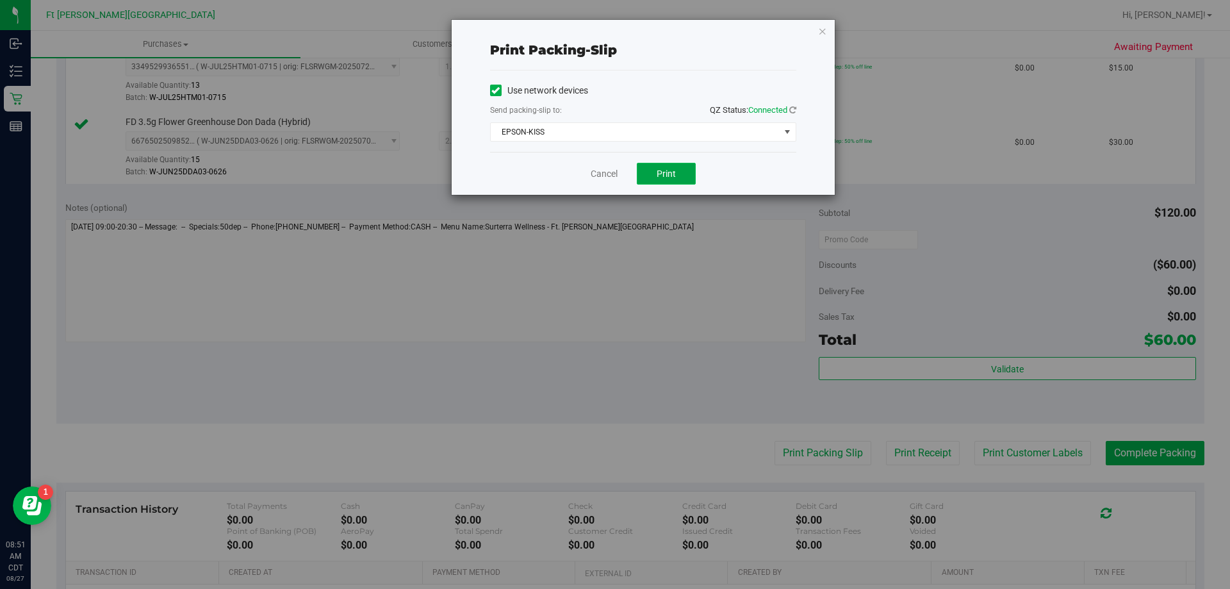
click at [671, 172] on span "Print" at bounding box center [666, 173] width 19 height 10
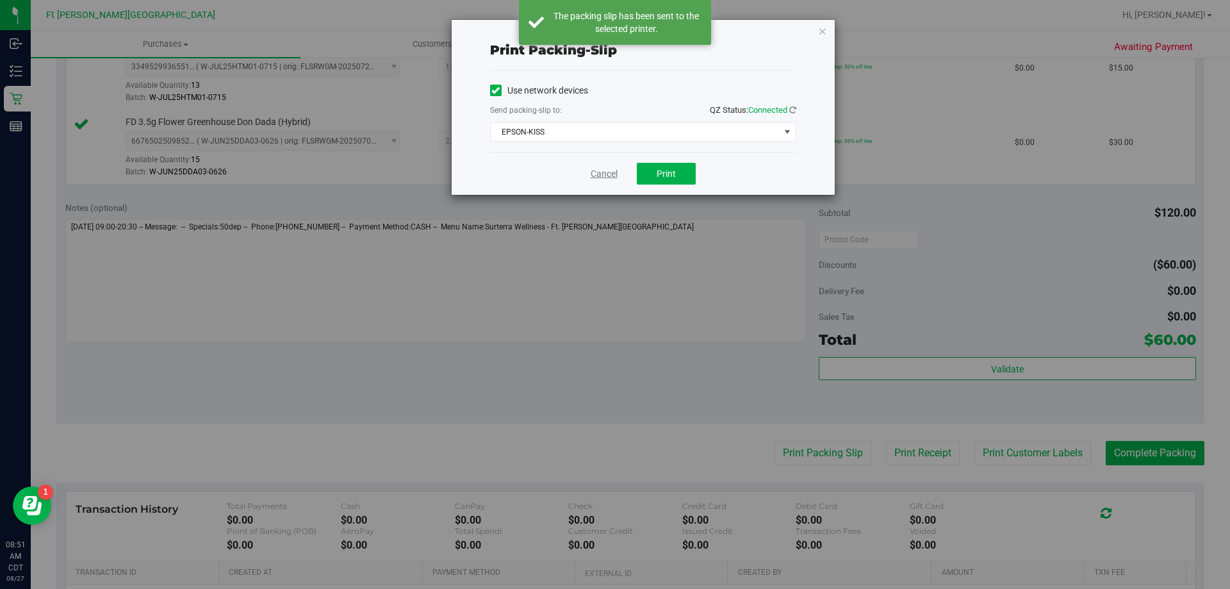
click at [598, 173] on link "Cancel" at bounding box center [604, 173] width 27 height 13
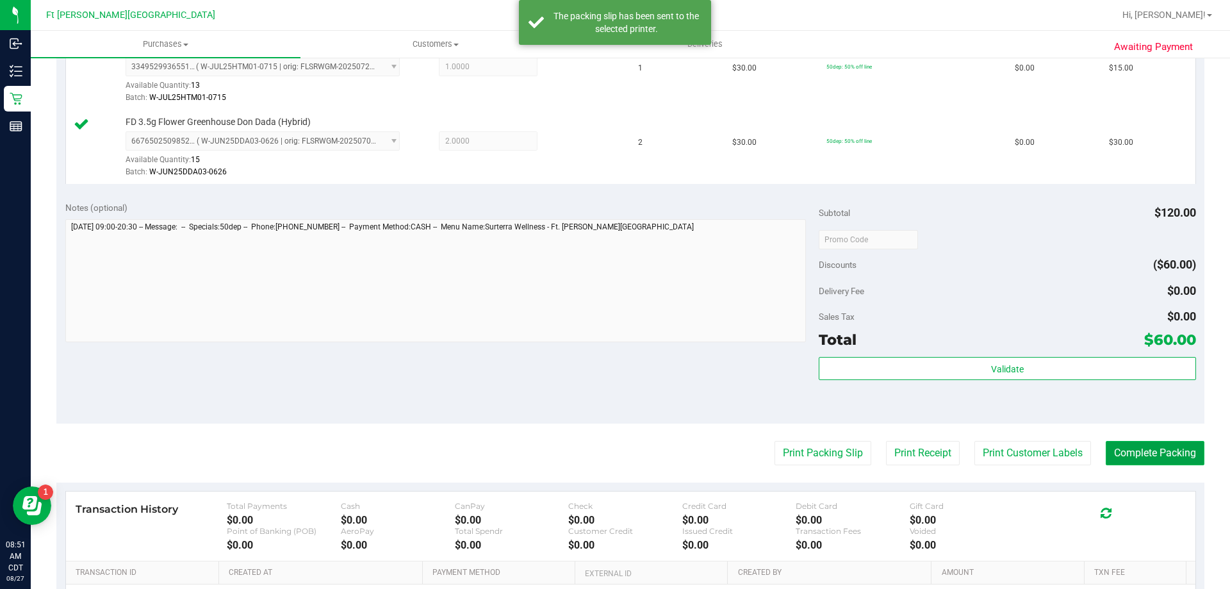
click at [1130, 455] on button "Complete Packing" at bounding box center [1155, 453] width 99 height 24
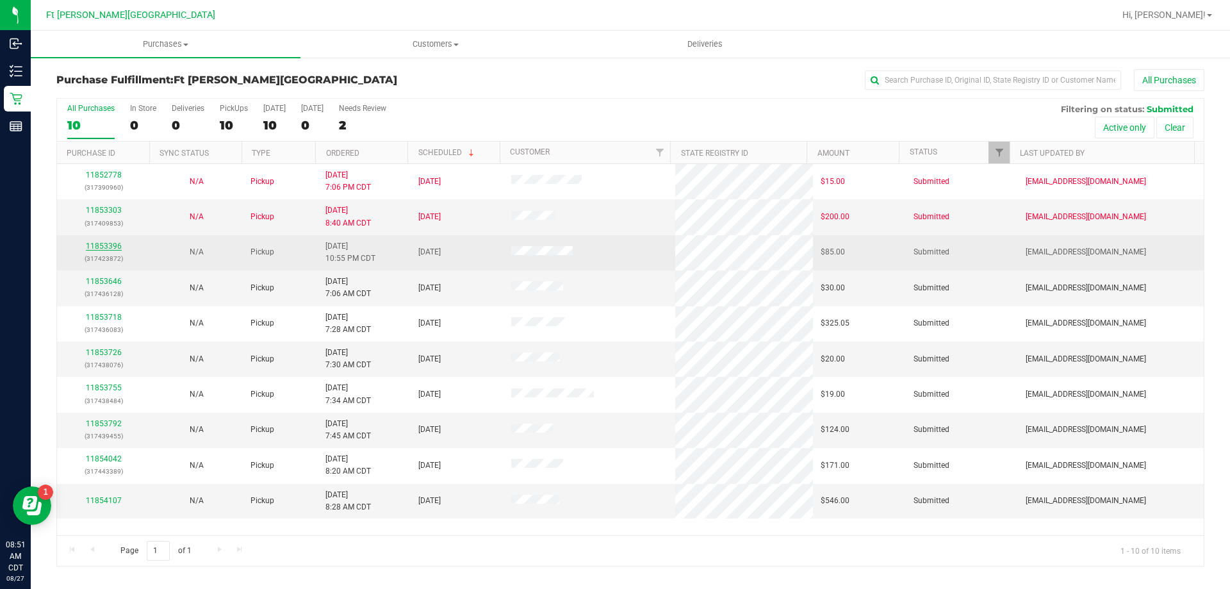
click at [111, 243] on link "11853396" at bounding box center [104, 245] width 36 height 9
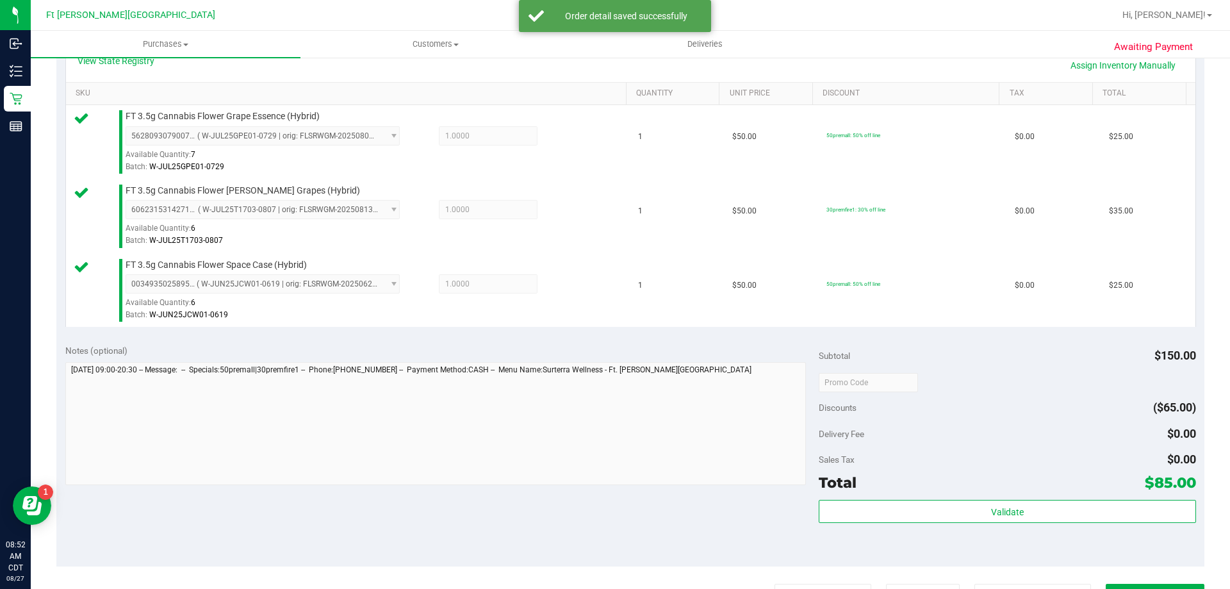
scroll to position [448, 0]
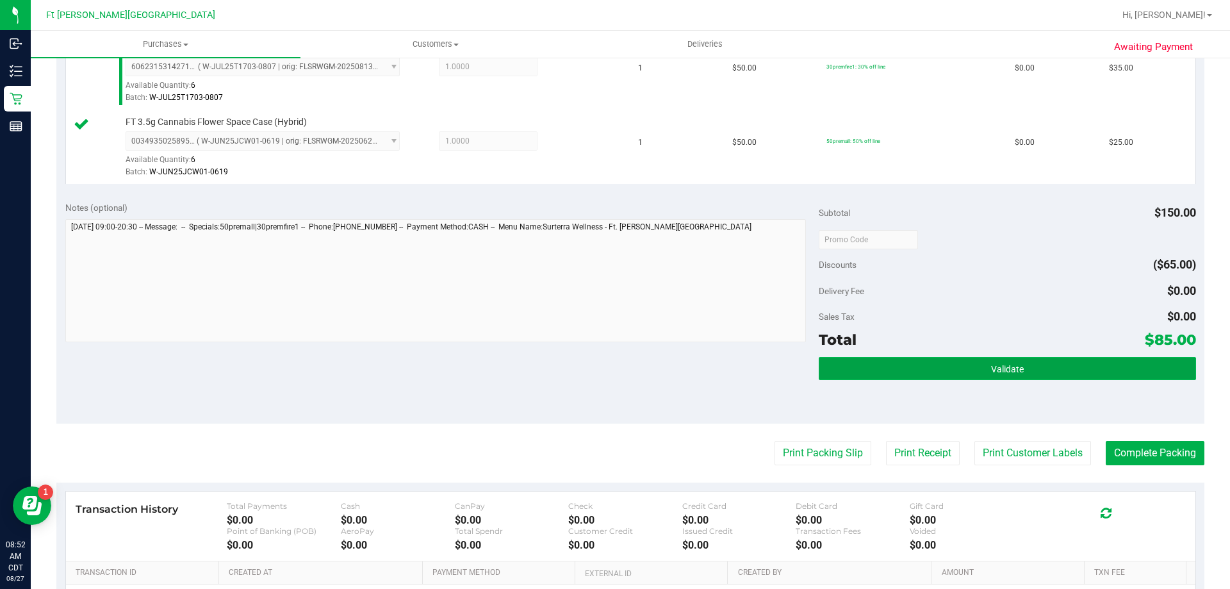
click at [1001, 361] on button "Validate" at bounding box center [1007, 368] width 377 height 23
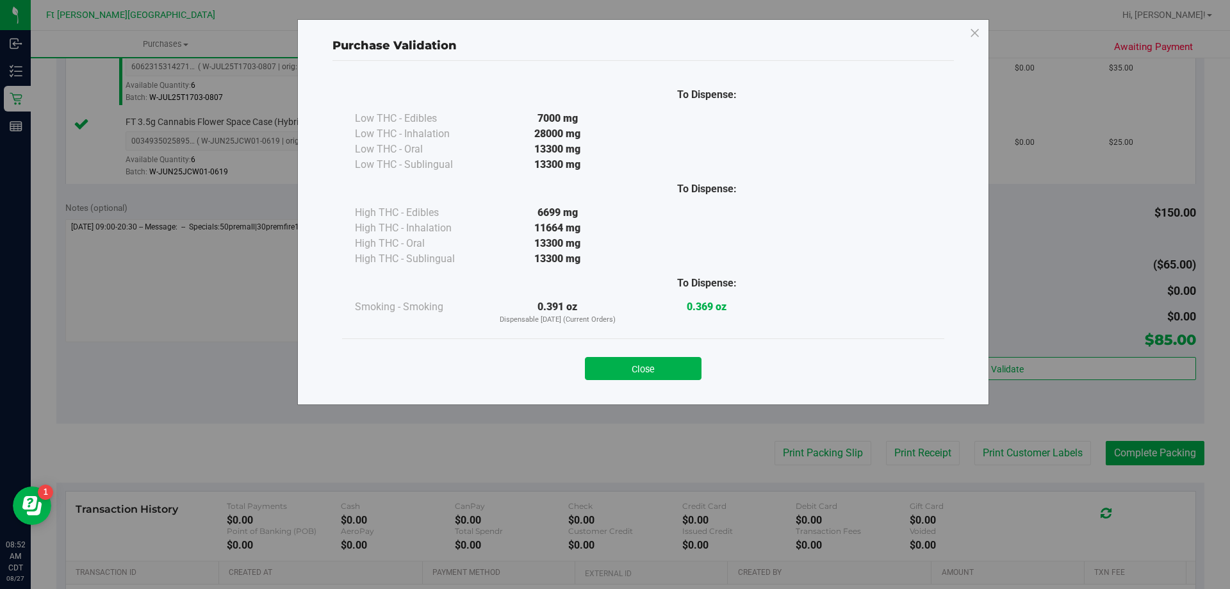
drag, startPoint x: 665, startPoint y: 370, endPoint x: 673, endPoint y: 371, distance: 7.3
click at [665, 369] on button "Close" at bounding box center [643, 368] width 117 height 23
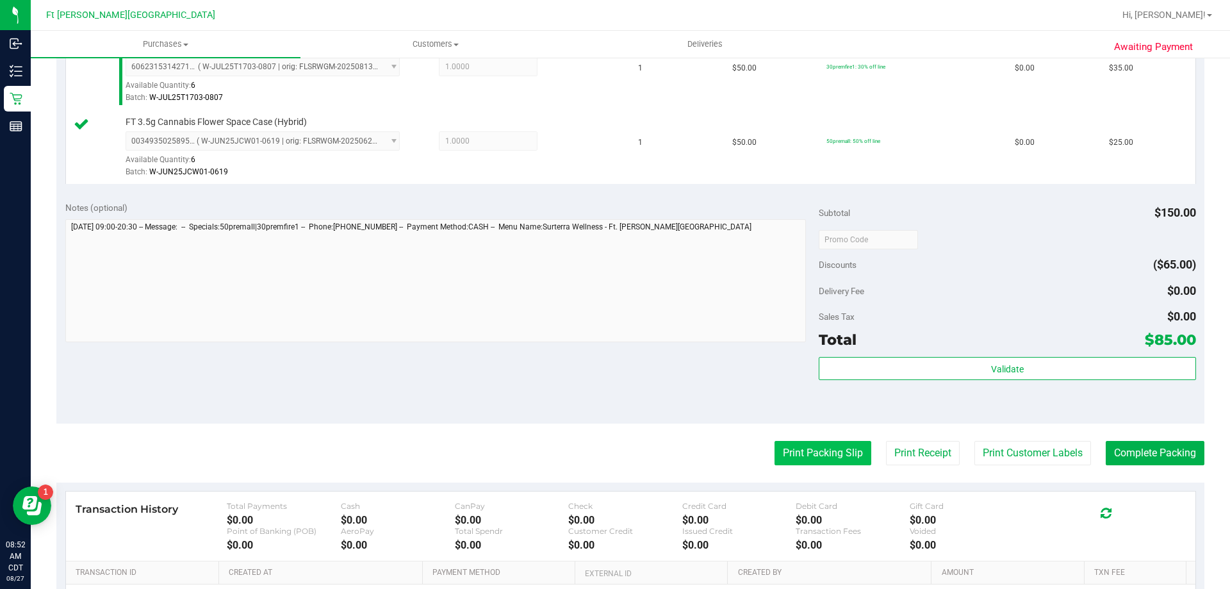
click at [812, 459] on button "Print Packing Slip" at bounding box center [822, 453] width 97 height 24
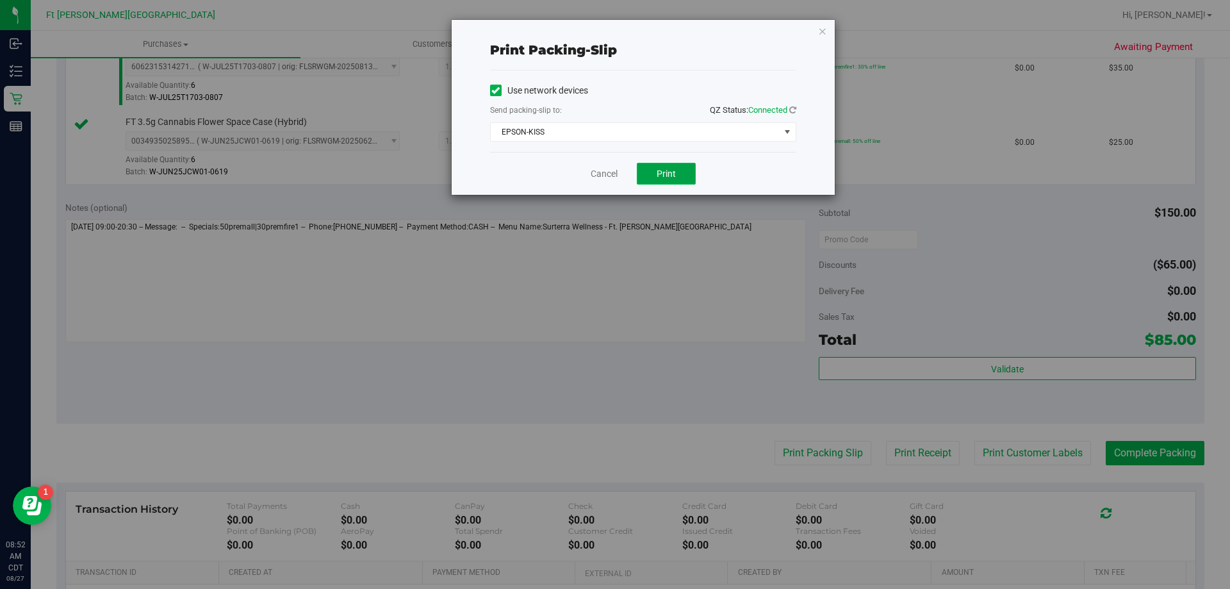
click at [656, 178] on button "Print" at bounding box center [666, 174] width 59 height 22
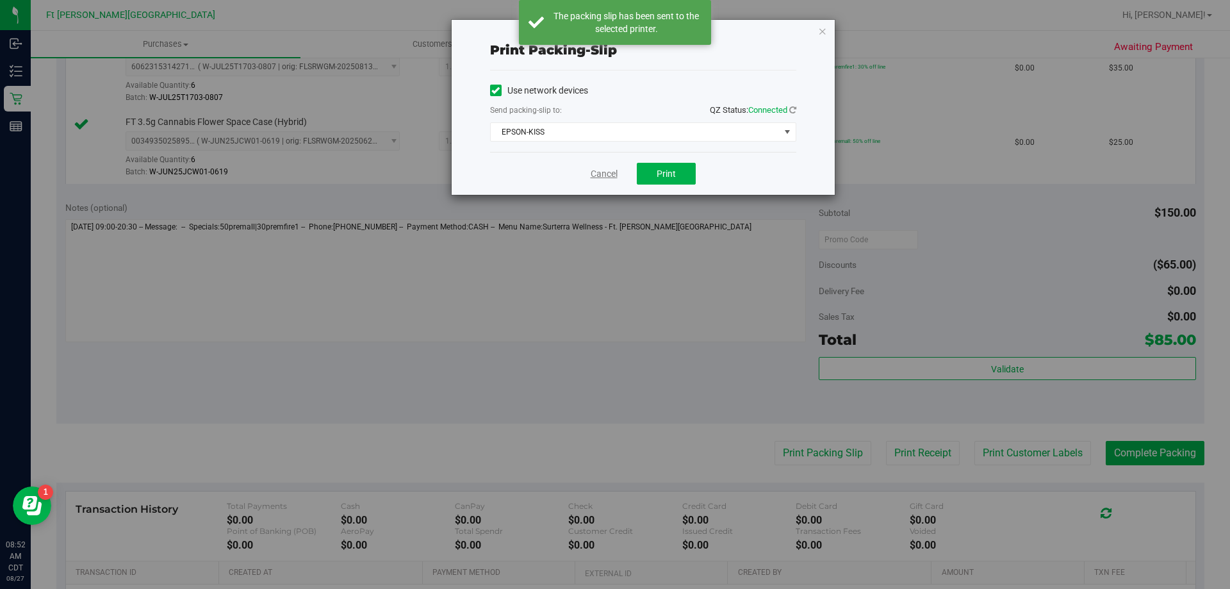
click at [605, 174] on link "Cancel" at bounding box center [604, 173] width 27 height 13
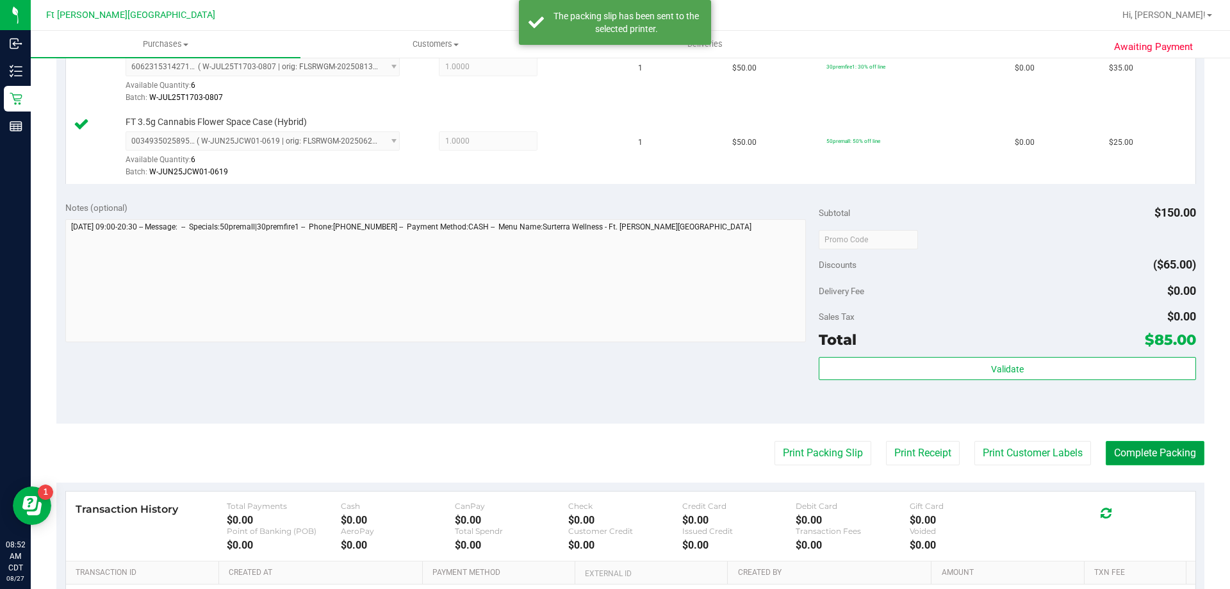
click at [1154, 454] on button "Complete Packing" at bounding box center [1155, 453] width 99 height 24
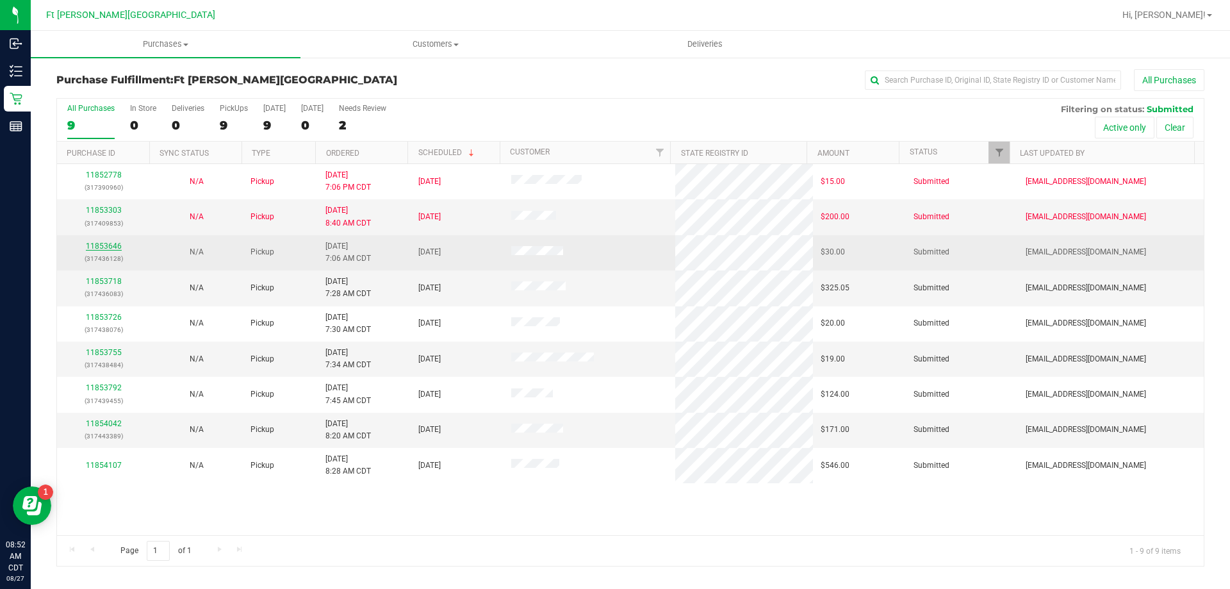
click at [107, 246] on link "11853646" at bounding box center [104, 245] width 36 height 9
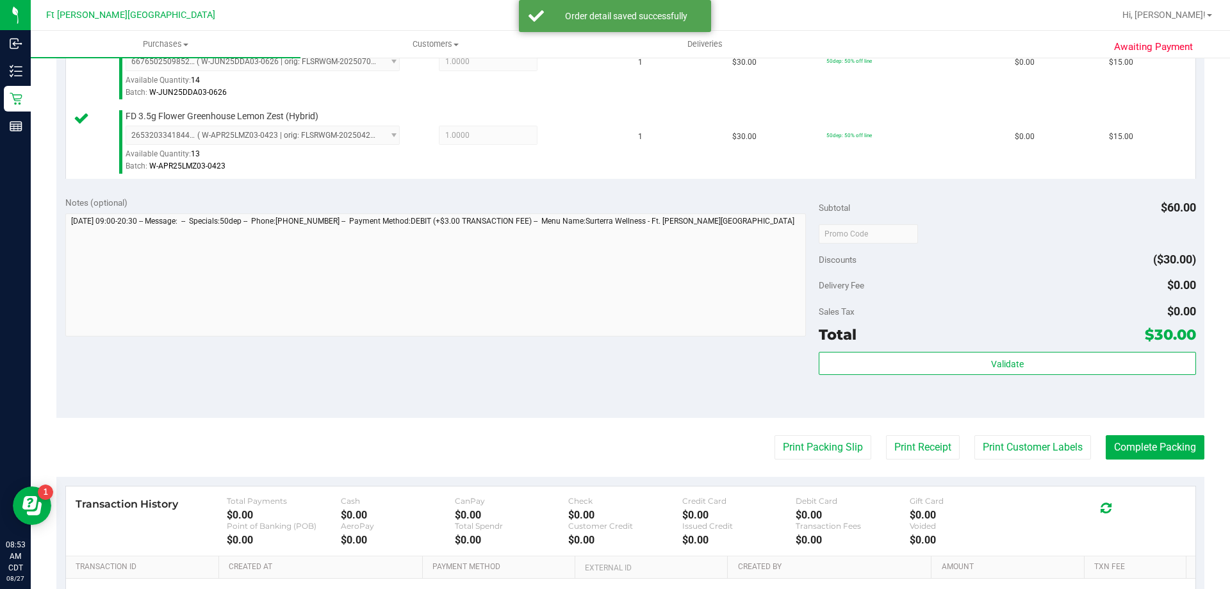
scroll to position [384, 0]
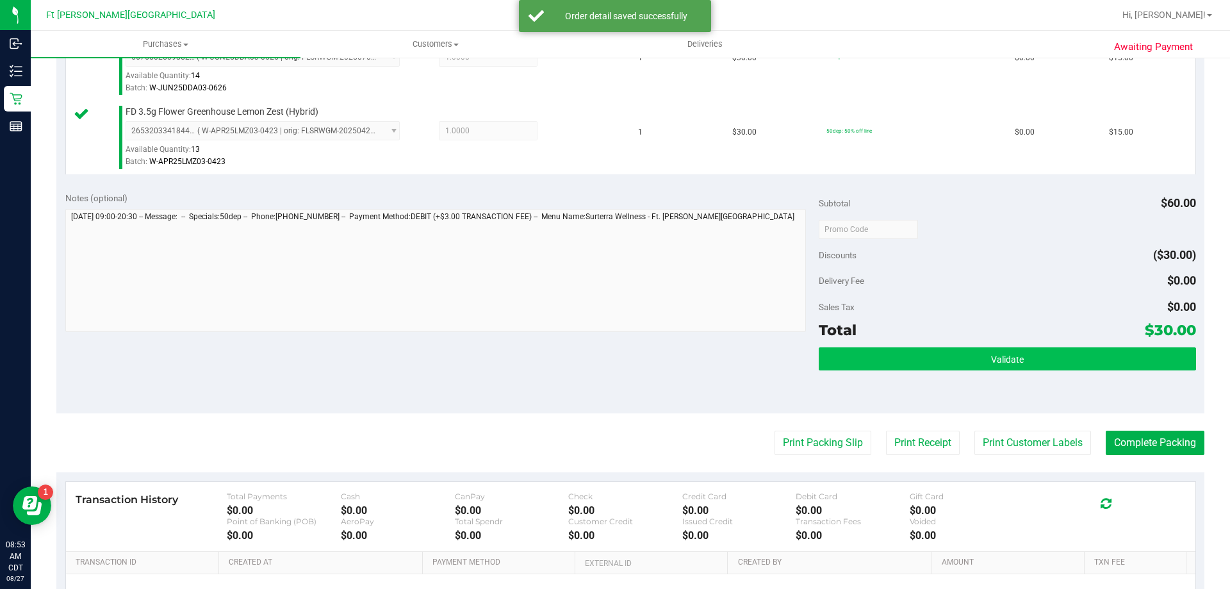
click at [954, 371] on div "Validate" at bounding box center [1007, 376] width 377 height 58
click at [954, 367] on button "Validate" at bounding box center [1007, 358] width 377 height 23
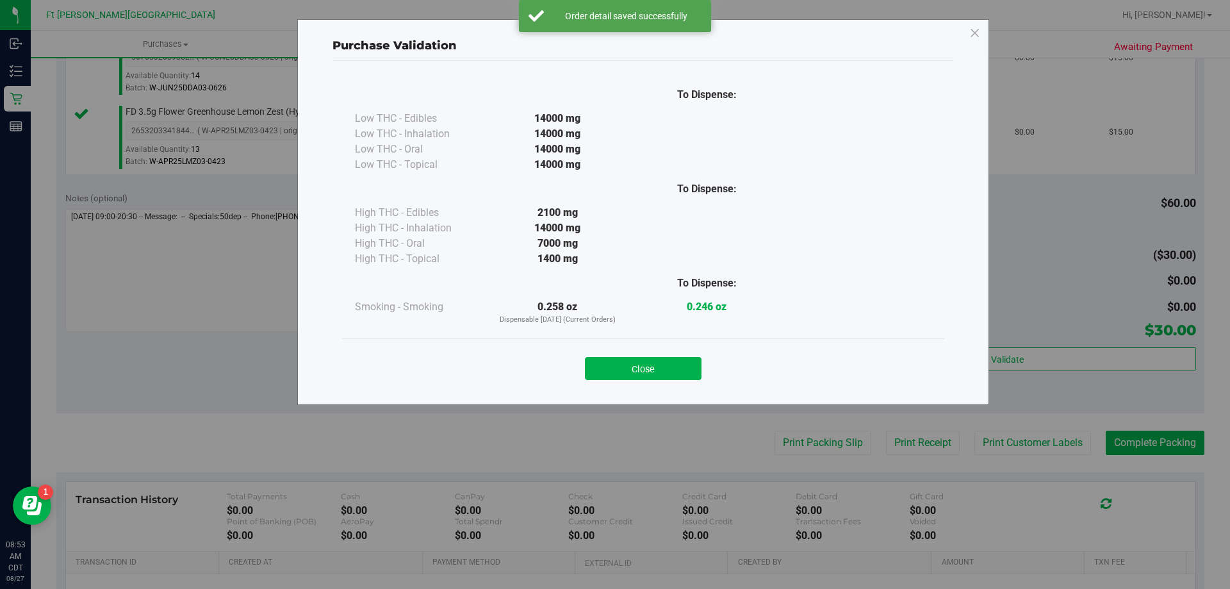
drag, startPoint x: 646, startPoint y: 367, endPoint x: 840, endPoint y: 418, distance: 200.7
click at [653, 372] on button "Close" at bounding box center [643, 368] width 117 height 23
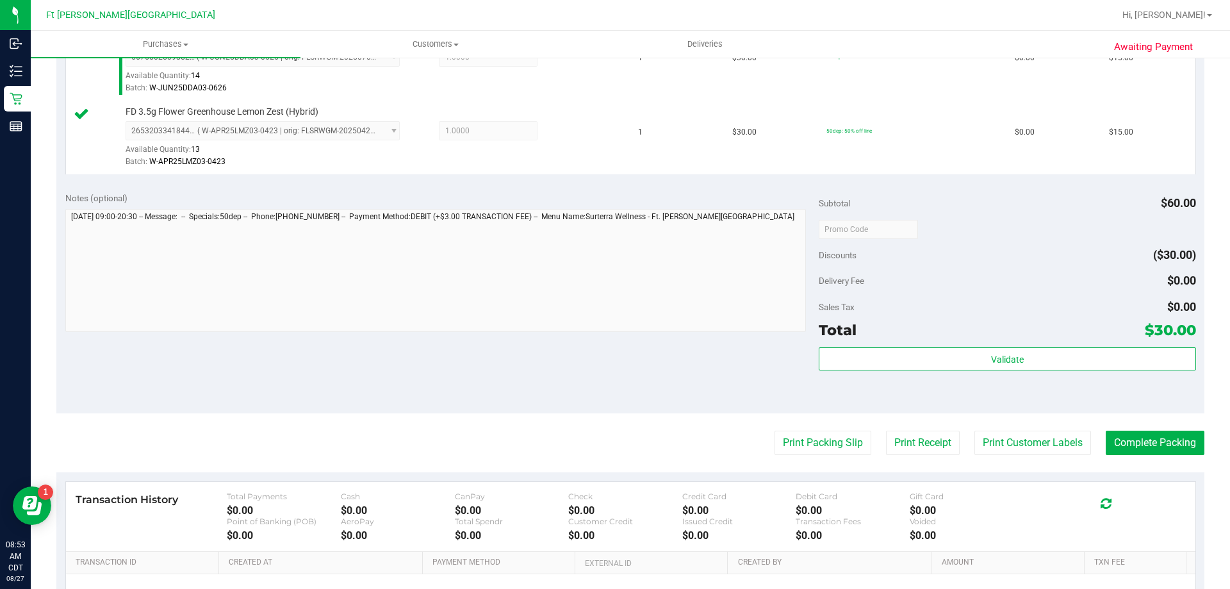
click at [820, 459] on purchase-details "Back Edit Purchase Cancel Purchase View Profile # 11853646 BioTrack ID: - Submi…" at bounding box center [630, 198] width 1148 height 1027
click at [819, 446] on button "Print Packing Slip" at bounding box center [822, 442] width 97 height 24
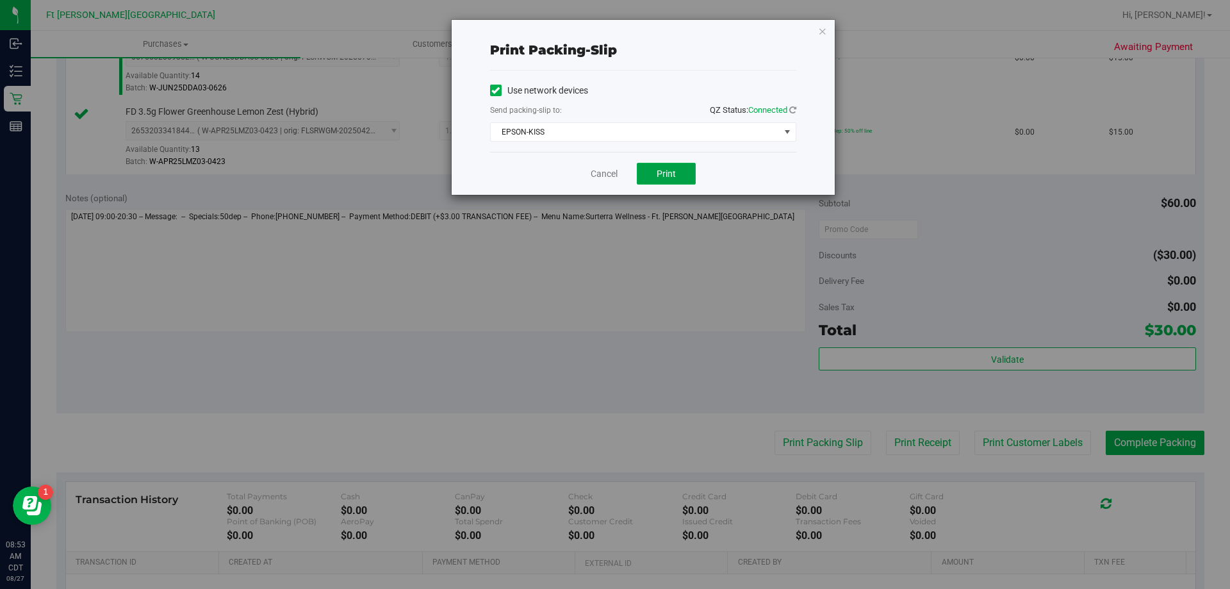
click at [656, 188] on div "Cancel Print" at bounding box center [643, 173] width 306 height 43
click at [672, 169] on span "Print" at bounding box center [666, 173] width 19 height 10
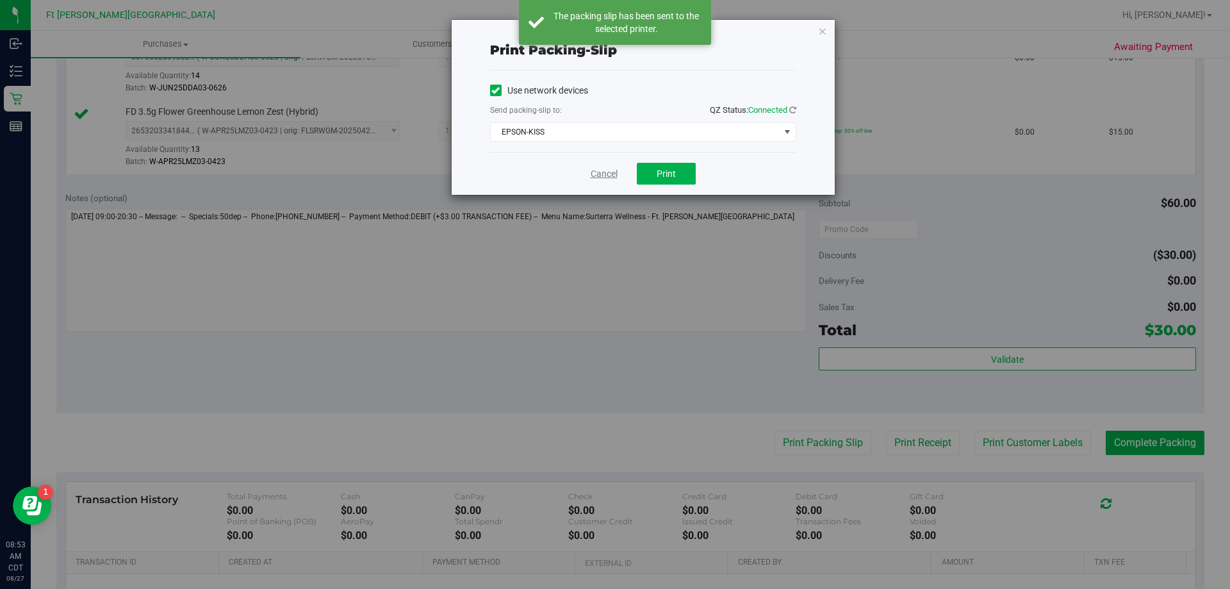
click at [599, 172] on link "Cancel" at bounding box center [604, 173] width 27 height 13
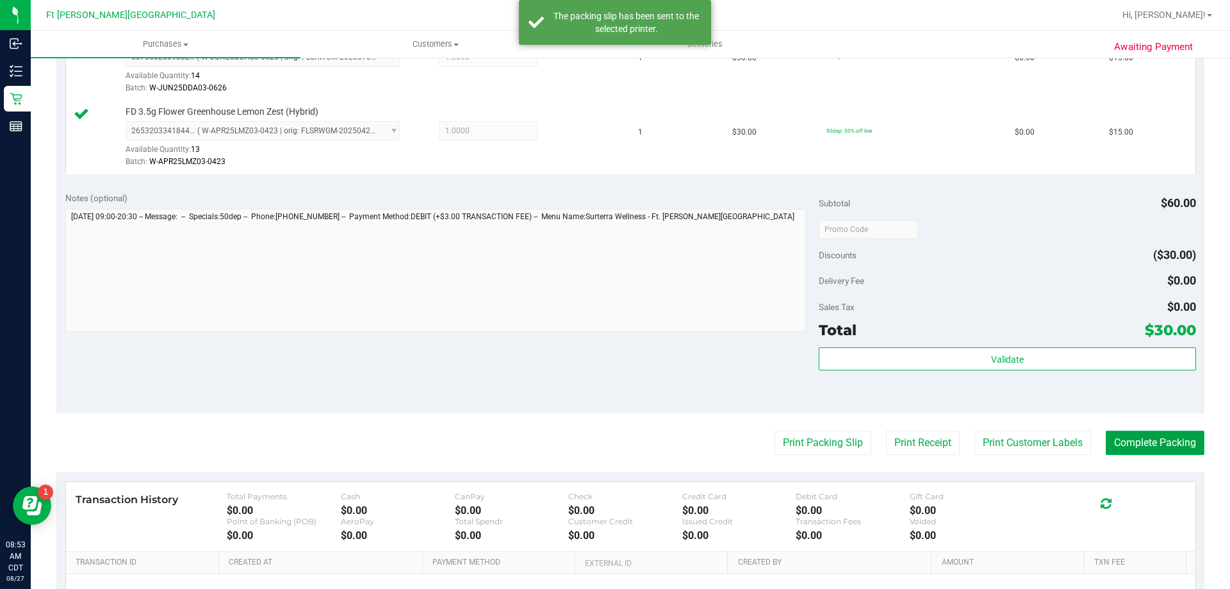
click at [1127, 443] on button "Complete Packing" at bounding box center [1155, 442] width 99 height 24
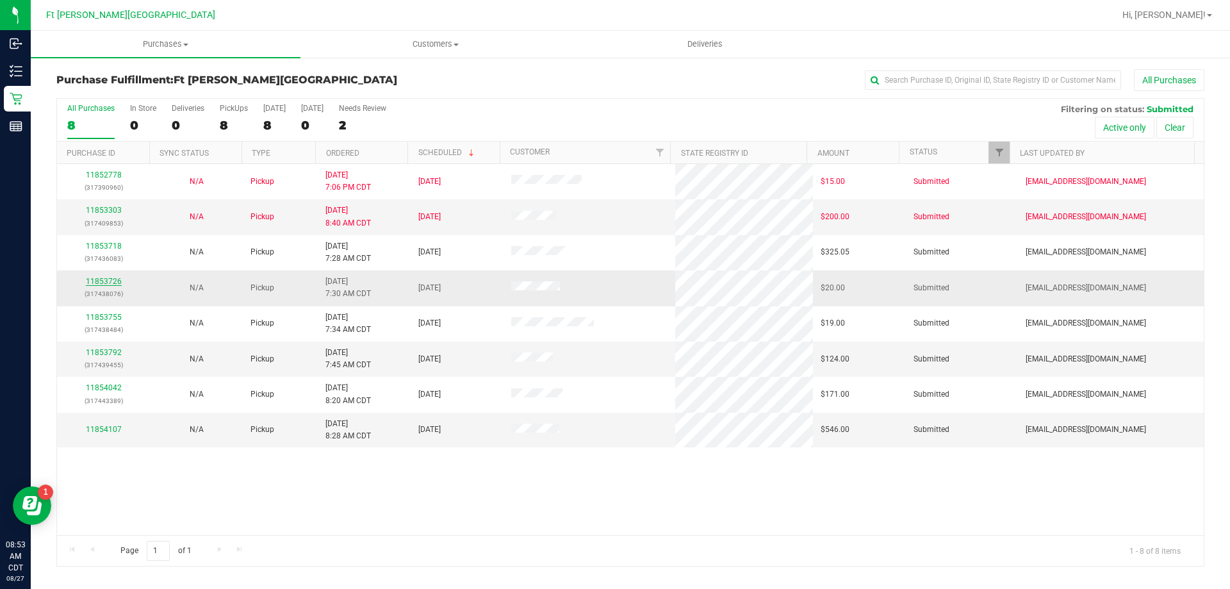
click at [109, 282] on link "11853726" at bounding box center [104, 281] width 36 height 9
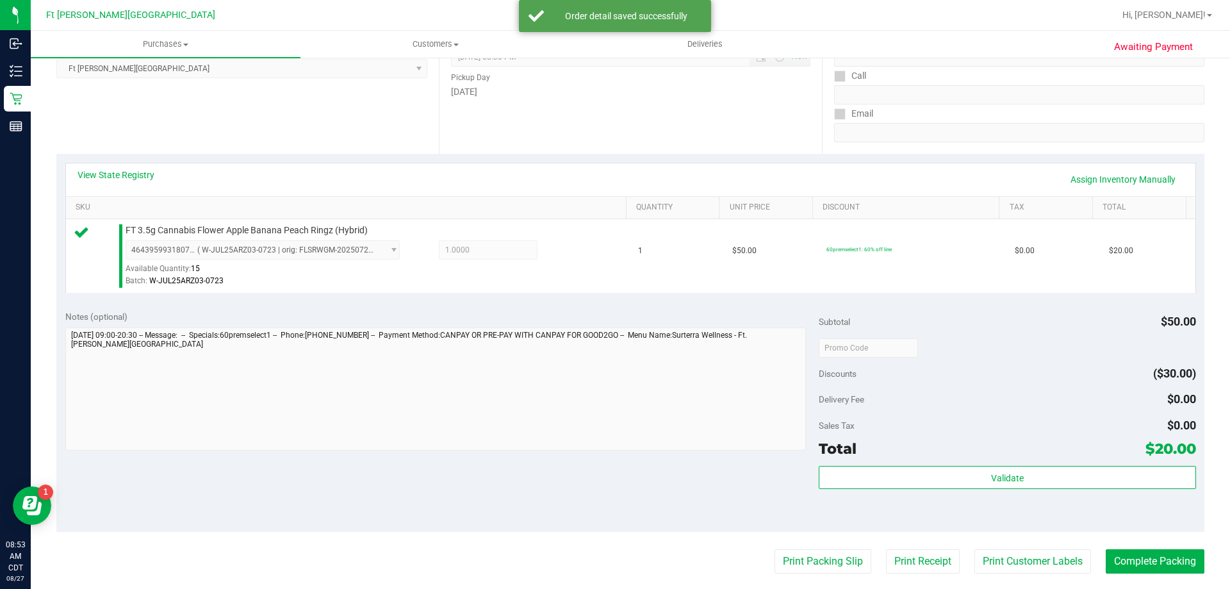
scroll to position [192, 0]
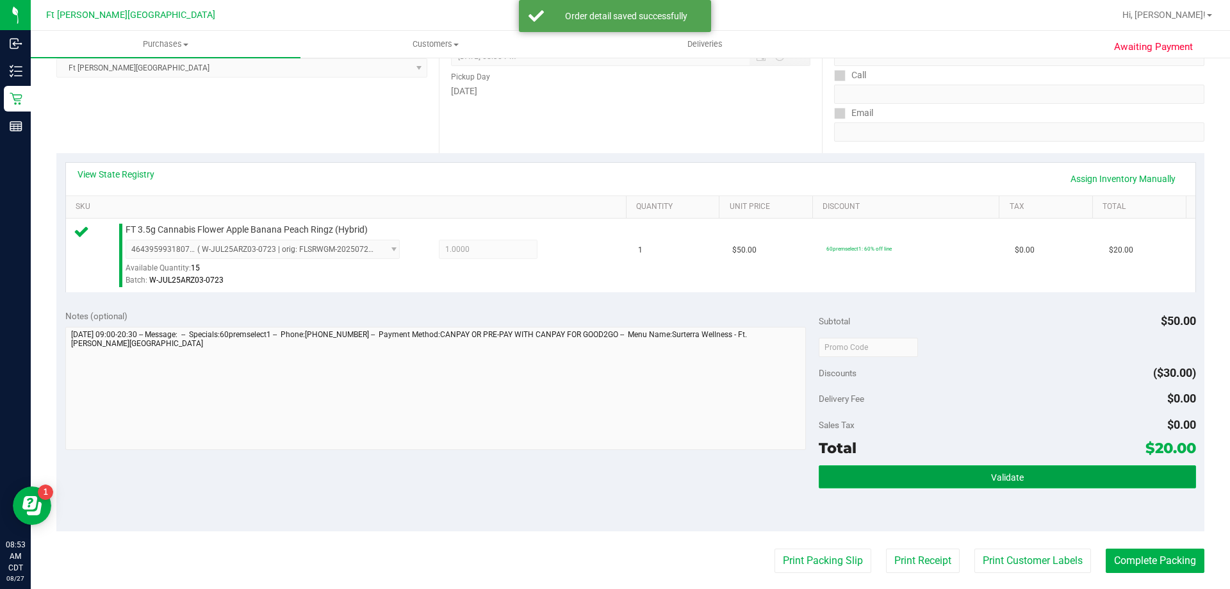
click at [970, 472] on button "Validate" at bounding box center [1007, 476] width 377 height 23
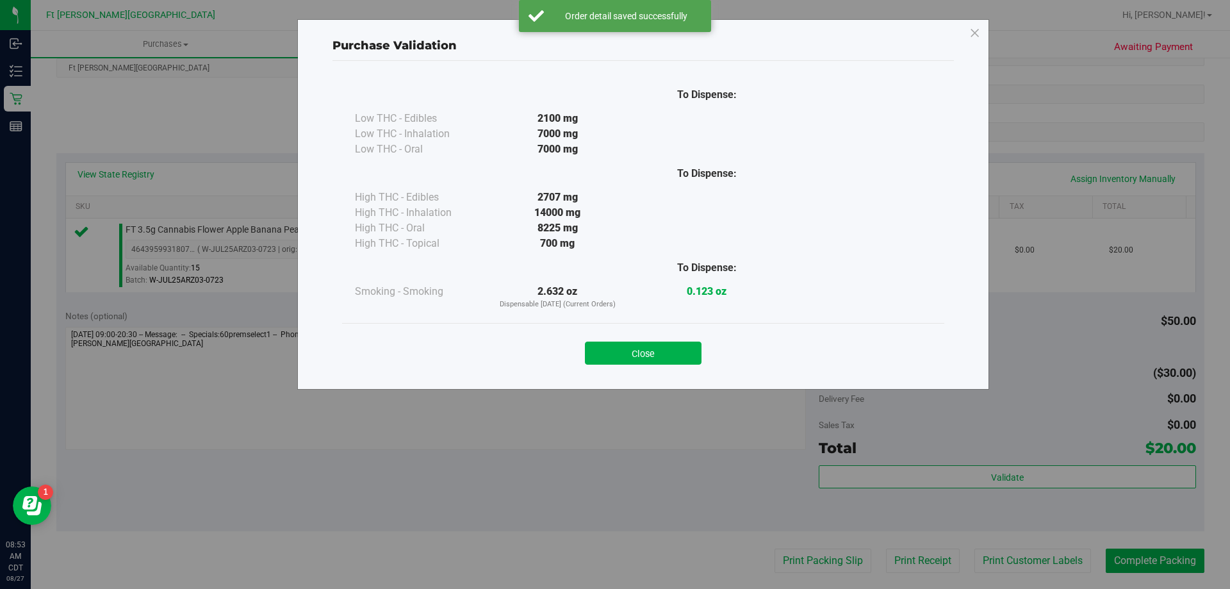
click at [643, 339] on div "Close" at bounding box center [643, 349] width 583 height 32
click at [650, 346] on button "Close" at bounding box center [643, 352] width 117 height 23
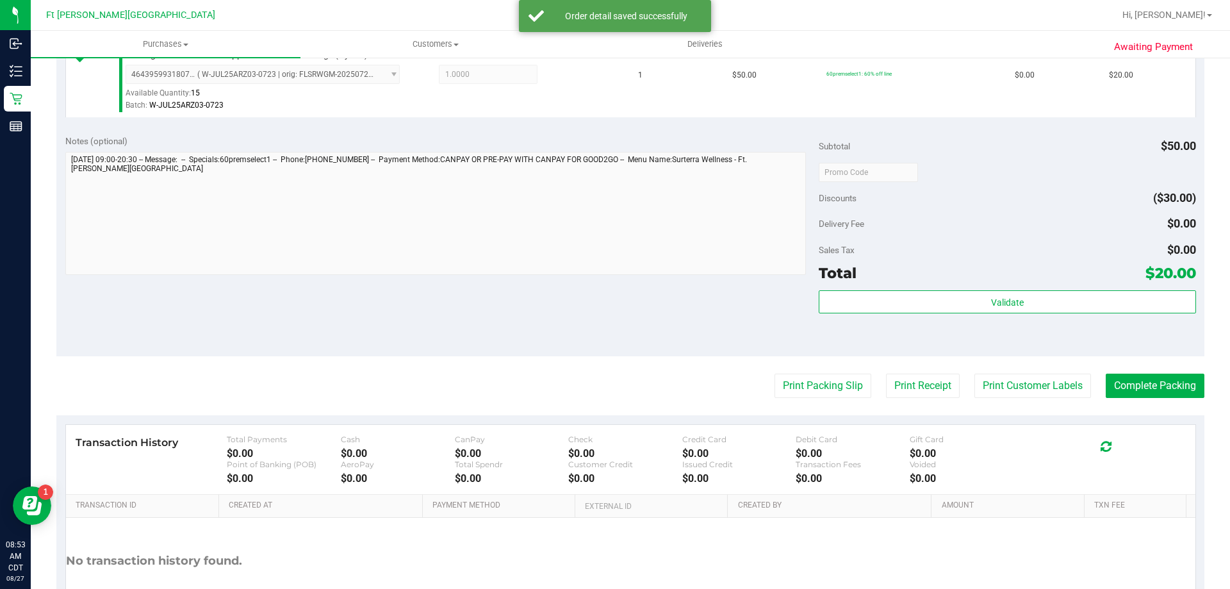
scroll to position [459, 0]
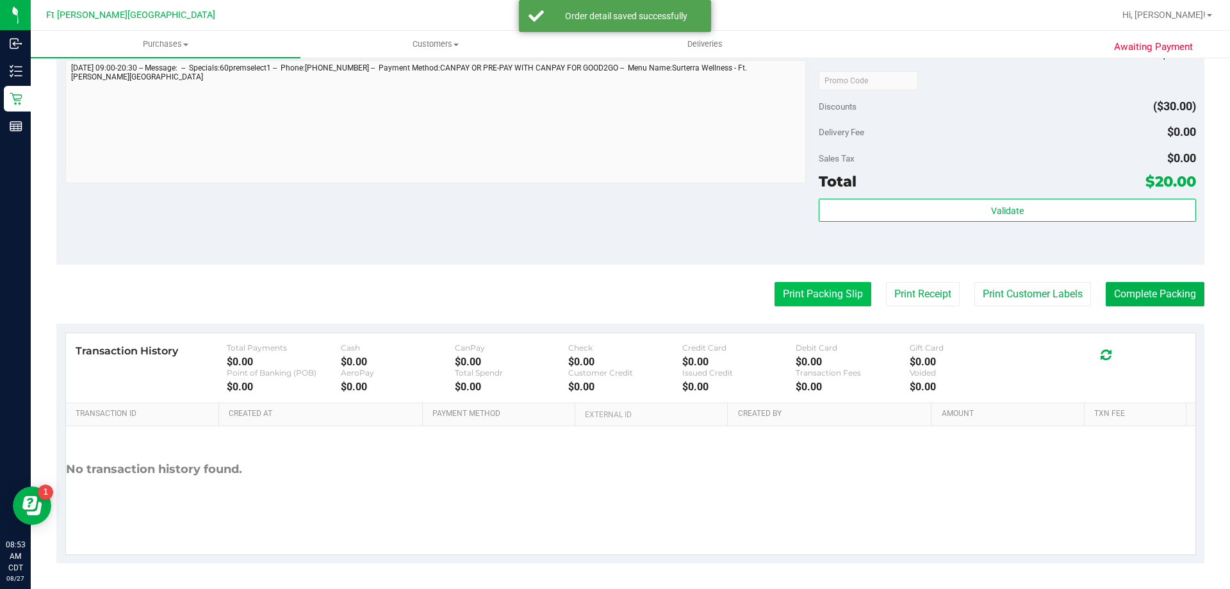
click at [804, 293] on button "Print Packing Slip" at bounding box center [822, 294] width 97 height 24
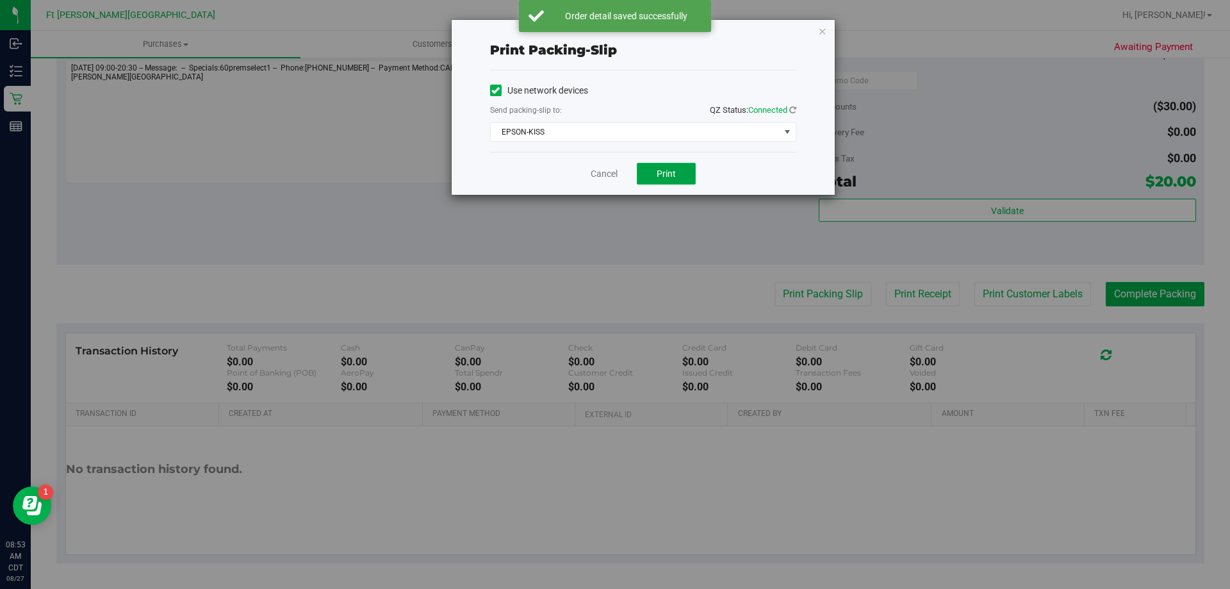
click at [647, 166] on button "Print" at bounding box center [666, 174] width 59 height 22
drag, startPoint x: 606, startPoint y: 171, endPoint x: 628, endPoint y: 172, distance: 21.8
click at [607, 171] on link "Cancel" at bounding box center [604, 173] width 27 height 13
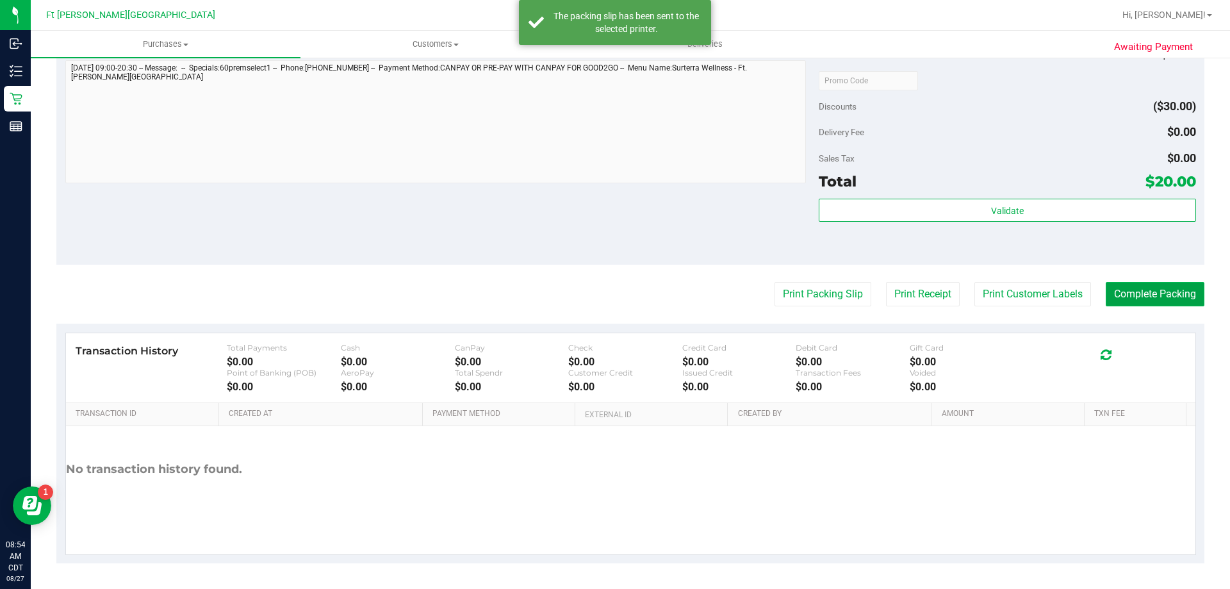
click at [1148, 298] on button "Complete Packing" at bounding box center [1155, 294] width 99 height 24
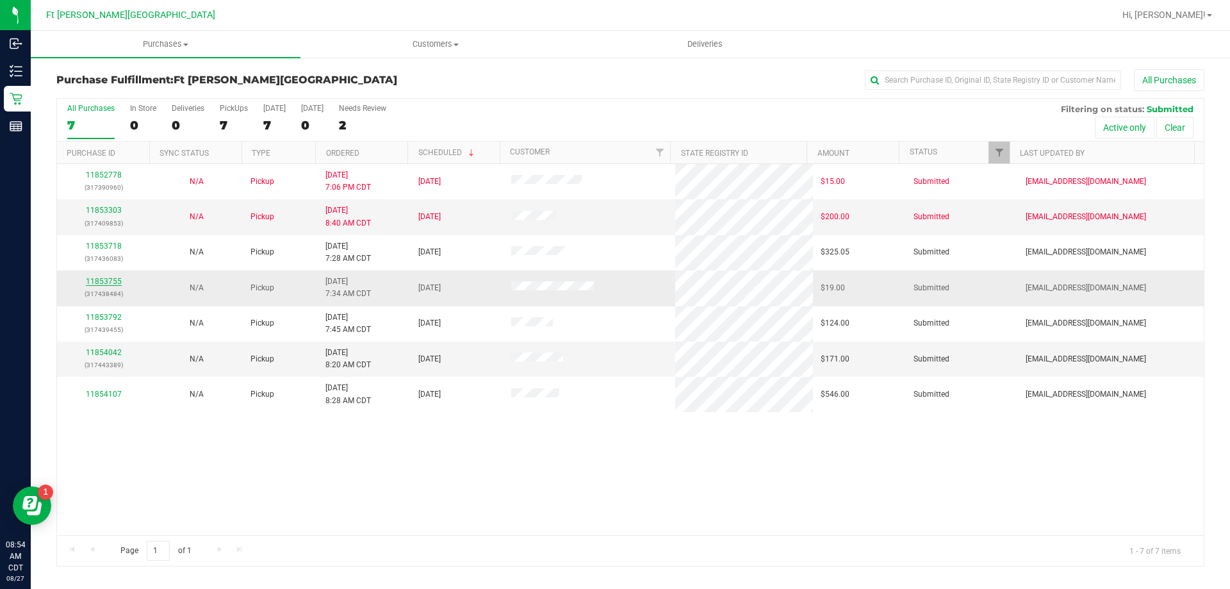
click at [110, 281] on link "11853755" at bounding box center [104, 281] width 36 height 9
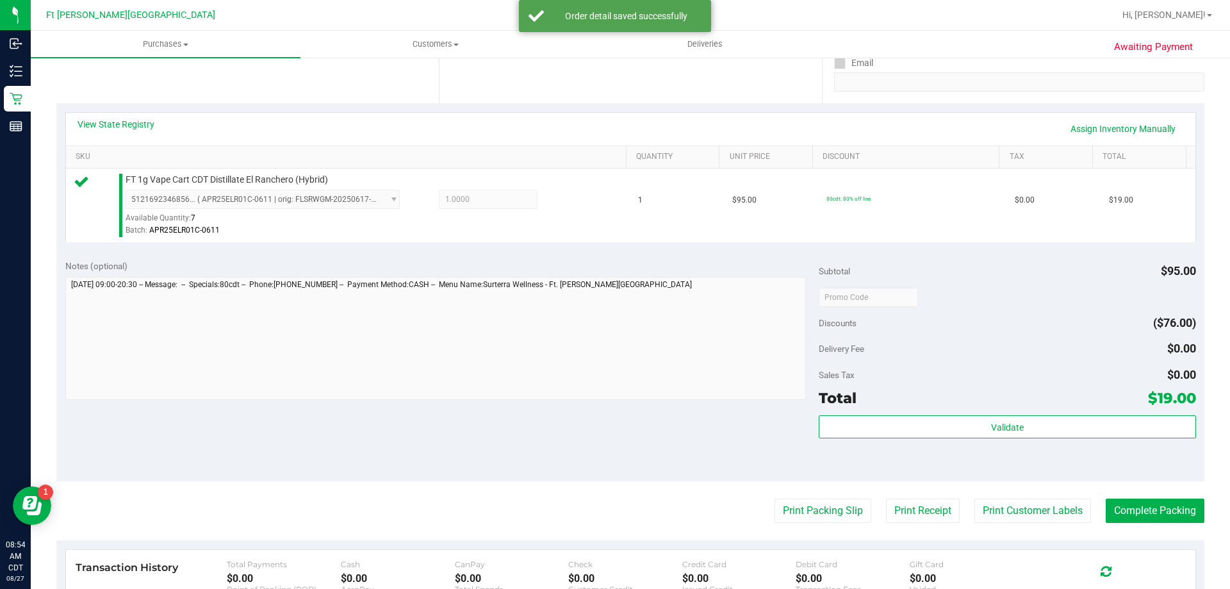
scroll to position [384, 0]
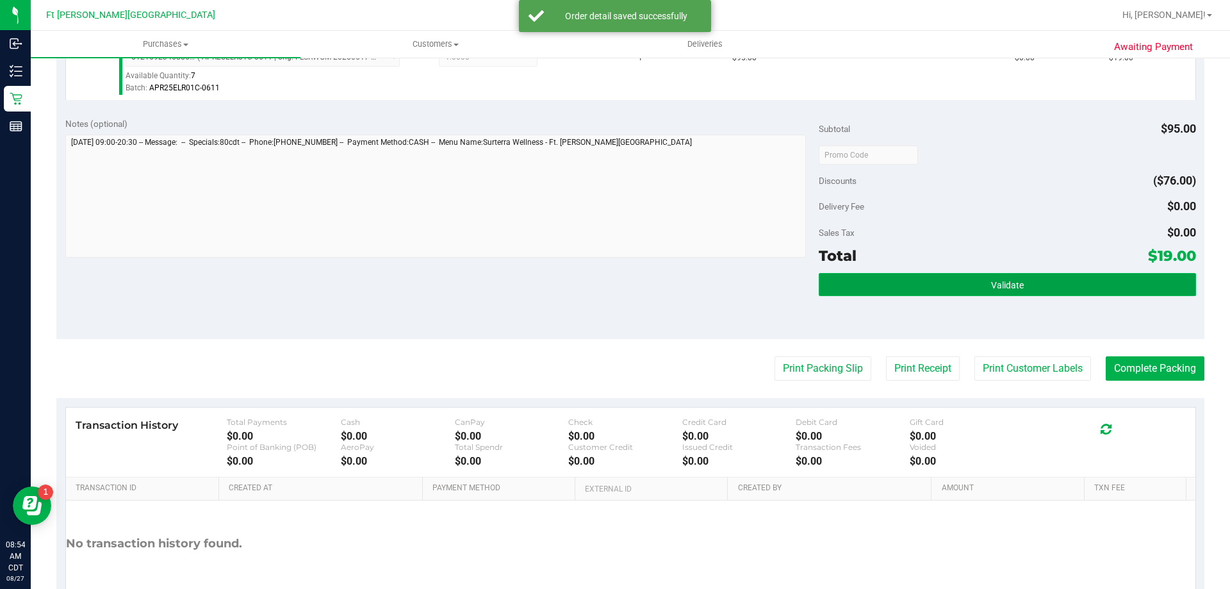
click at [951, 281] on button "Validate" at bounding box center [1007, 284] width 377 height 23
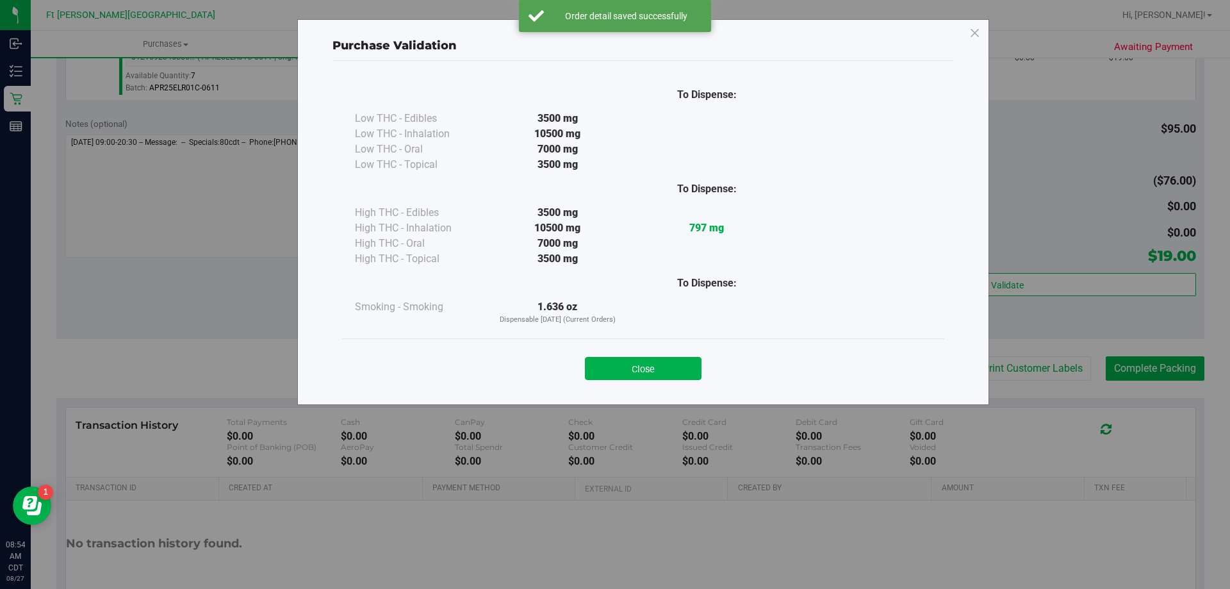
drag, startPoint x: 642, startPoint y: 369, endPoint x: 802, endPoint y: 343, distance: 161.5
click at [642, 372] on button "Close" at bounding box center [643, 368] width 117 height 23
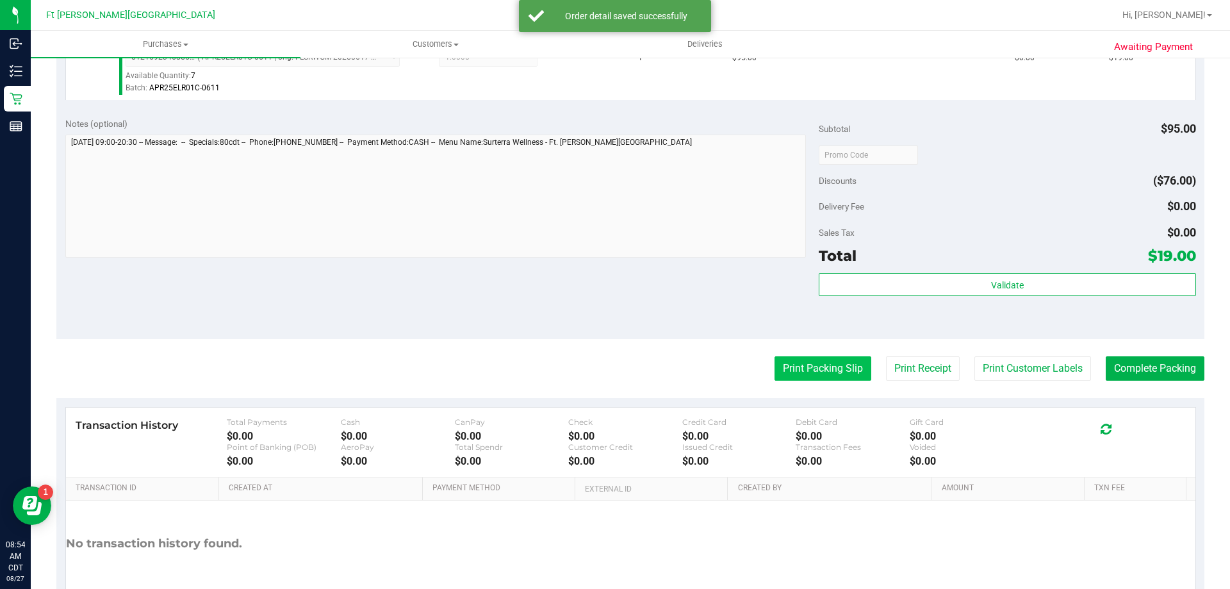
click at [820, 364] on button "Print Packing Slip" at bounding box center [822, 368] width 97 height 24
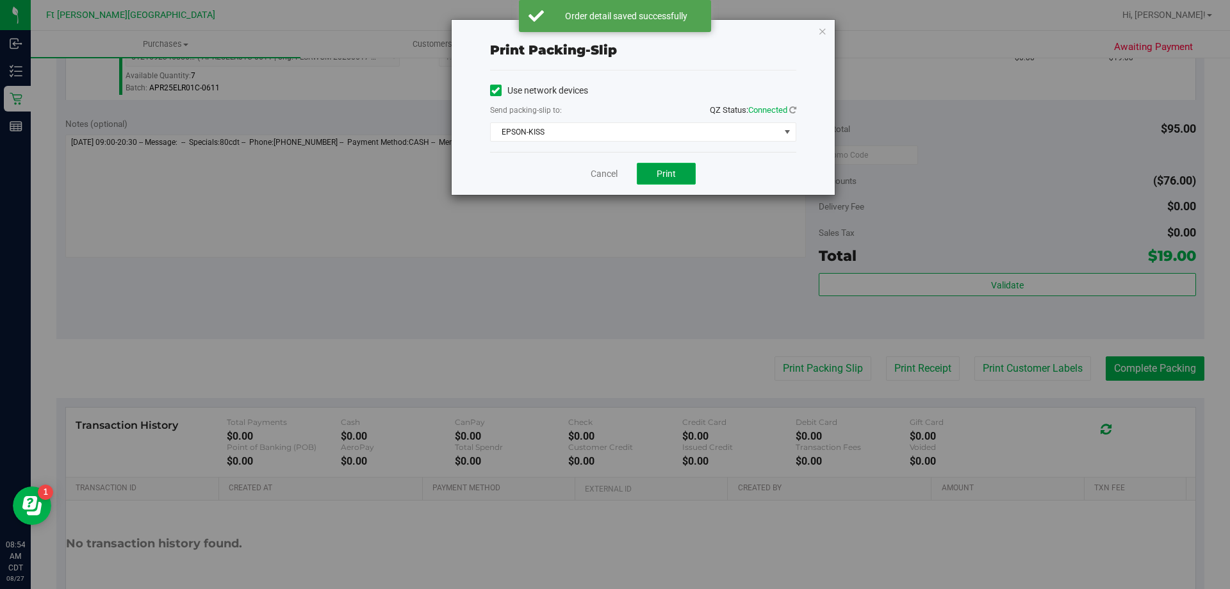
click at [665, 169] on span "Print" at bounding box center [666, 173] width 19 height 10
click at [605, 174] on link "Cancel" at bounding box center [604, 173] width 27 height 13
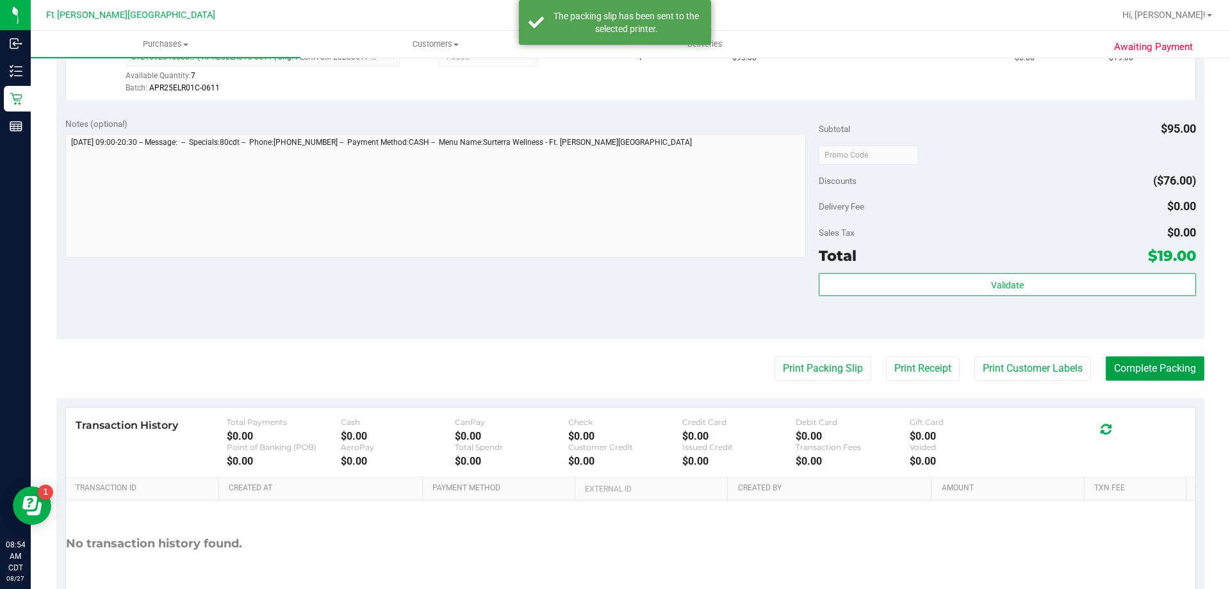
click at [1158, 375] on button "Complete Packing" at bounding box center [1155, 368] width 99 height 24
